Goal: Task Accomplishment & Management: Complete application form

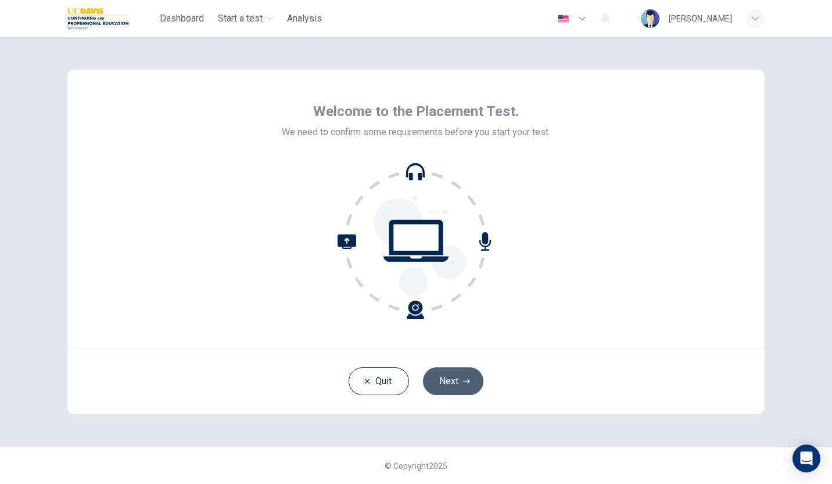
click at [452, 381] on button "Next" at bounding box center [453, 382] width 60 height 28
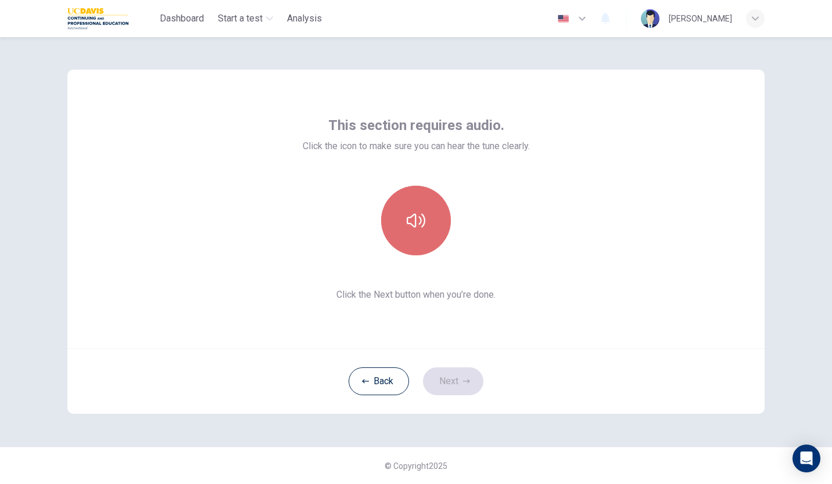
click at [416, 209] on button "button" at bounding box center [416, 221] width 70 height 70
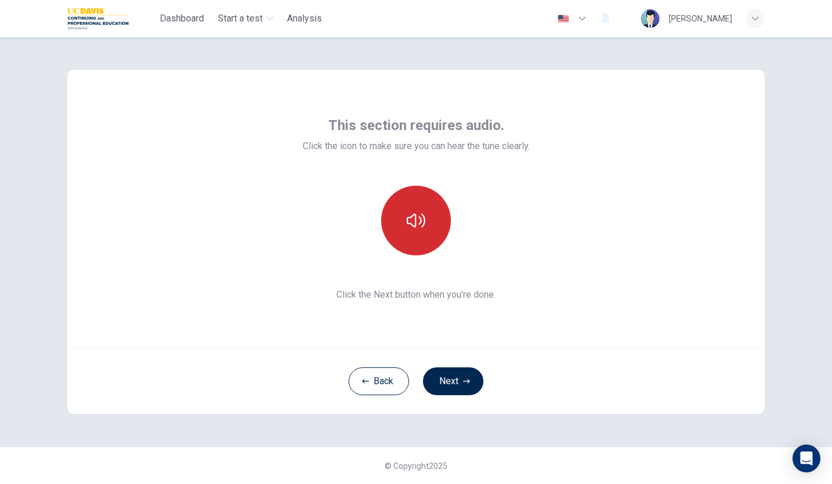
click at [416, 209] on button "button" at bounding box center [416, 221] width 70 height 70
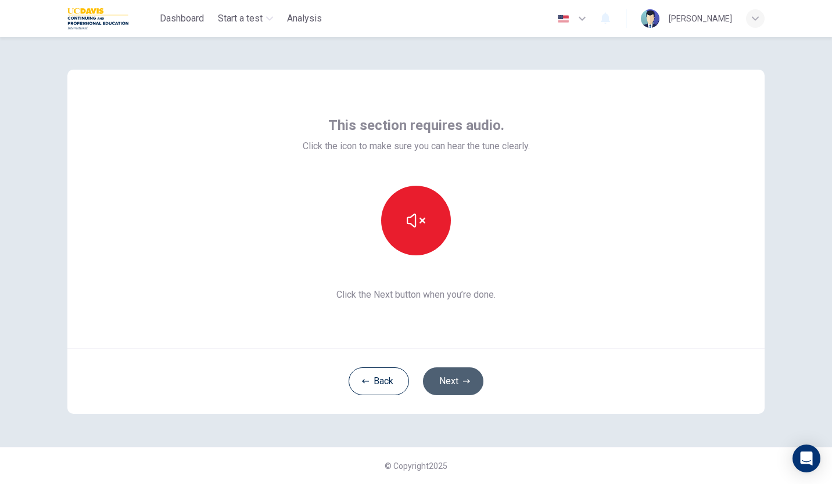
click at [458, 373] on button "Next" at bounding box center [453, 382] width 60 height 28
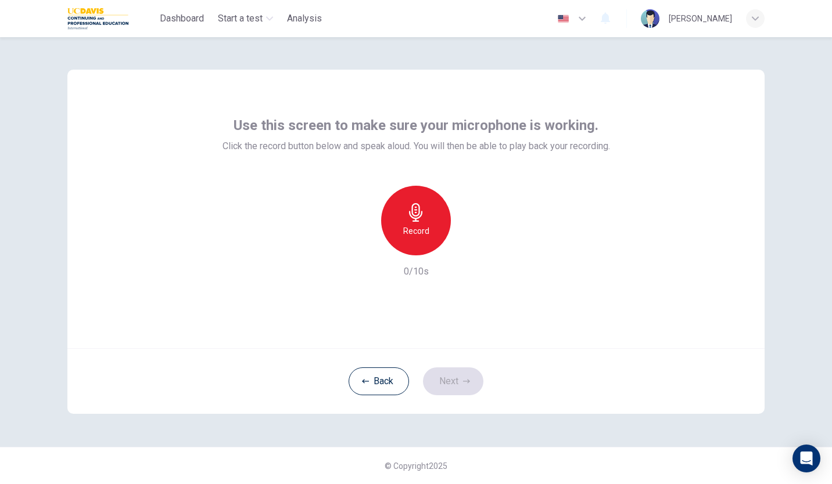
click at [430, 220] on div "Record" at bounding box center [416, 221] width 70 height 70
click at [430, 221] on div "Stop" at bounding box center [416, 221] width 70 height 70
click at [470, 246] on icon "button" at bounding box center [470, 246] width 5 height 7
click at [470, 246] on icon "button" at bounding box center [469, 246] width 8 height 9
click at [442, 379] on button "Next" at bounding box center [453, 382] width 60 height 28
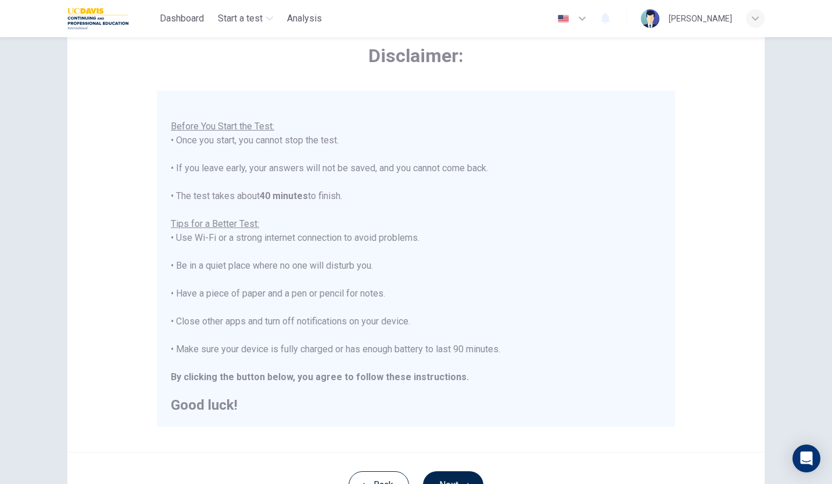
scroll to position [116, 0]
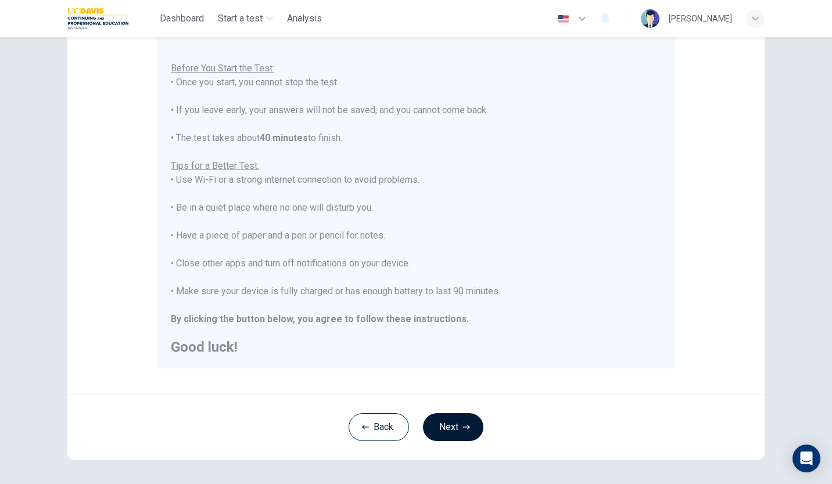
click at [457, 422] on button "Next" at bounding box center [453, 428] width 60 height 28
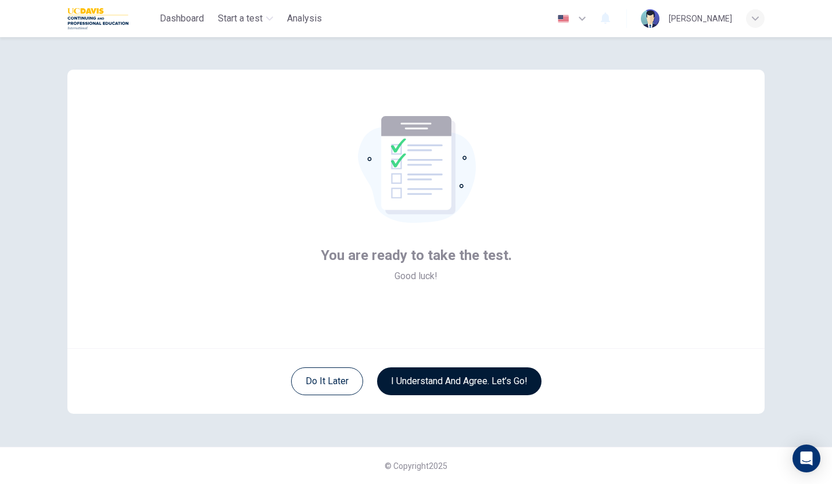
scroll to position [0, 0]
click at [467, 375] on button "I understand and agree. Let’s go!" at bounding box center [459, 382] width 164 height 28
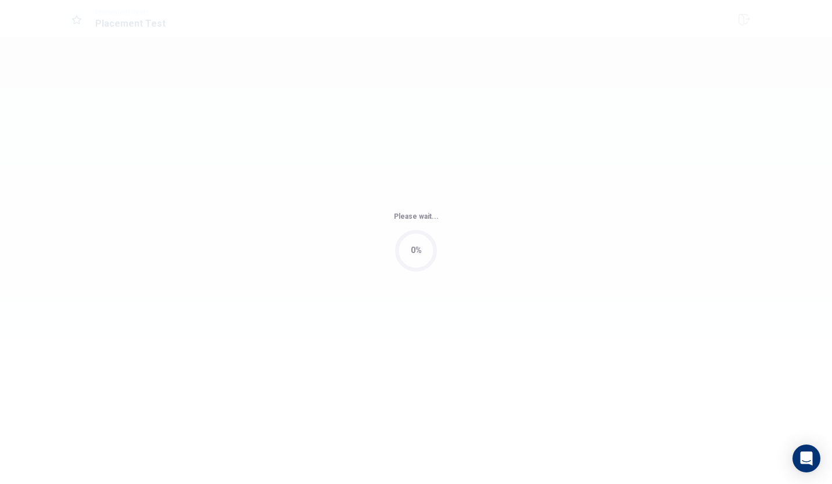
click at [467, 375] on div "Please wait... 0%" at bounding box center [416, 242] width 832 height 484
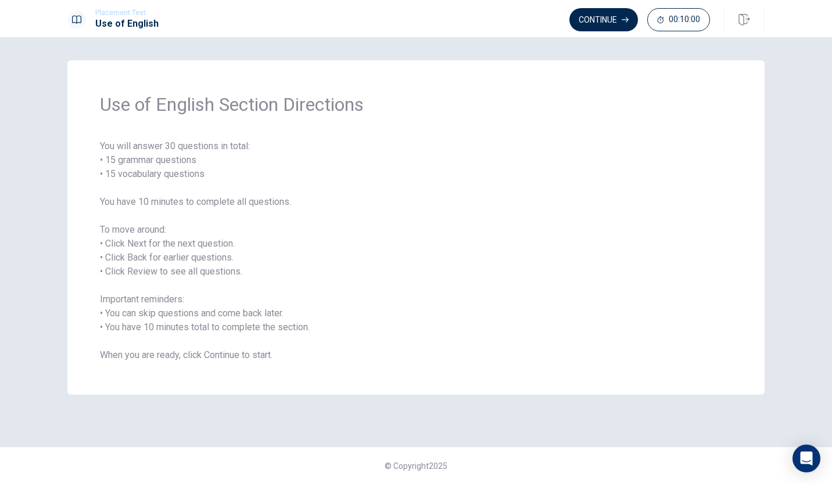
click at [410, 278] on span "You will answer 30 questions in total: • 15 grammar questions • 15 vocabulary q…" at bounding box center [416, 250] width 632 height 223
click at [622, 16] on button "Continue" at bounding box center [603, 19] width 69 height 23
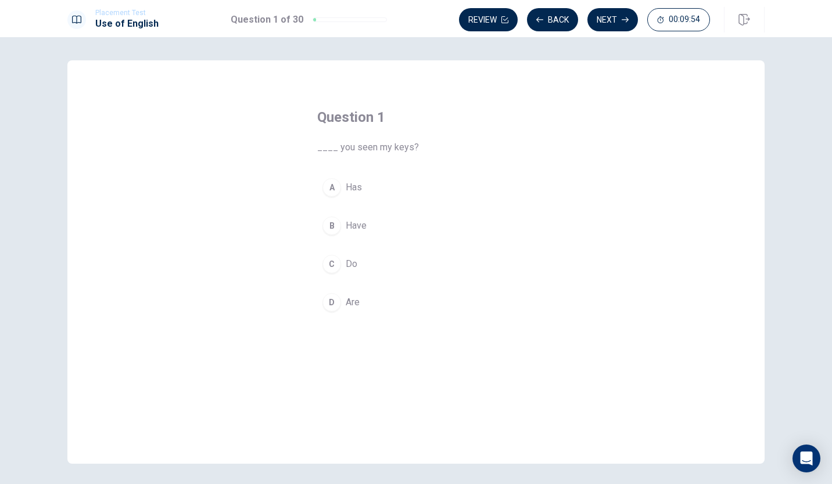
click at [328, 227] on div "B" at bounding box center [331, 226] width 19 height 19
click at [609, 16] on button "Next" at bounding box center [612, 19] width 51 height 23
click at [325, 184] on div "A" at bounding box center [331, 187] width 19 height 19
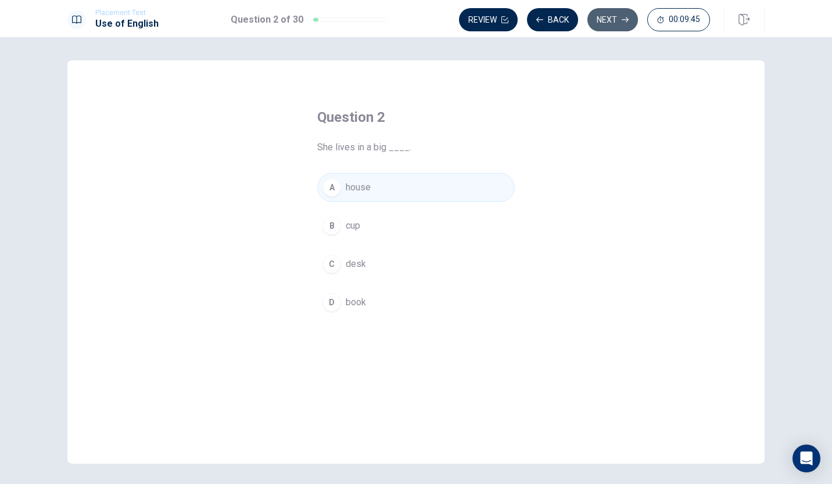
click at [617, 16] on button "Next" at bounding box center [612, 19] width 51 height 23
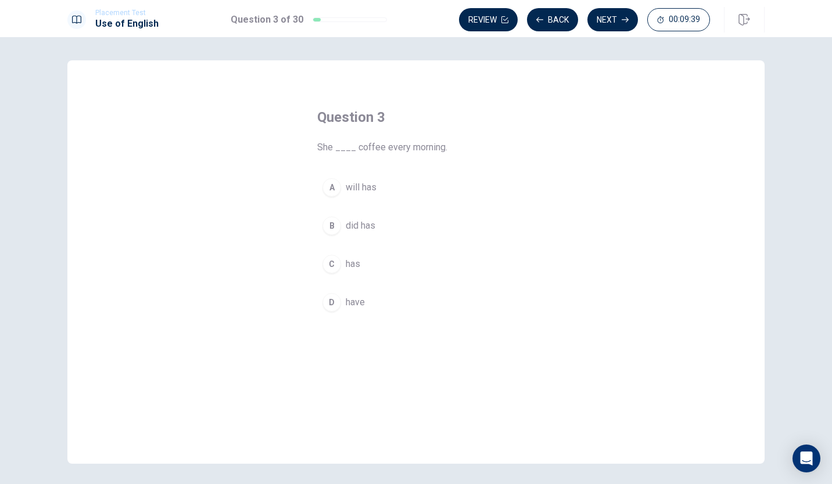
click at [329, 261] on div "C" at bounding box center [331, 264] width 19 height 19
click at [608, 17] on button "Next" at bounding box center [612, 19] width 51 height 23
click at [327, 260] on div "C" at bounding box center [331, 264] width 19 height 19
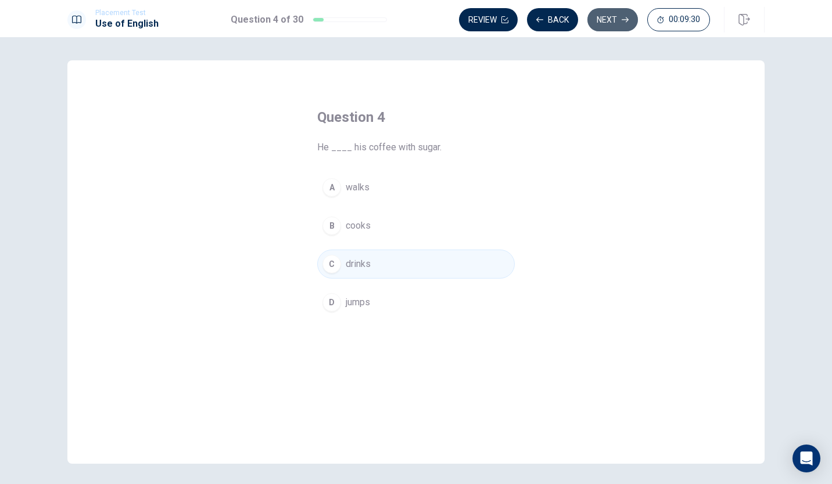
click at [623, 12] on button "Next" at bounding box center [612, 19] width 51 height 23
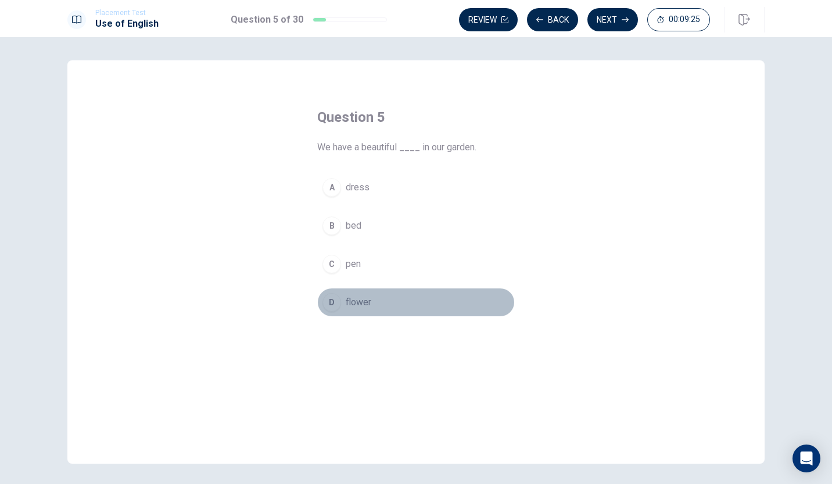
click at [325, 300] on div "D" at bounding box center [331, 302] width 19 height 19
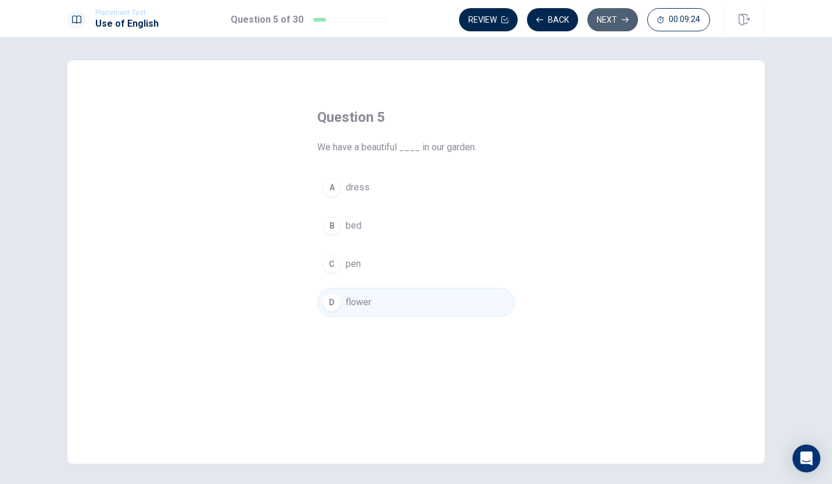
click at [609, 20] on button "Next" at bounding box center [612, 19] width 51 height 23
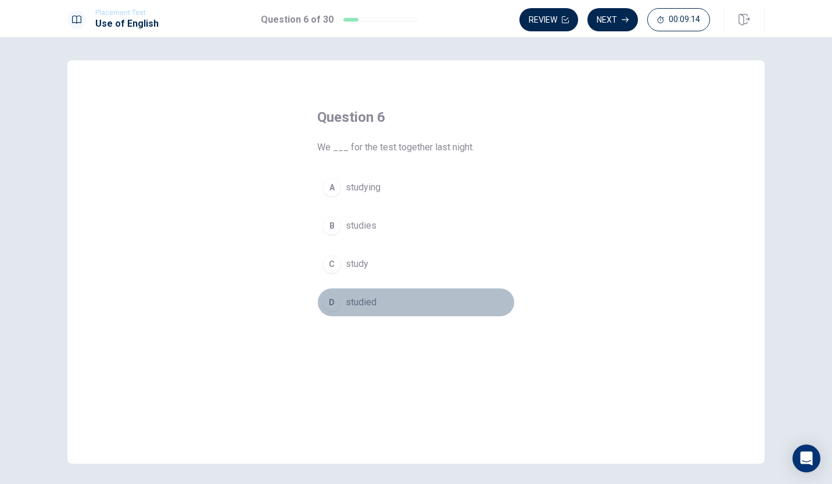
click at [331, 296] on div "D" at bounding box center [331, 302] width 19 height 19
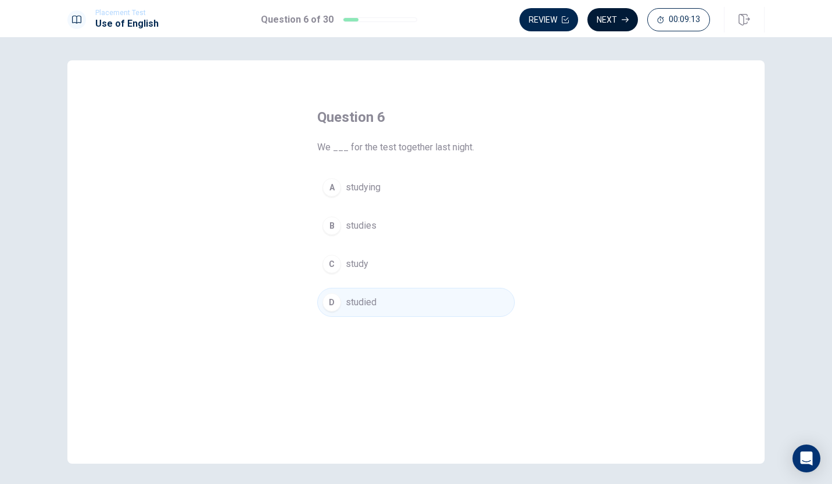
click at [612, 21] on button "Next" at bounding box center [612, 19] width 51 height 23
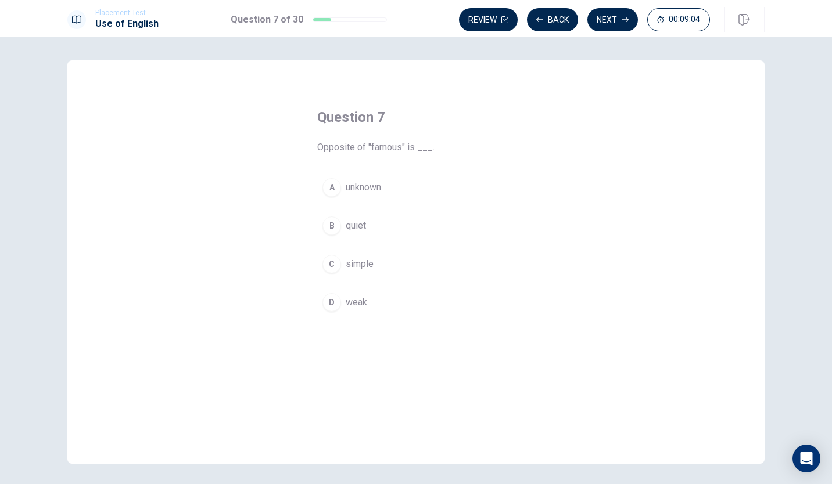
click at [328, 185] on div "A" at bounding box center [331, 187] width 19 height 19
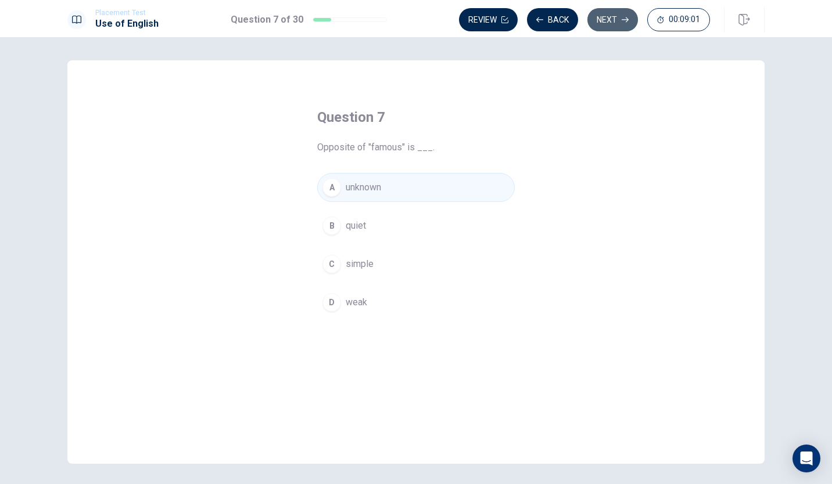
click at [615, 17] on button "Next" at bounding box center [612, 19] width 51 height 23
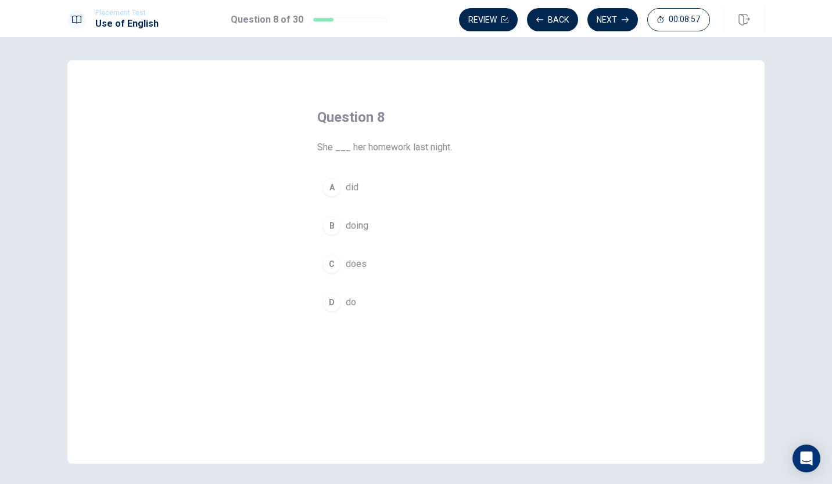
click at [329, 185] on div "A" at bounding box center [331, 187] width 19 height 19
click at [618, 23] on button "Next" at bounding box center [612, 19] width 51 height 23
click at [328, 260] on div "C" at bounding box center [331, 264] width 19 height 19
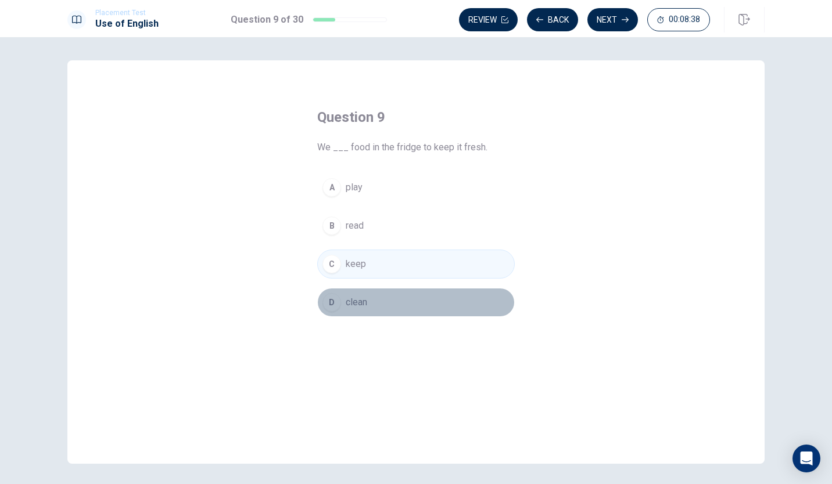
click at [328, 296] on div "D" at bounding box center [331, 302] width 19 height 19
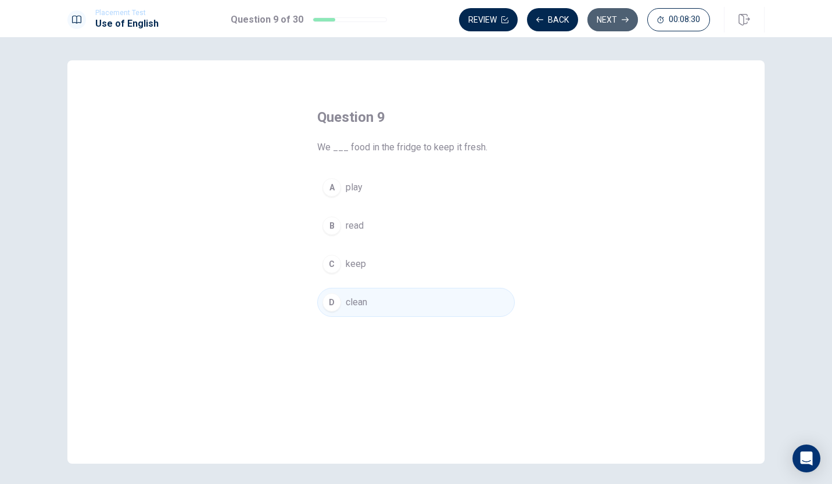
click at [610, 17] on button "Next" at bounding box center [612, 19] width 51 height 23
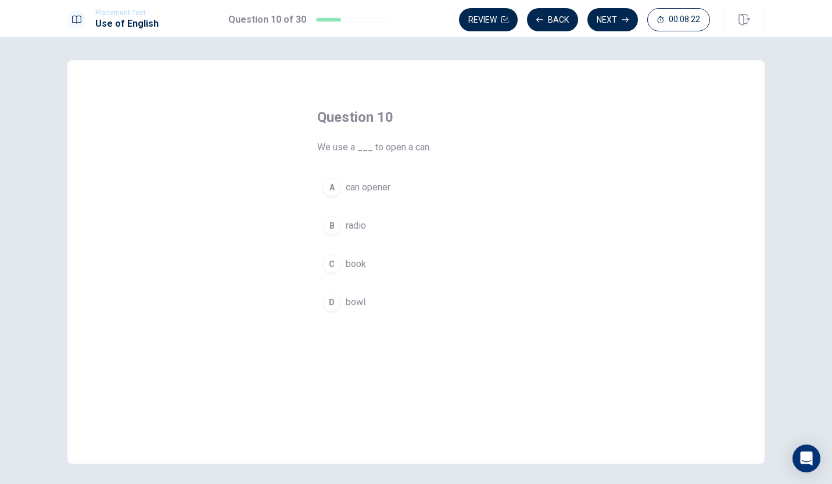
click at [328, 188] on div "A" at bounding box center [331, 187] width 19 height 19
click at [619, 12] on button "Next" at bounding box center [612, 19] width 51 height 23
click at [325, 297] on div "D" at bounding box center [331, 302] width 19 height 19
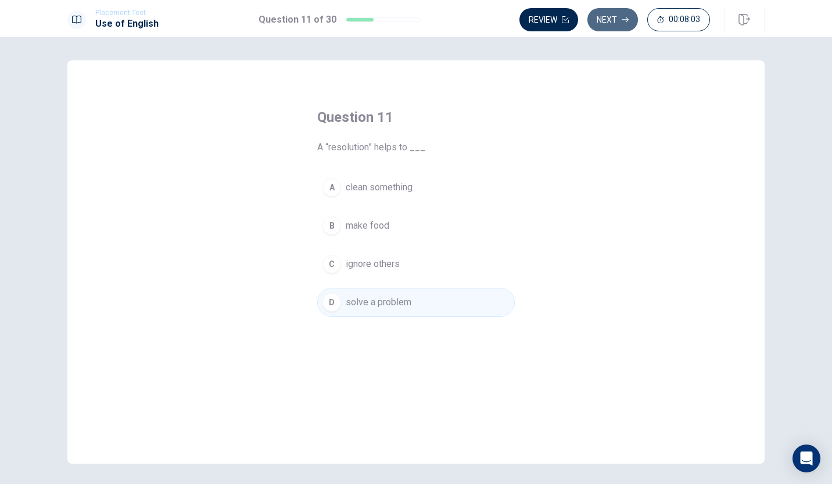
click at [620, 16] on button "Next" at bounding box center [612, 19] width 51 height 23
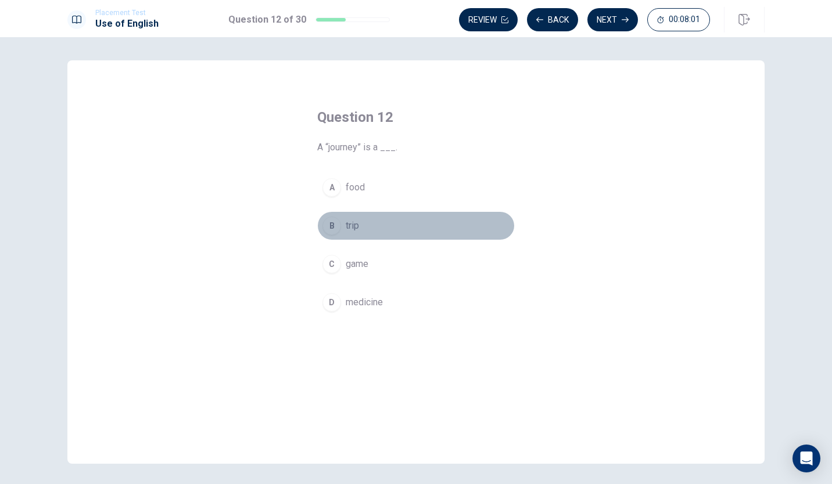
click at [324, 226] on div "B" at bounding box center [331, 226] width 19 height 19
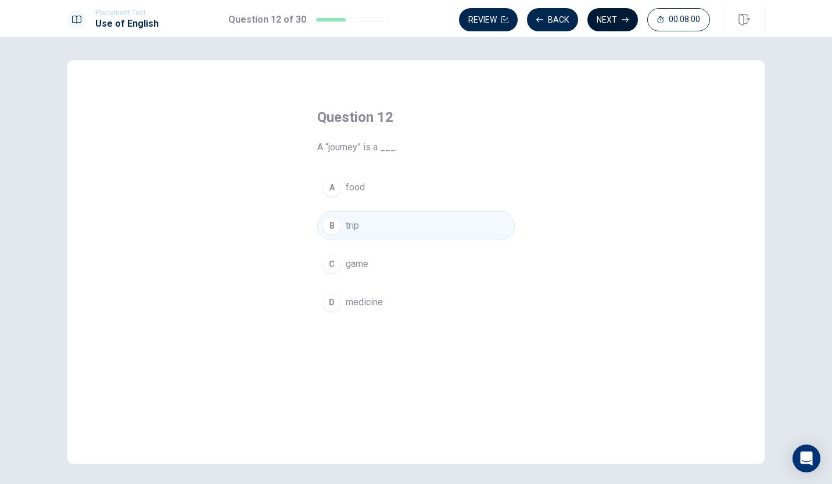
click at [592, 21] on button "Next" at bounding box center [612, 19] width 51 height 23
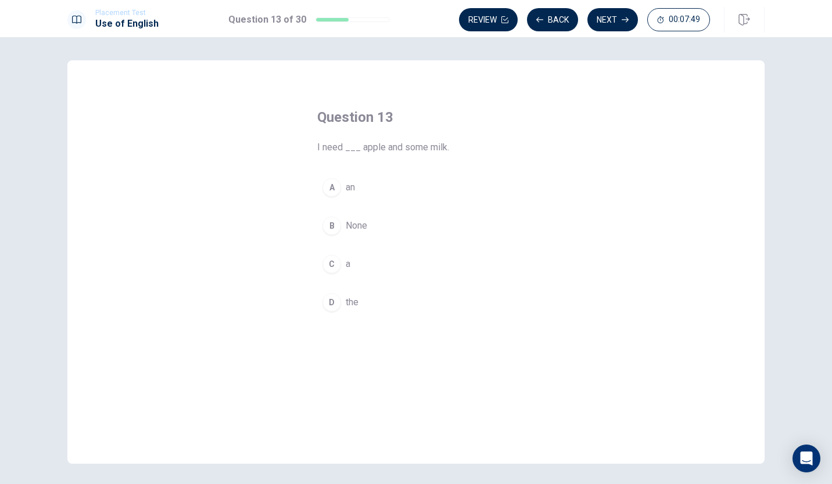
click at [329, 184] on div "A" at bounding box center [331, 187] width 19 height 19
click at [601, 17] on button "Next" at bounding box center [612, 19] width 51 height 23
click at [328, 224] on div "B" at bounding box center [331, 226] width 19 height 19
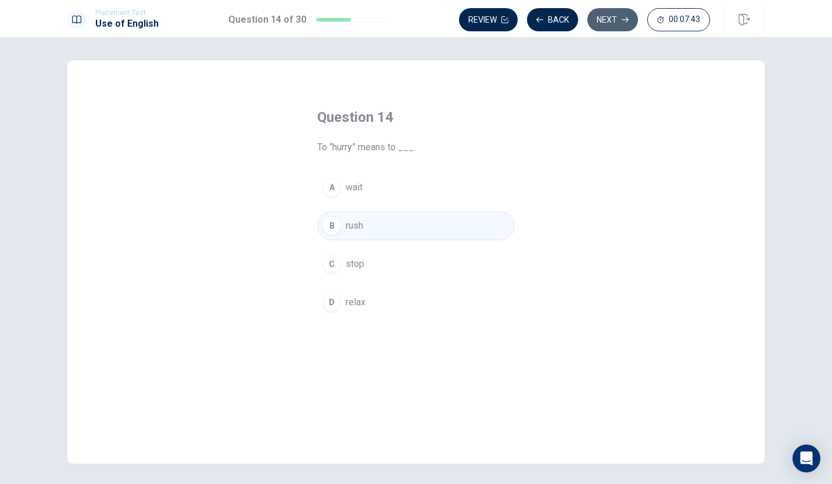
click at [616, 16] on button "Next" at bounding box center [612, 19] width 51 height 23
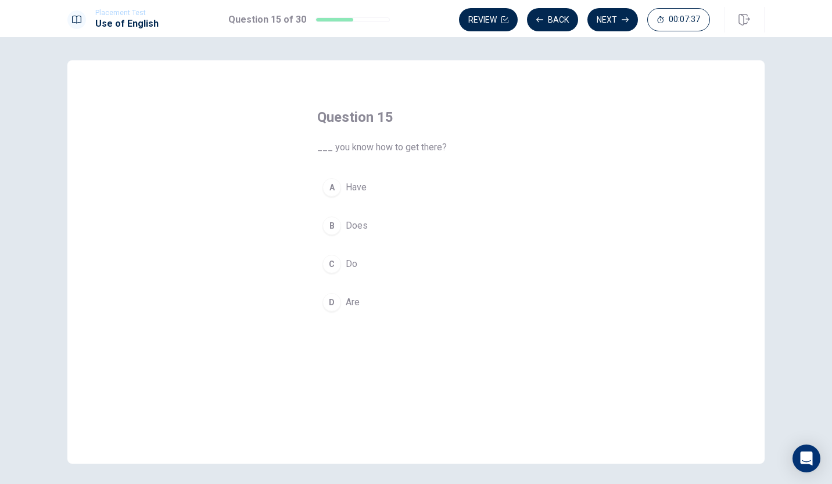
click at [332, 260] on div "C" at bounding box center [331, 264] width 19 height 19
click at [610, 21] on button "Next" at bounding box center [612, 19] width 51 height 23
click at [325, 299] on div "D" at bounding box center [331, 302] width 19 height 19
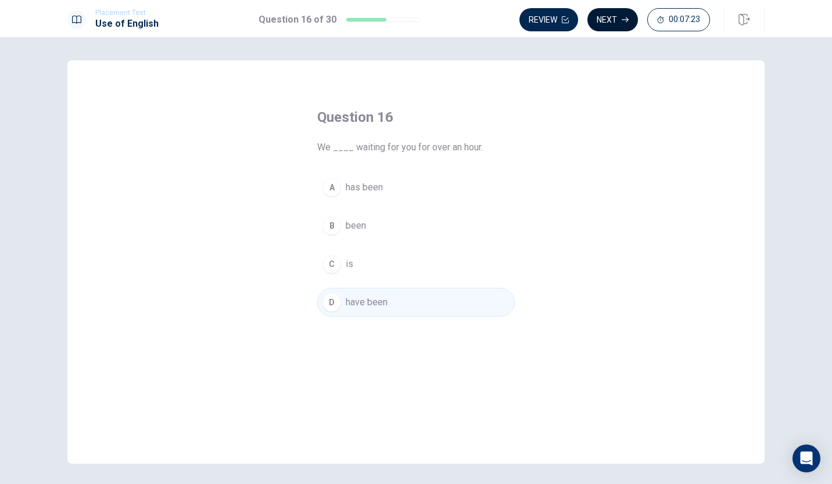
click at [615, 23] on button "Next" at bounding box center [612, 19] width 51 height 23
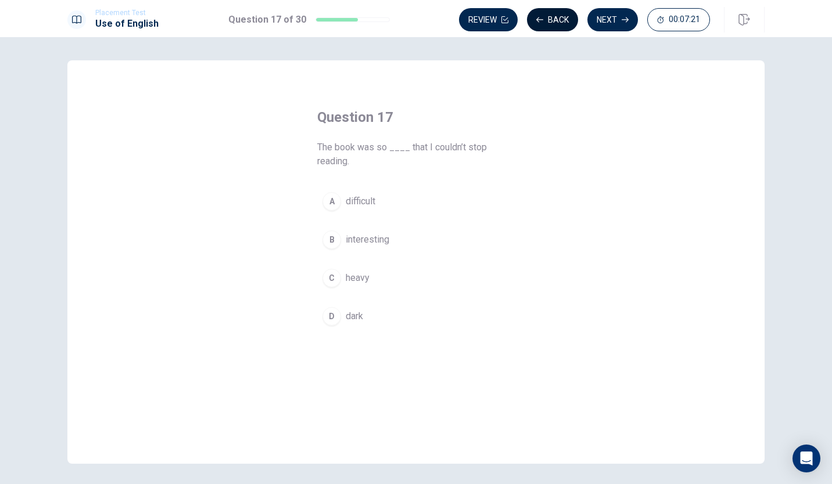
click at [552, 25] on button "Back" at bounding box center [552, 19] width 51 height 23
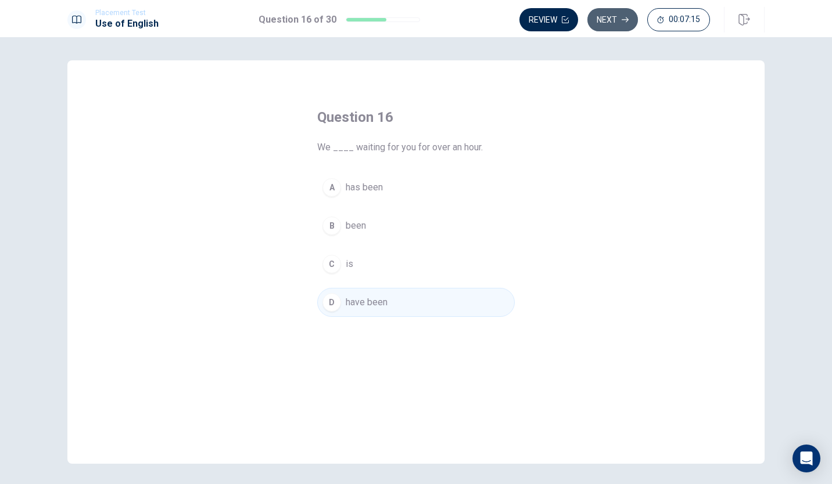
click at [602, 20] on button "Next" at bounding box center [612, 19] width 51 height 23
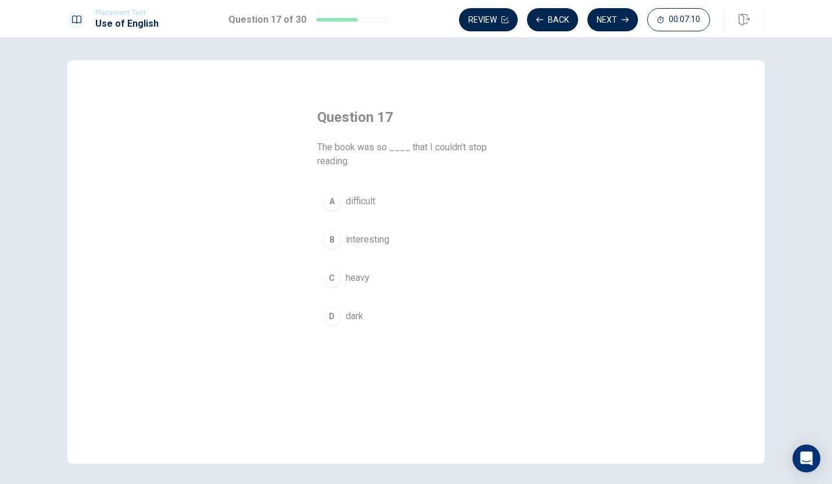
click at [325, 242] on div "B" at bounding box center [331, 240] width 19 height 19
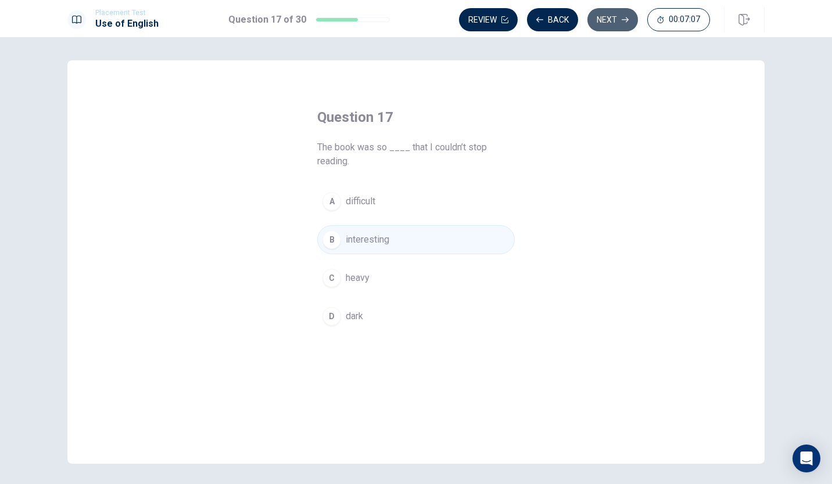
click at [609, 19] on button "Next" at bounding box center [612, 19] width 51 height 23
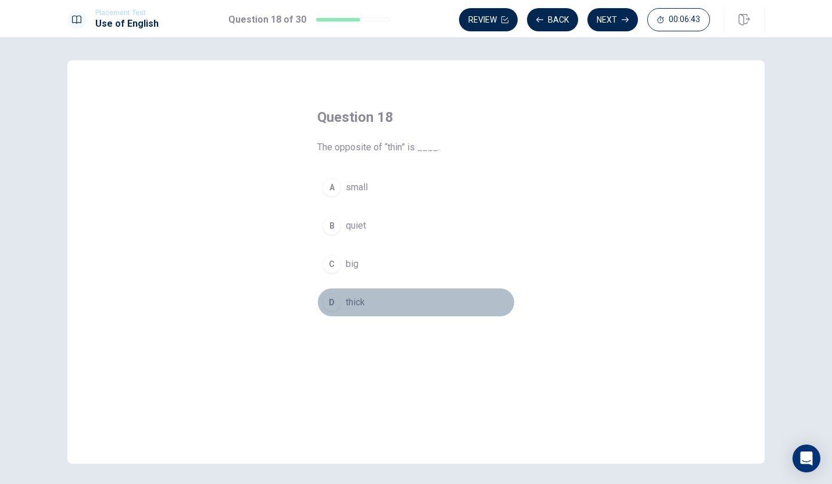
click at [330, 304] on div "D" at bounding box center [331, 302] width 19 height 19
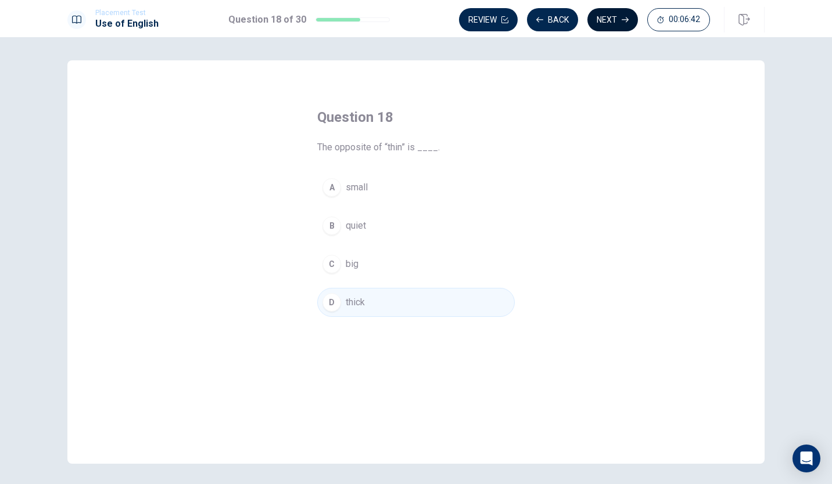
click at [618, 12] on button "Next" at bounding box center [612, 19] width 51 height 23
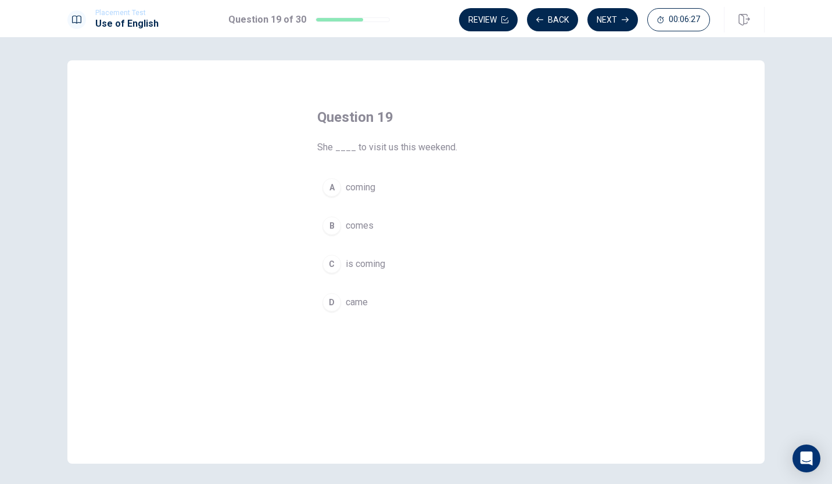
click at [326, 257] on div "C" at bounding box center [331, 264] width 19 height 19
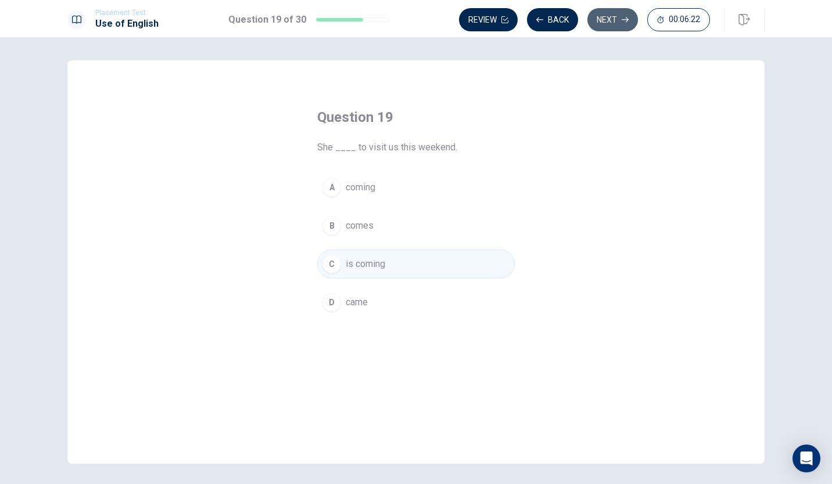
click at [610, 17] on button "Next" at bounding box center [612, 19] width 51 height 23
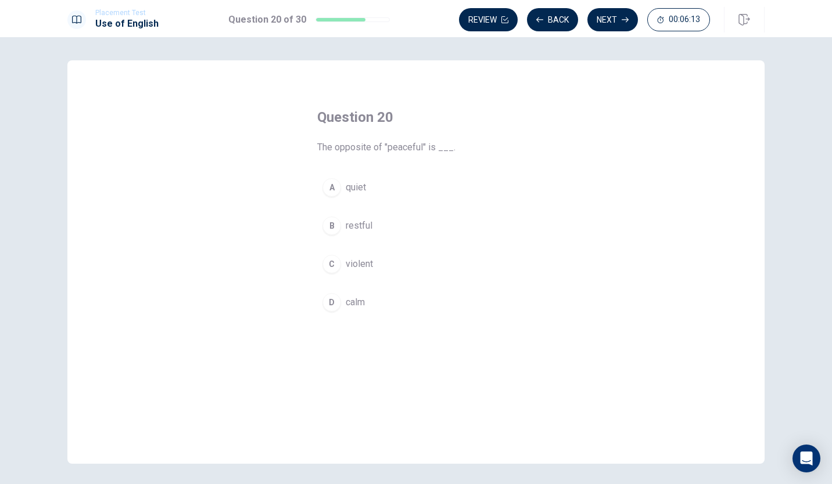
click at [330, 259] on div "C" at bounding box center [331, 264] width 19 height 19
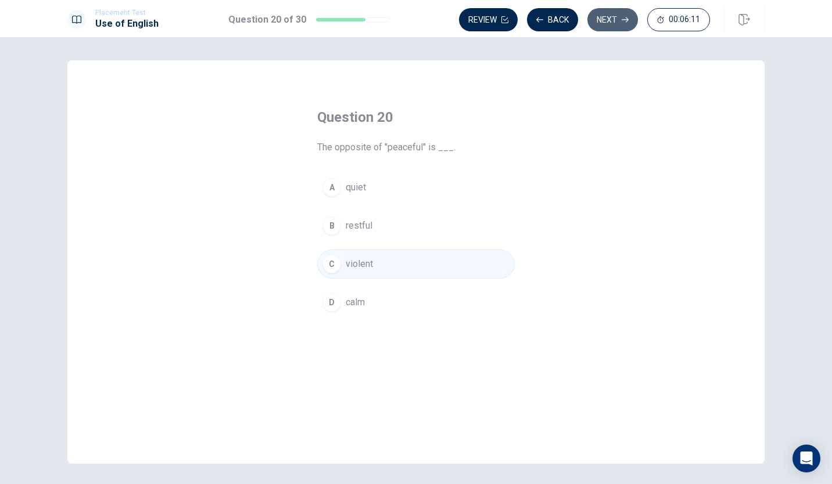
click at [605, 18] on button "Next" at bounding box center [612, 19] width 51 height 23
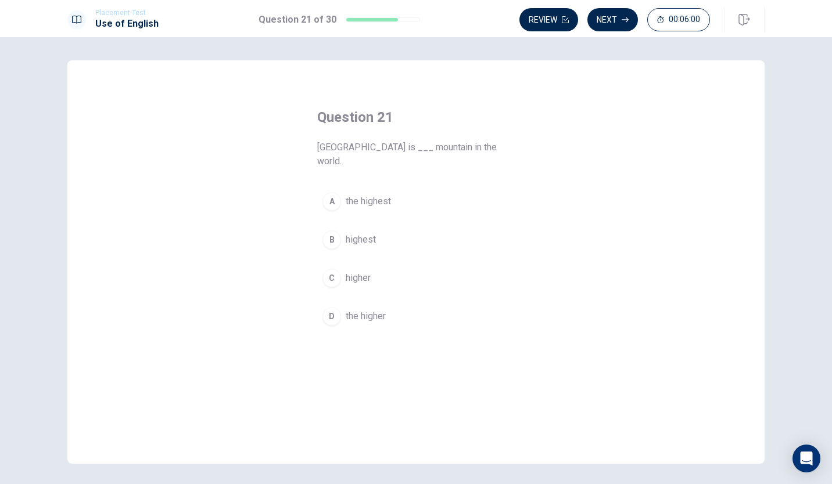
click at [329, 192] on div "A" at bounding box center [331, 201] width 19 height 19
click at [619, 10] on button "Next" at bounding box center [612, 19] width 51 height 23
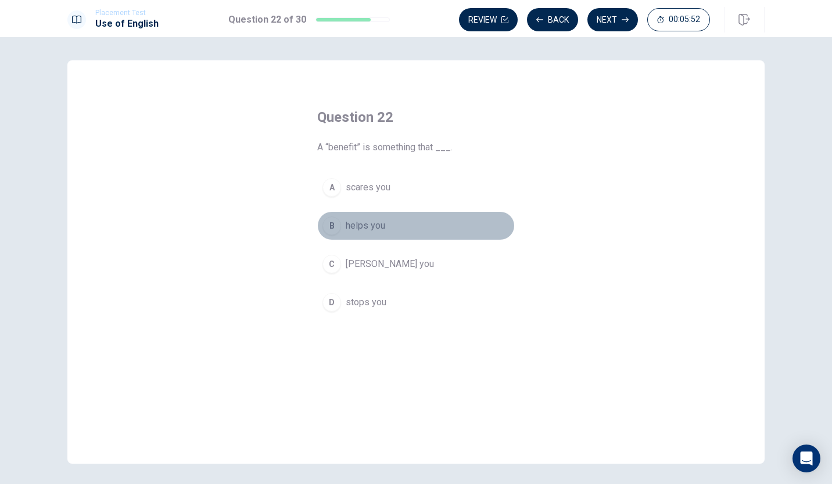
click at [330, 228] on div "B" at bounding box center [331, 226] width 19 height 19
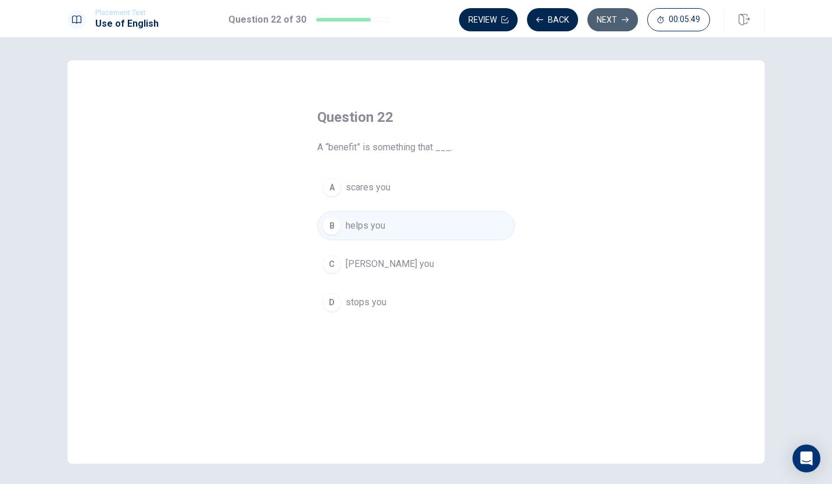
click at [613, 23] on button "Next" at bounding box center [612, 19] width 51 height 23
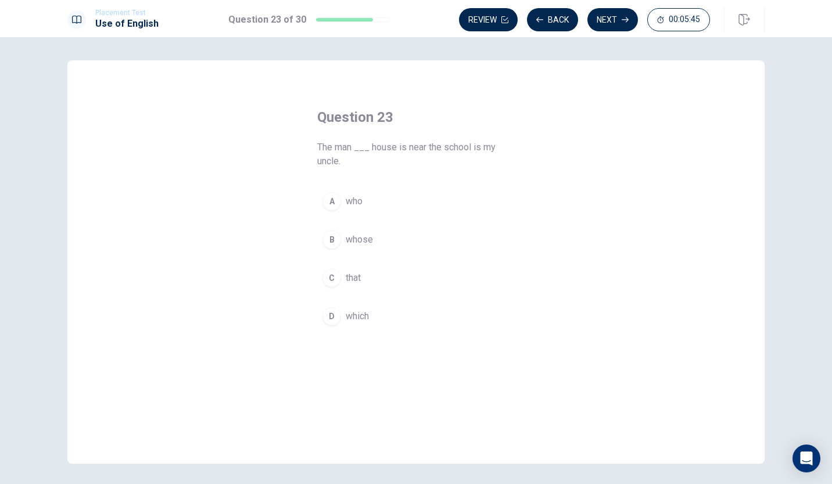
click at [333, 227] on button "B whose" at bounding box center [415, 239] width 197 height 29
click at [621, 16] on button "Next" at bounding box center [612, 19] width 51 height 23
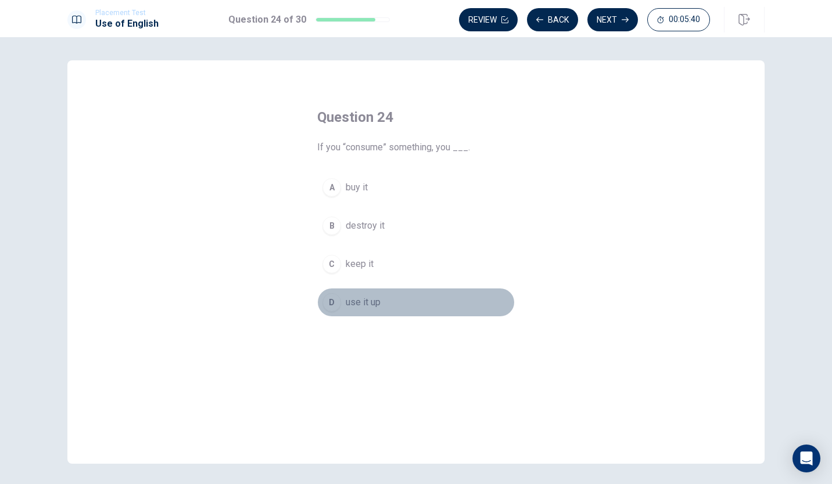
click at [328, 301] on div "D" at bounding box center [331, 302] width 19 height 19
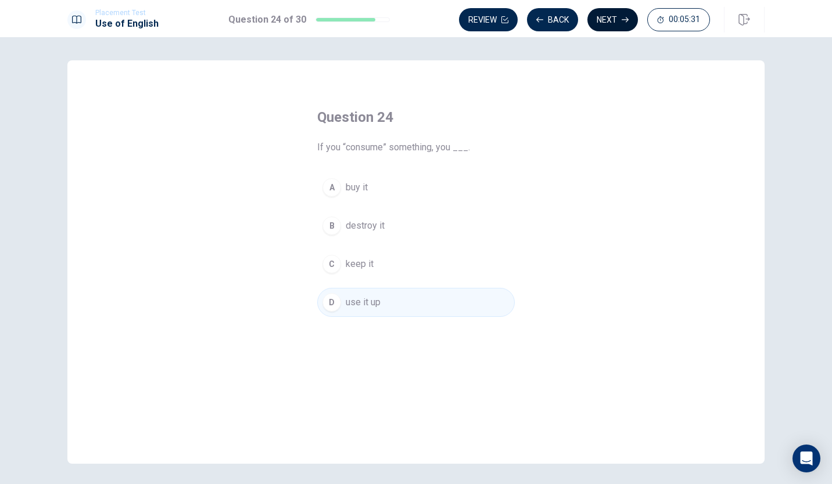
click at [612, 12] on button "Next" at bounding box center [612, 19] width 51 height 23
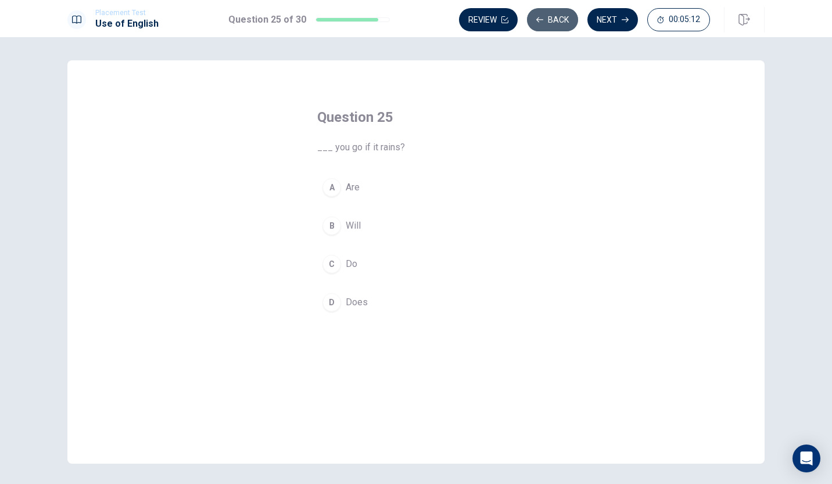
click at [551, 18] on button "Back" at bounding box center [552, 19] width 51 height 23
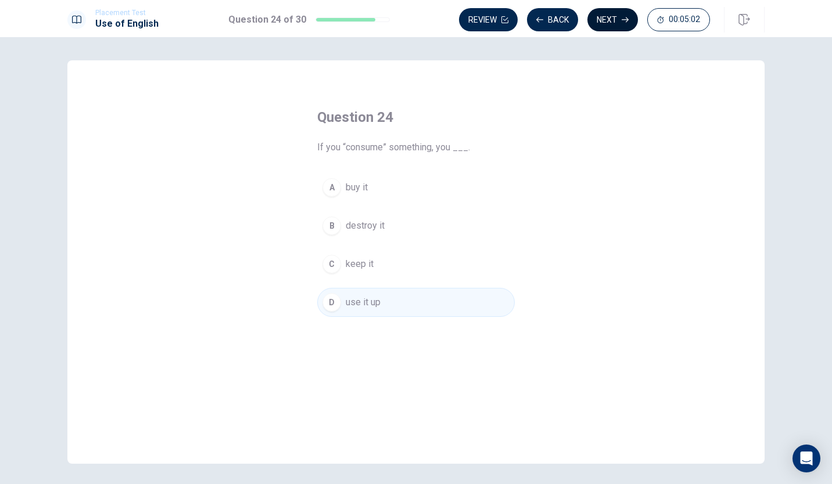
click at [606, 20] on button "Next" at bounding box center [612, 19] width 51 height 23
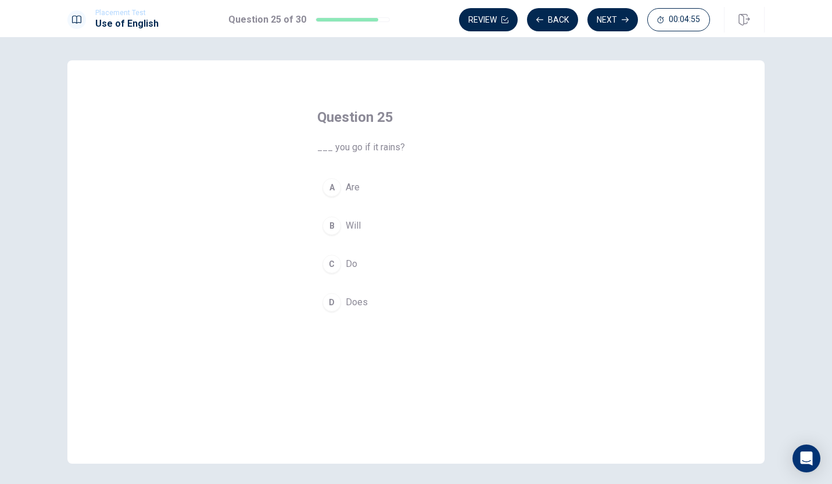
click at [328, 228] on div "B" at bounding box center [331, 226] width 19 height 19
click at [621, 20] on button "Next" at bounding box center [612, 19] width 51 height 23
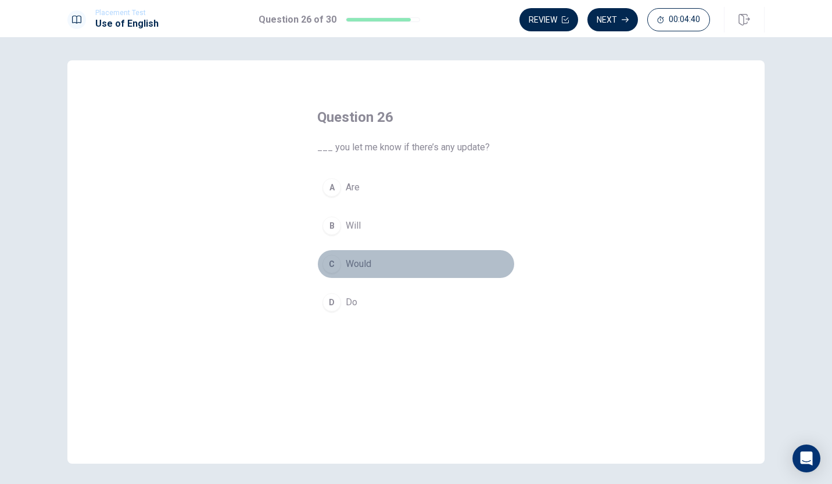
click at [336, 260] on div "C" at bounding box center [331, 264] width 19 height 19
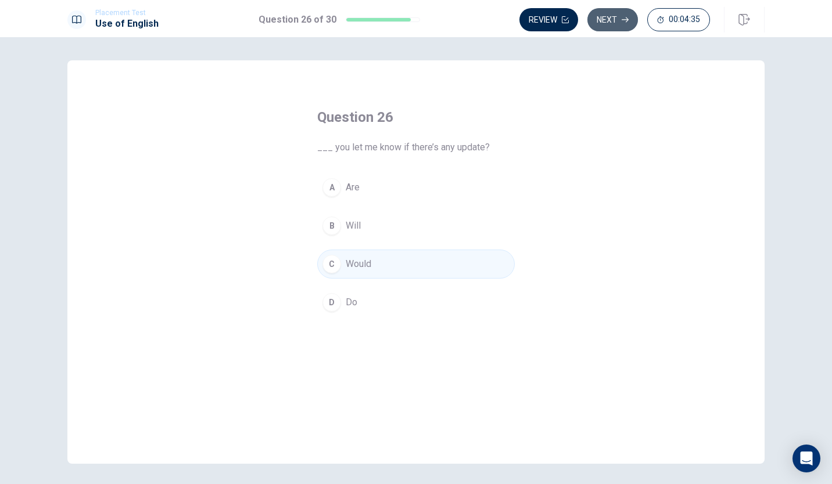
click at [611, 20] on button "Next" at bounding box center [612, 19] width 51 height 23
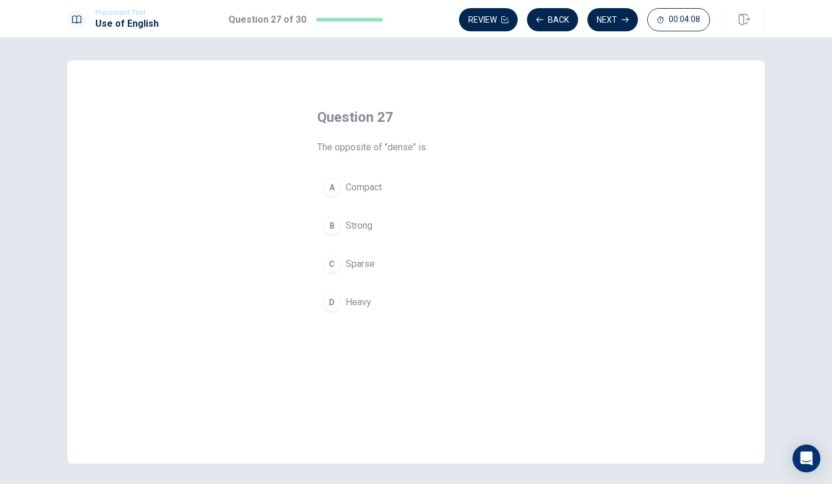
click at [328, 184] on div "A" at bounding box center [331, 187] width 19 height 19
click at [324, 262] on div "C" at bounding box center [331, 264] width 19 height 19
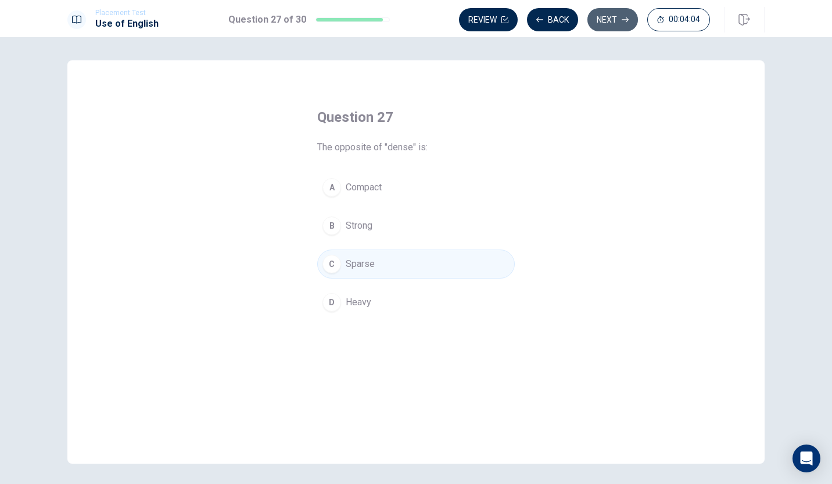
click at [614, 20] on button "Next" at bounding box center [612, 19] width 51 height 23
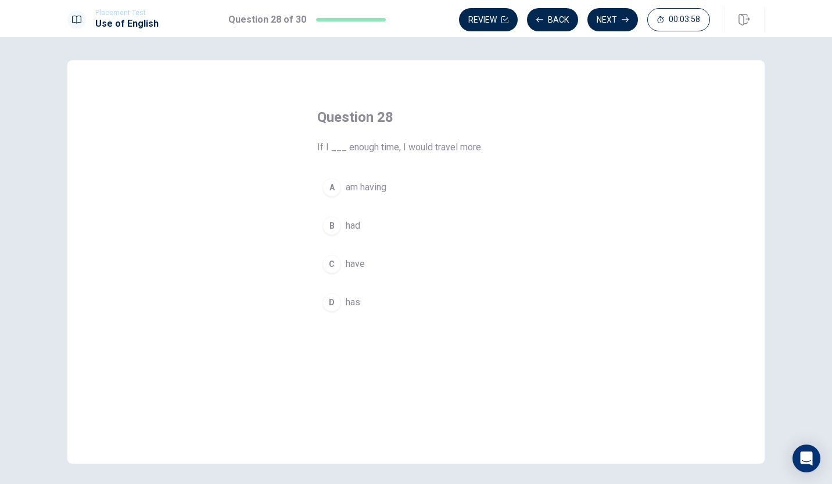
click at [322, 225] on div "B" at bounding box center [331, 226] width 19 height 19
click at [603, 21] on button "Next" at bounding box center [612, 19] width 51 height 23
click at [328, 221] on div "B" at bounding box center [331, 226] width 19 height 19
click at [600, 14] on button "Next" at bounding box center [612, 19] width 51 height 23
click at [325, 300] on div "D" at bounding box center [331, 302] width 19 height 19
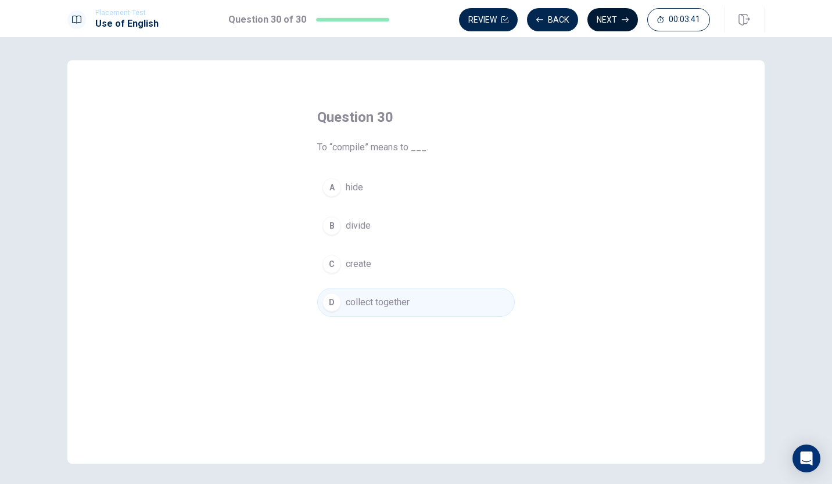
click at [610, 23] on button "Next" at bounding box center [612, 19] width 51 height 23
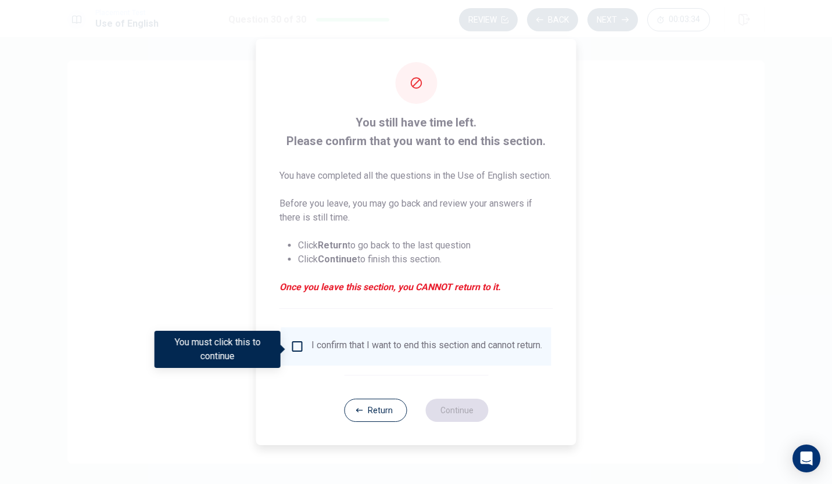
click at [300, 351] on input "You must click this to continue" at bounding box center [297, 347] width 14 height 14
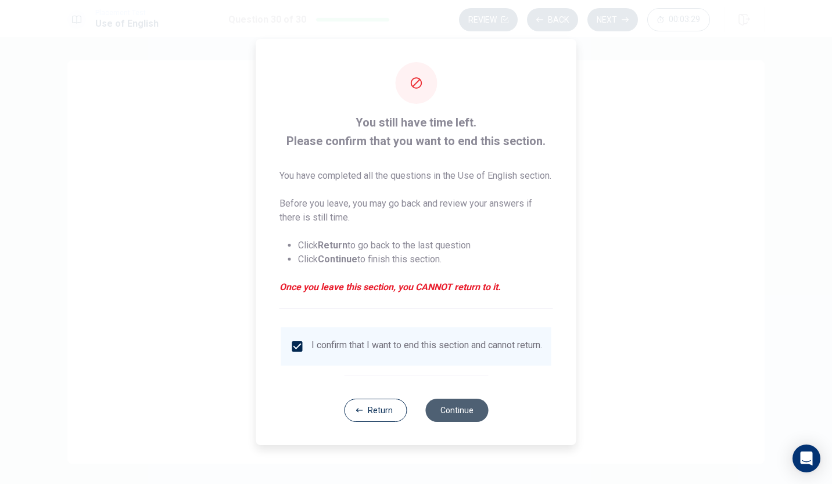
click at [455, 422] on button "Continue" at bounding box center [456, 410] width 63 height 23
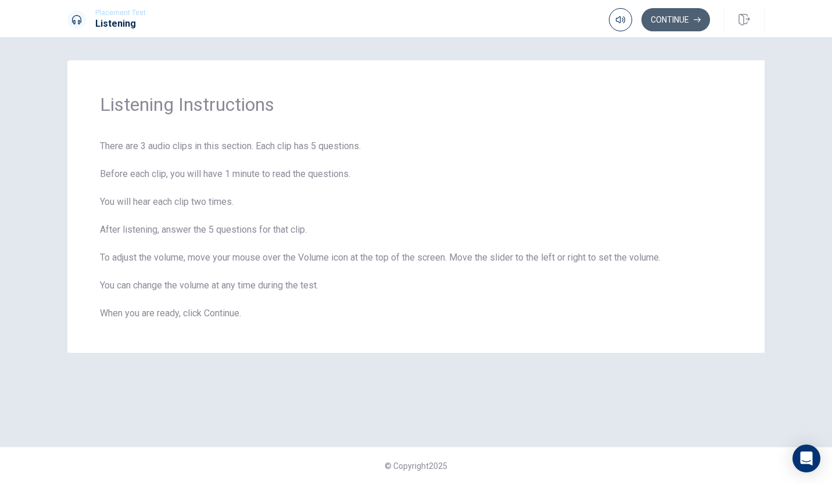
click at [666, 16] on button "Continue" at bounding box center [675, 19] width 69 height 23
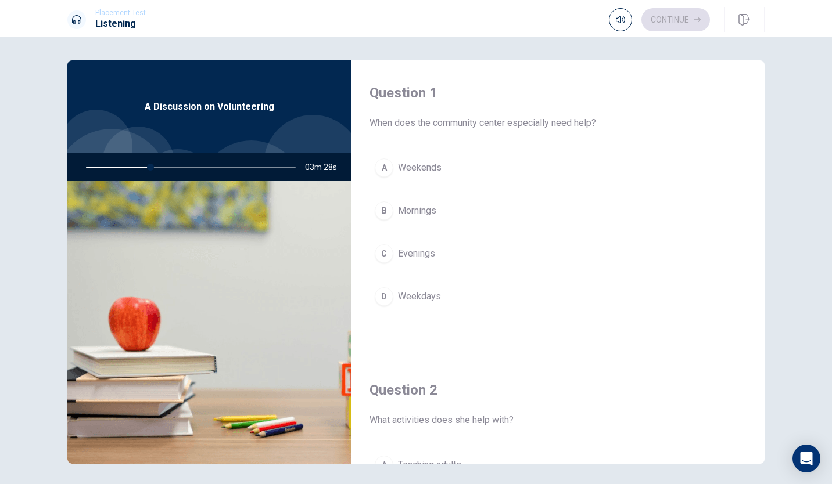
click at [381, 166] on div "A" at bounding box center [384, 168] width 19 height 19
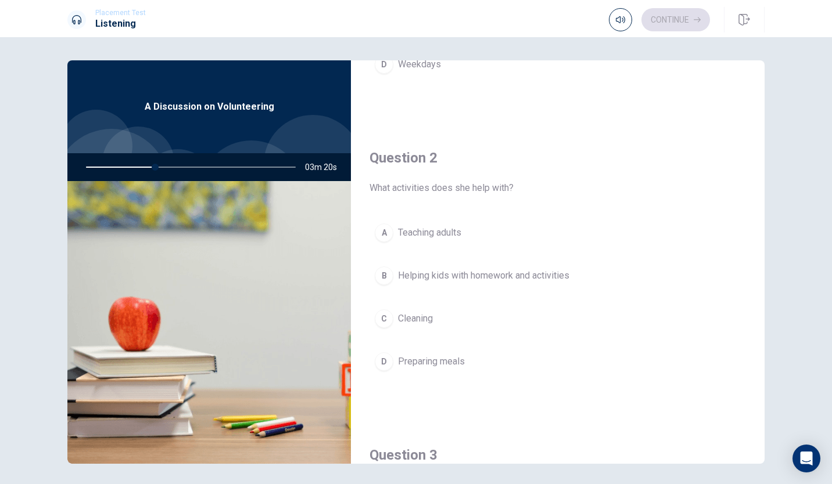
scroll to position [290, 0]
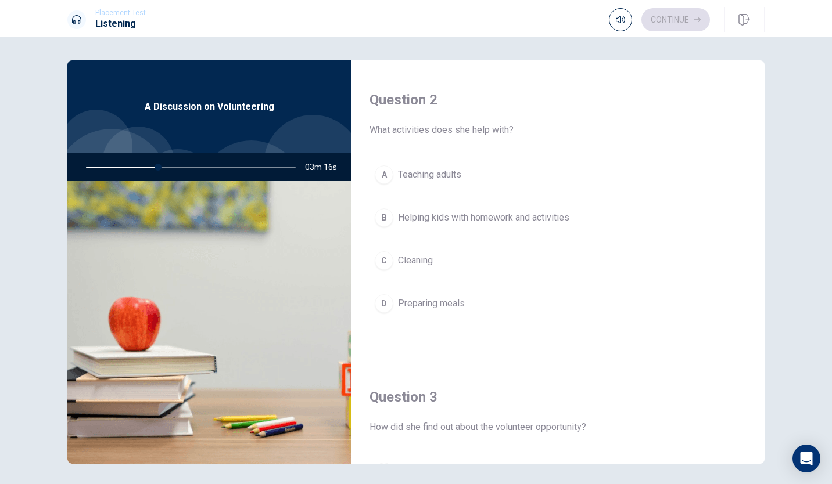
click at [376, 215] on div "B" at bounding box center [384, 218] width 19 height 19
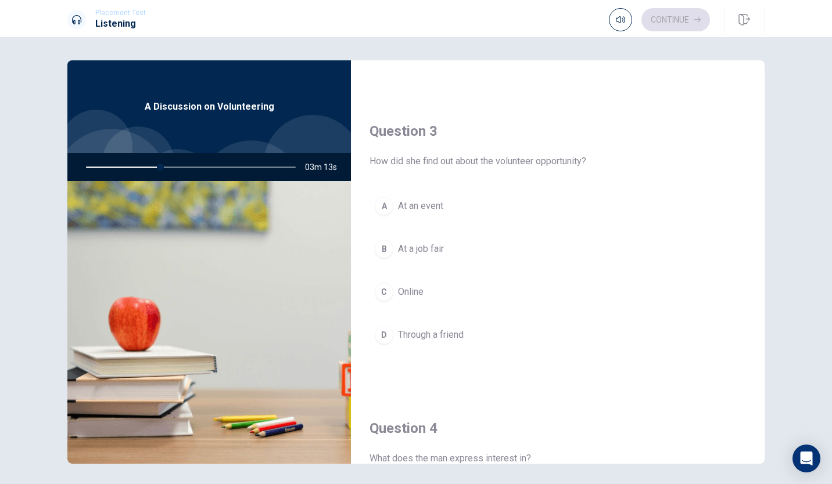
scroll to position [581, 0]
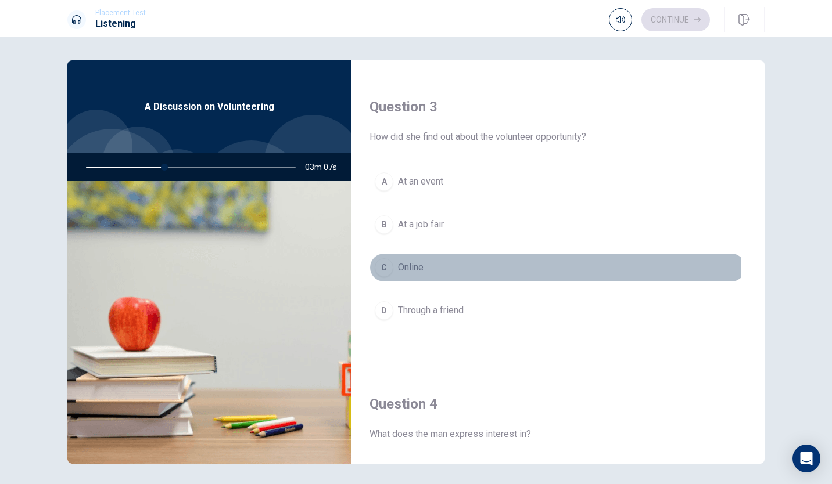
click at [379, 264] on div "C" at bounding box center [384, 267] width 19 height 19
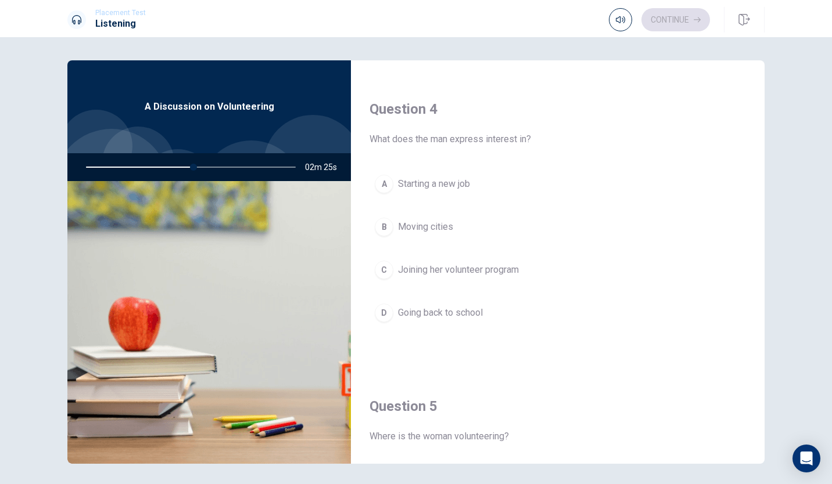
scroll to position [929, 0]
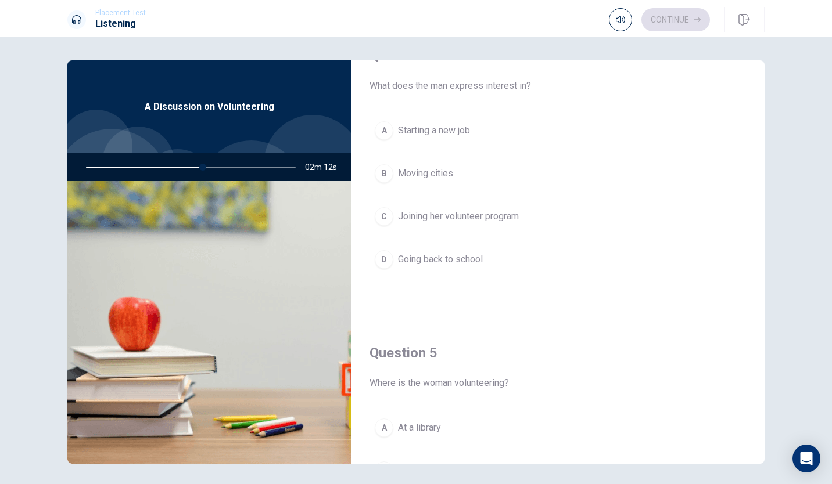
click at [382, 211] on div "C" at bounding box center [384, 216] width 19 height 19
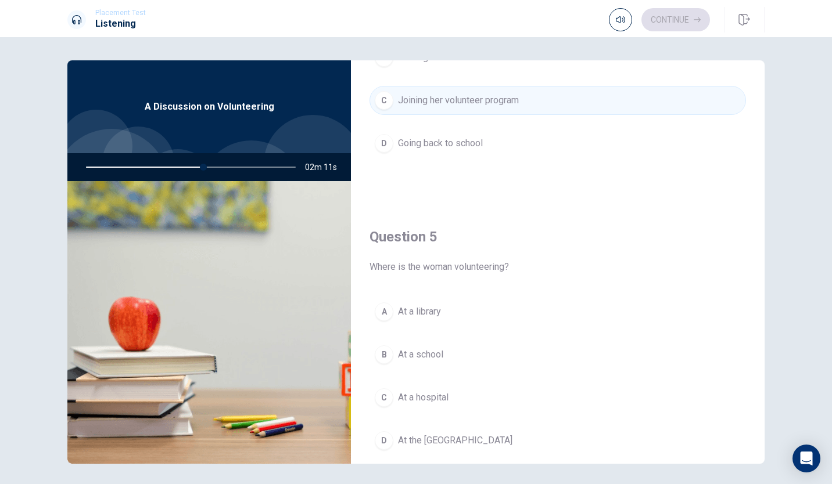
scroll to position [1075, 0]
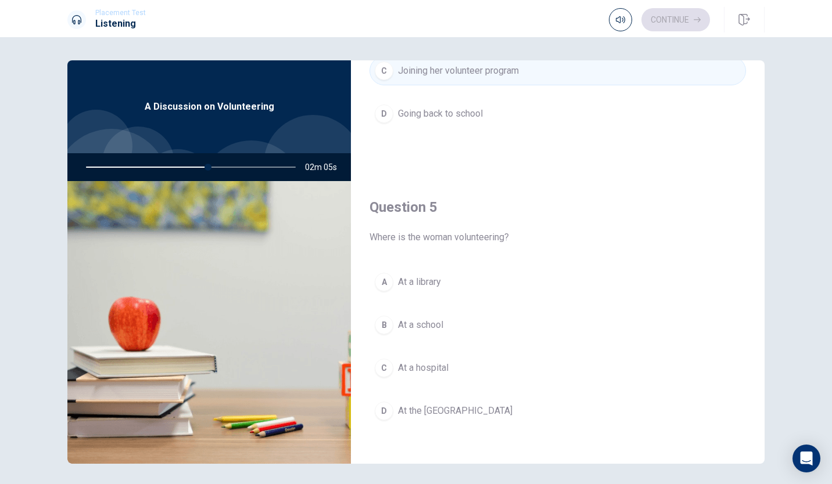
click at [380, 319] on div "B" at bounding box center [384, 325] width 19 height 19
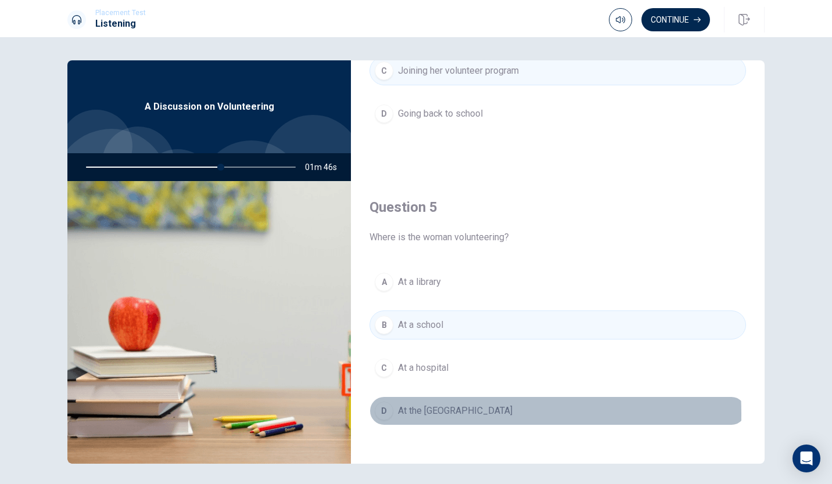
click at [380, 407] on div "D" at bounding box center [384, 411] width 19 height 19
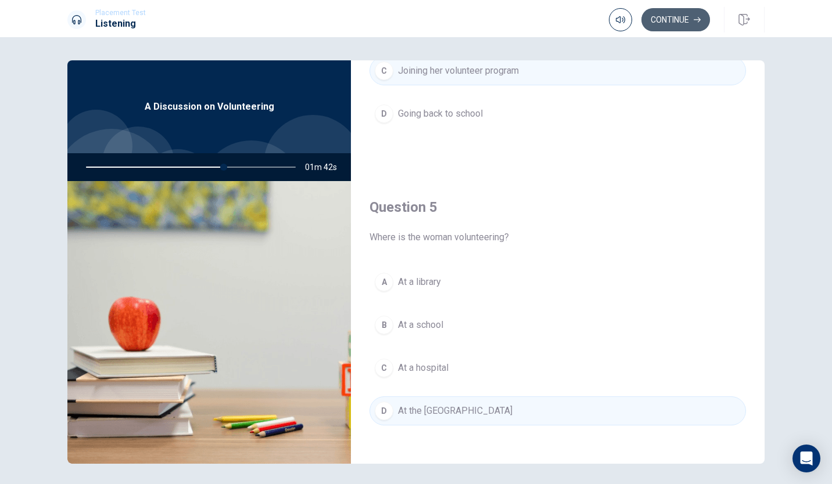
click at [691, 21] on button "Continue" at bounding box center [675, 19] width 69 height 23
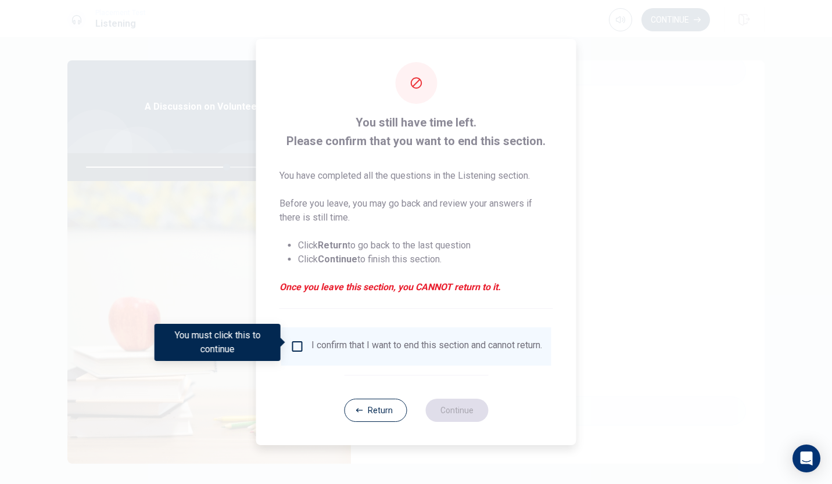
click at [297, 340] on input "You must click this to continue" at bounding box center [297, 347] width 14 height 14
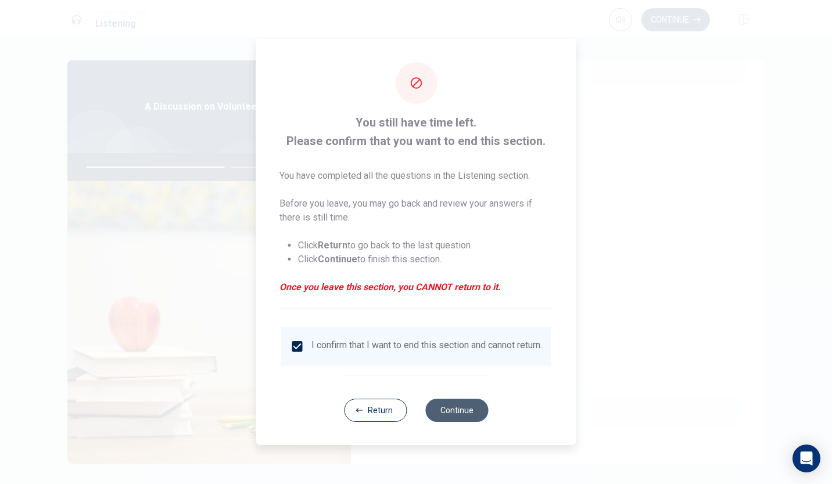
click at [468, 411] on button "Continue" at bounding box center [456, 410] width 63 height 23
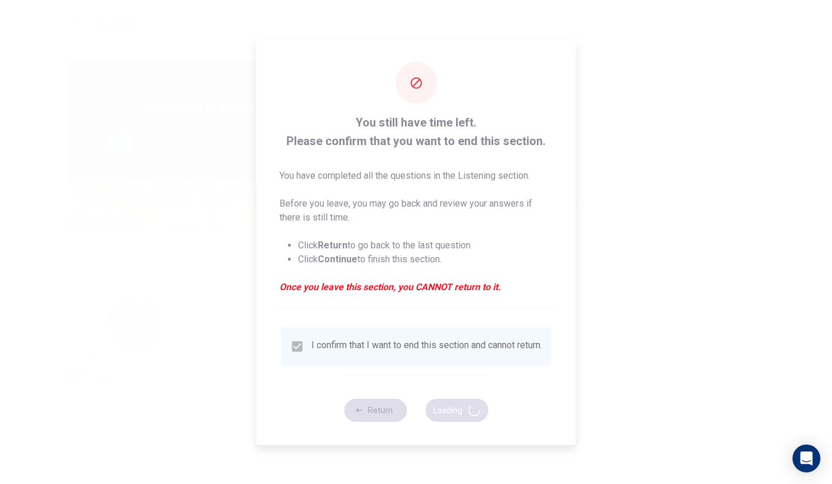
type input "68"
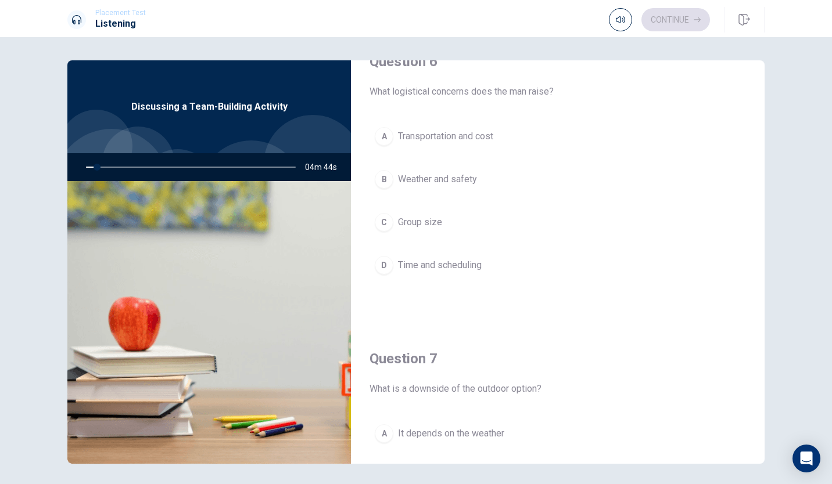
scroll to position [58, 0]
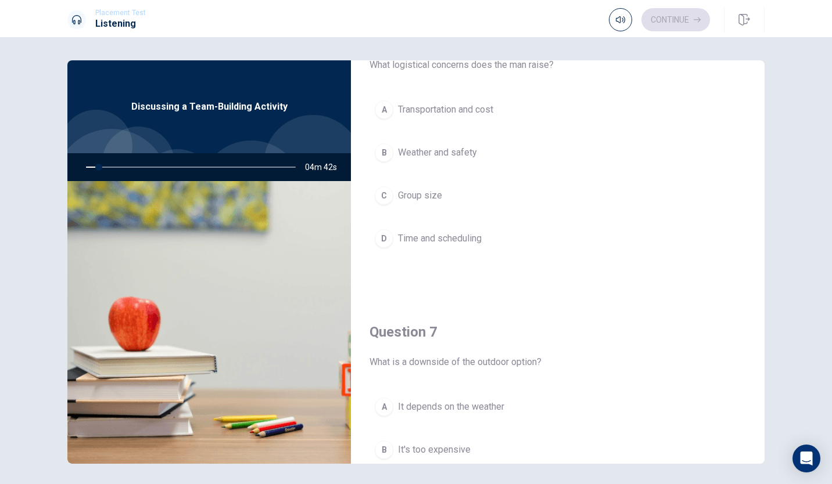
click at [516, 257] on div "A Transportation and cost B Weather and safety C Group size D Time and scheduli…" at bounding box center [557, 185] width 376 height 181
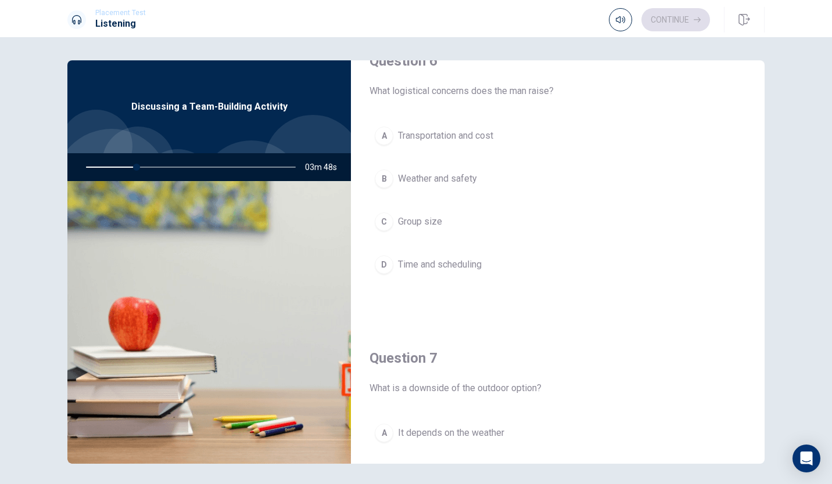
scroll to position [0, 0]
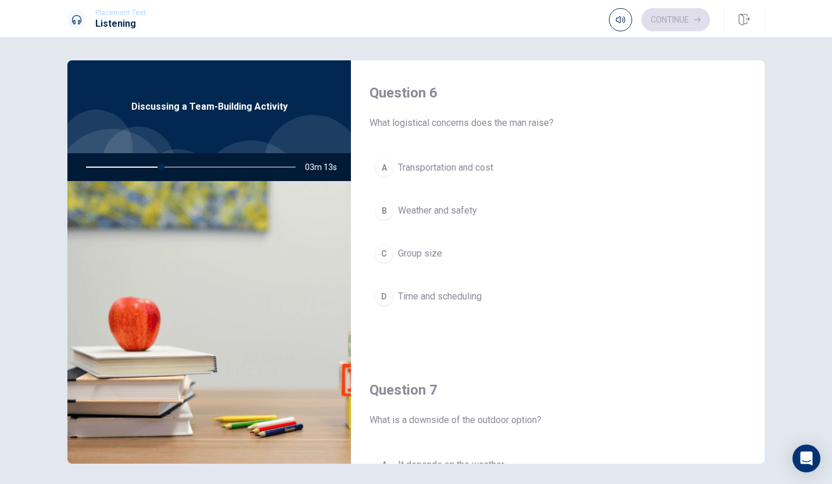
click at [385, 166] on div "A" at bounding box center [384, 168] width 19 height 19
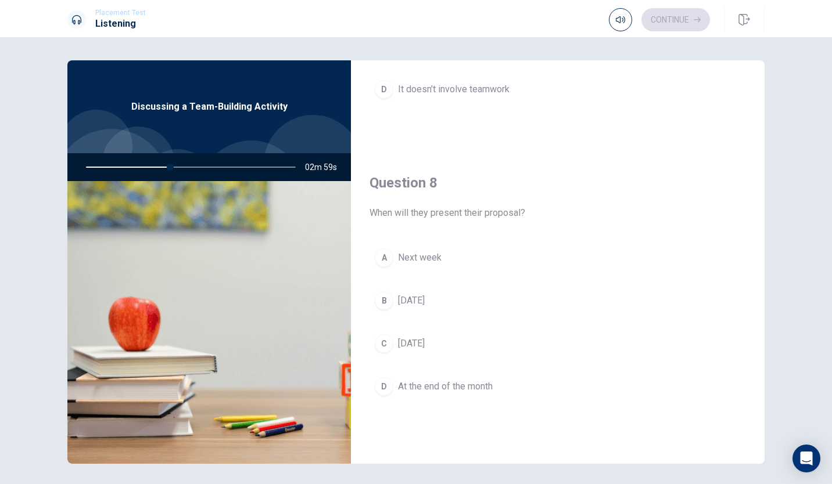
scroll to position [581, 0]
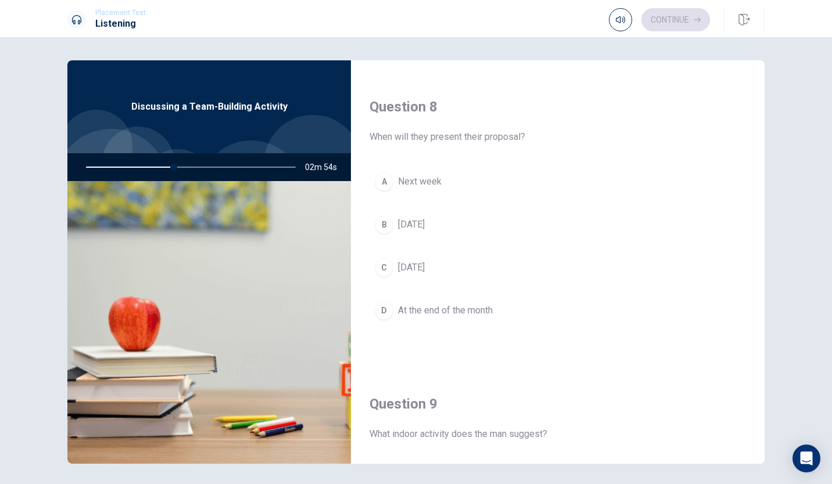
click at [380, 180] on div "A" at bounding box center [384, 182] width 19 height 19
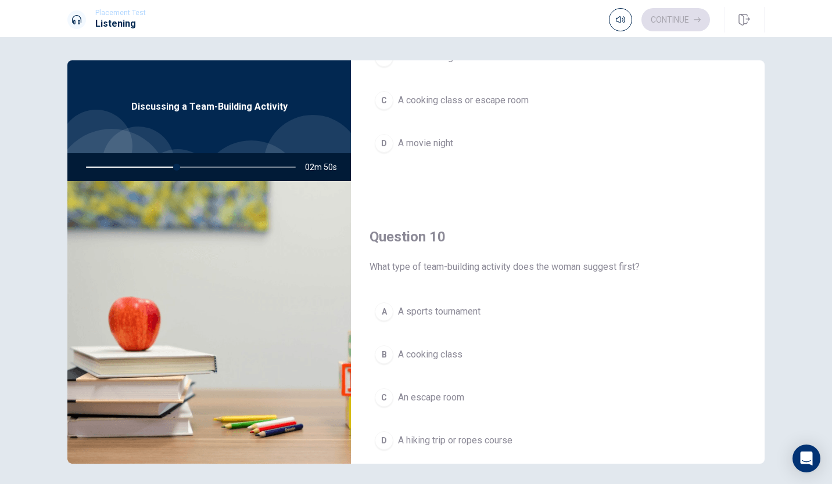
scroll to position [1075, 0]
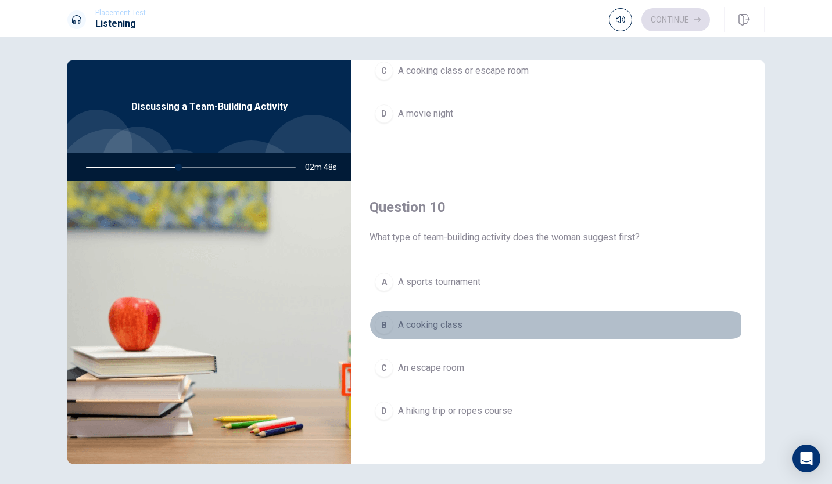
click at [383, 320] on div "B" at bounding box center [384, 325] width 19 height 19
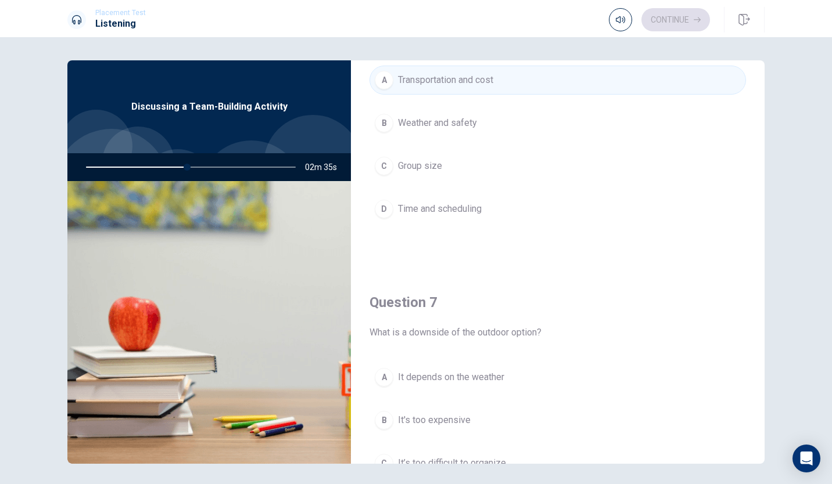
scroll to position [146, 0]
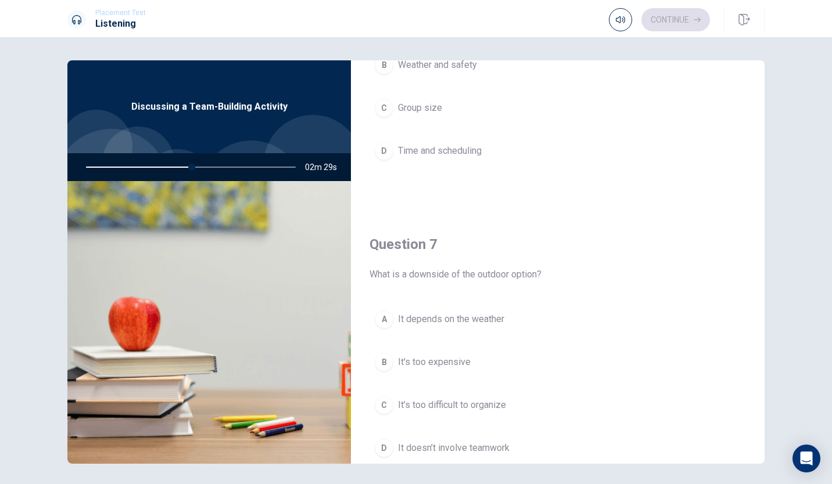
click at [381, 443] on div "D" at bounding box center [384, 448] width 19 height 19
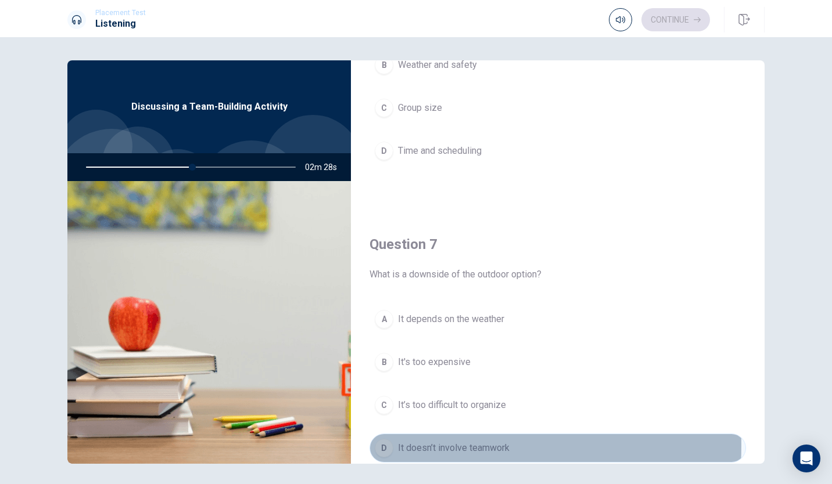
click at [381, 443] on div "D" at bounding box center [384, 448] width 19 height 19
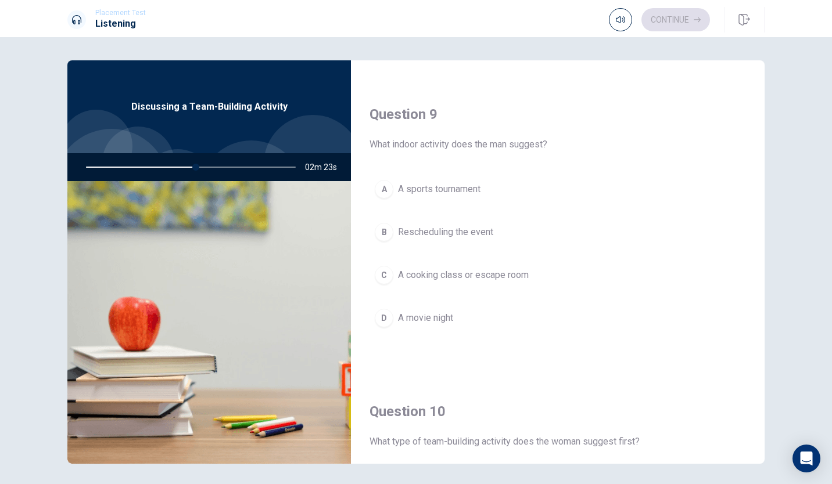
scroll to position [871, 0]
click at [389, 270] on div "C" at bounding box center [384, 274] width 19 height 19
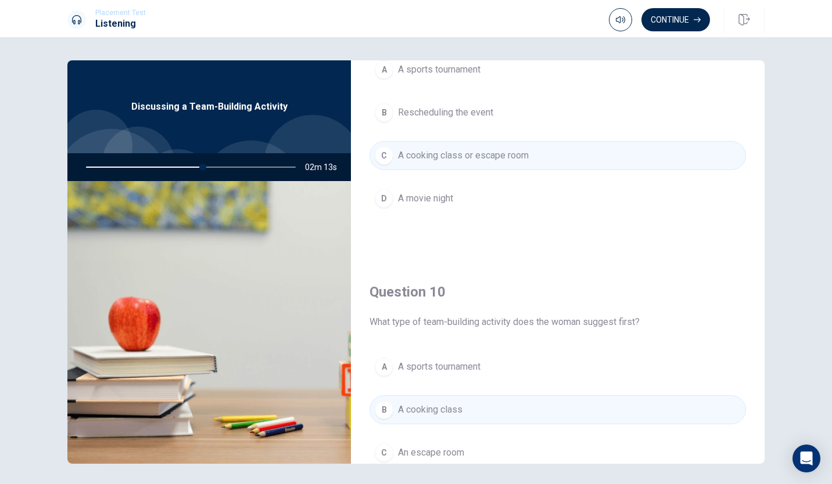
scroll to position [1075, 0]
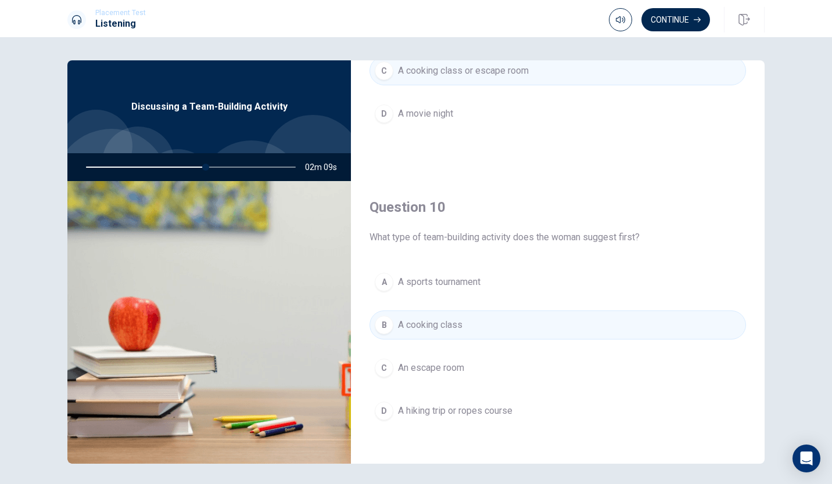
click at [379, 412] on div "D" at bounding box center [384, 411] width 19 height 19
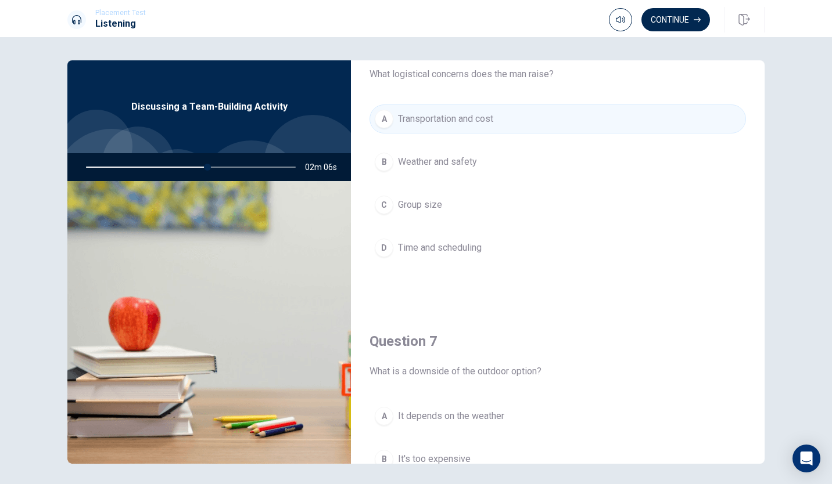
scroll to position [0, 0]
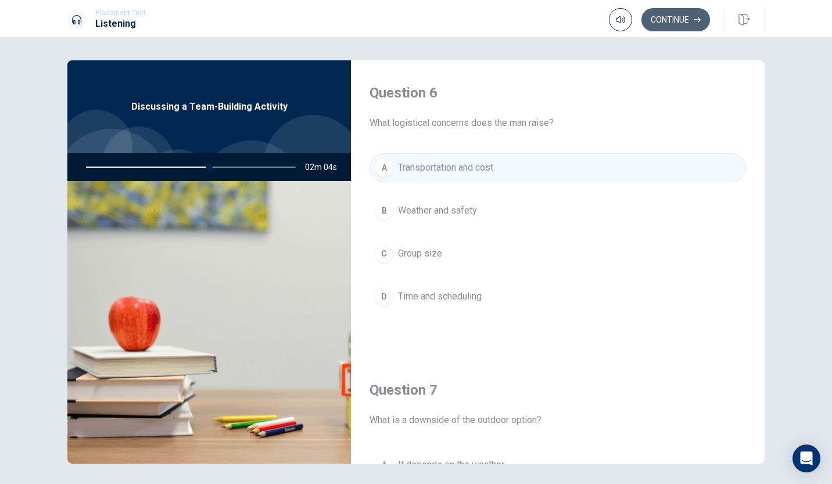
click at [687, 16] on button "Continue" at bounding box center [675, 19] width 69 height 23
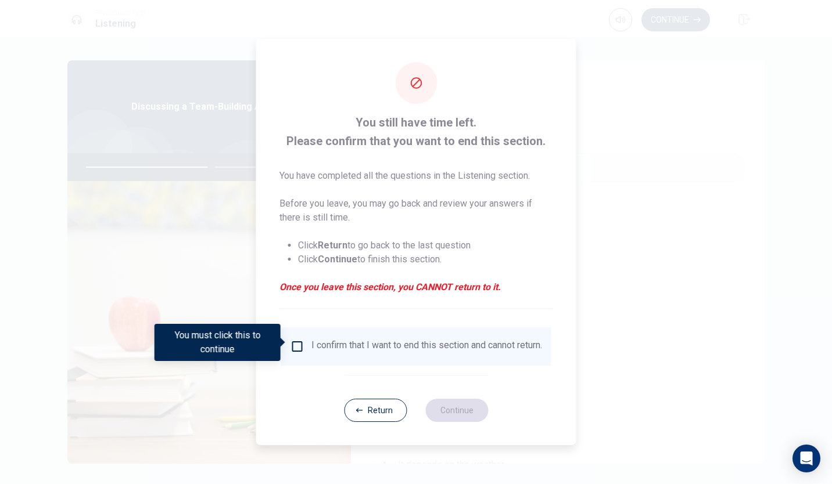
click at [298, 344] on input "You must click this to continue" at bounding box center [297, 347] width 14 height 14
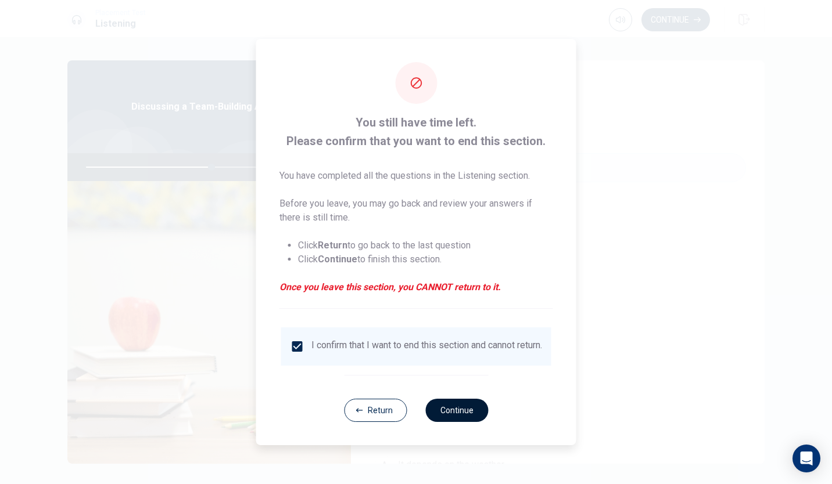
click at [443, 408] on button "Continue" at bounding box center [456, 410] width 63 height 23
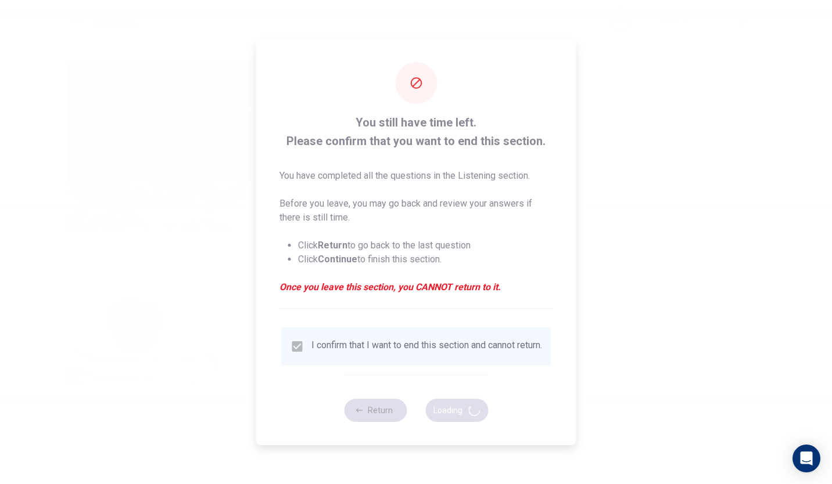
type input "61"
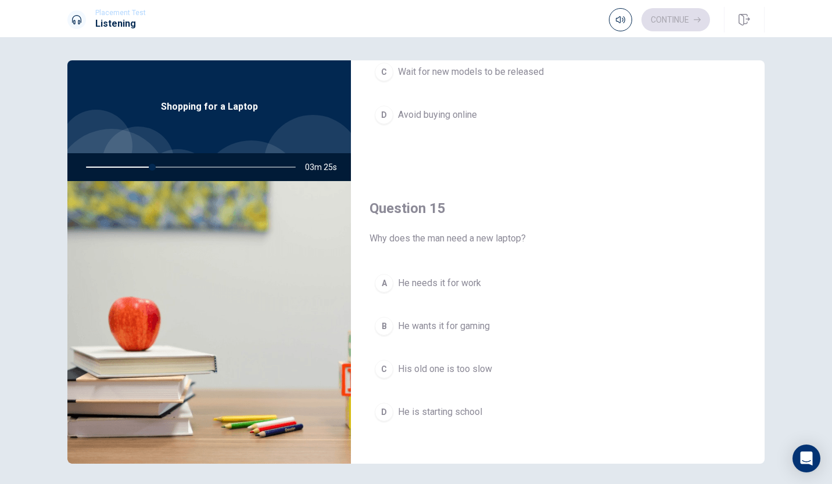
scroll to position [1075, 0]
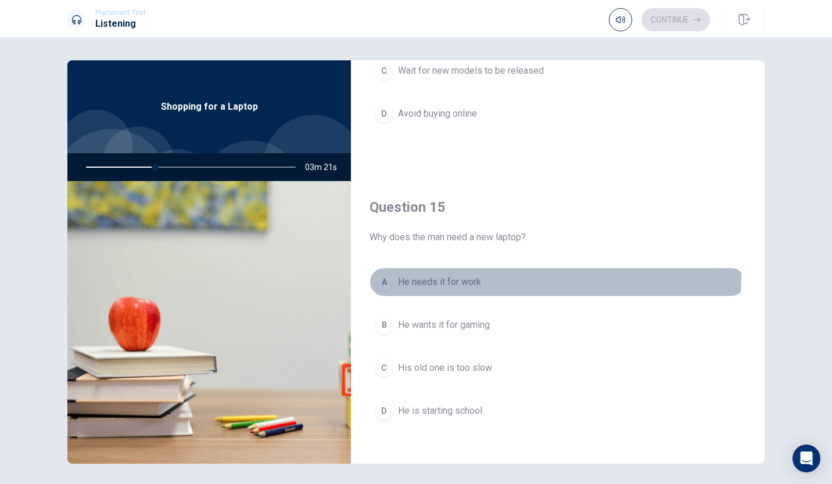
click at [374, 268] on button "A He needs it for work" at bounding box center [557, 282] width 376 height 29
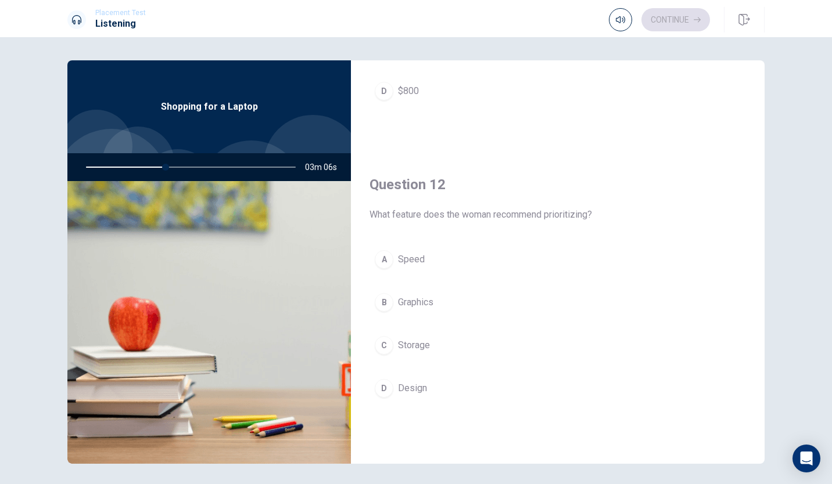
scroll to position [232, 0]
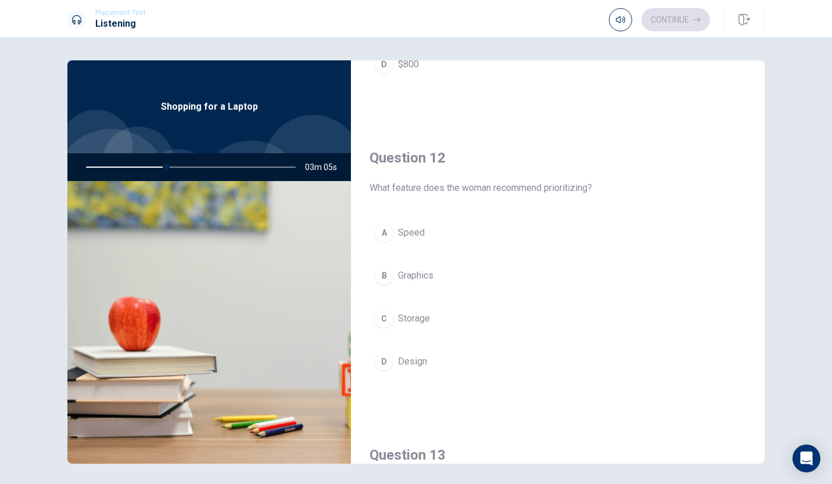
click at [383, 323] on div "C" at bounding box center [384, 319] width 19 height 19
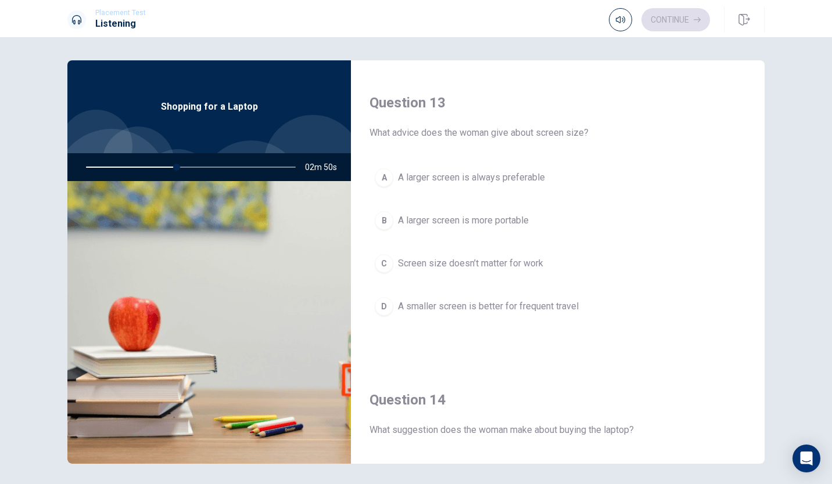
scroll to position [523, 0]
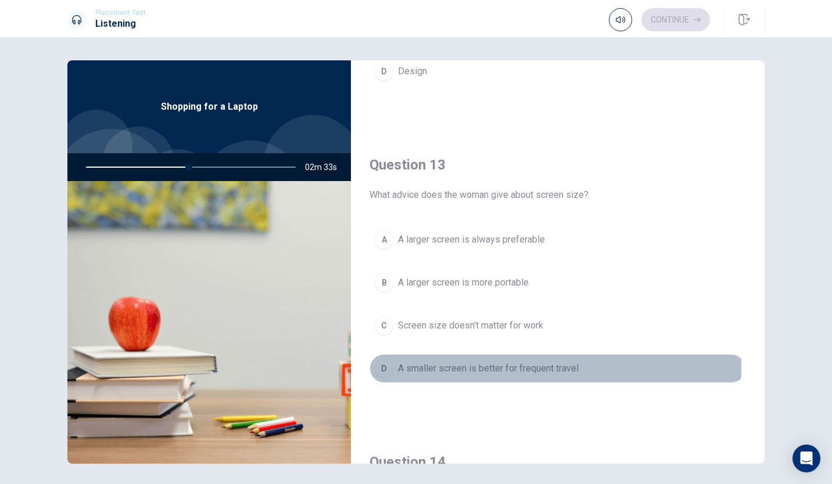
click at [378, 360] on div "D" at bounding box center [384, 369] width 19 height 19
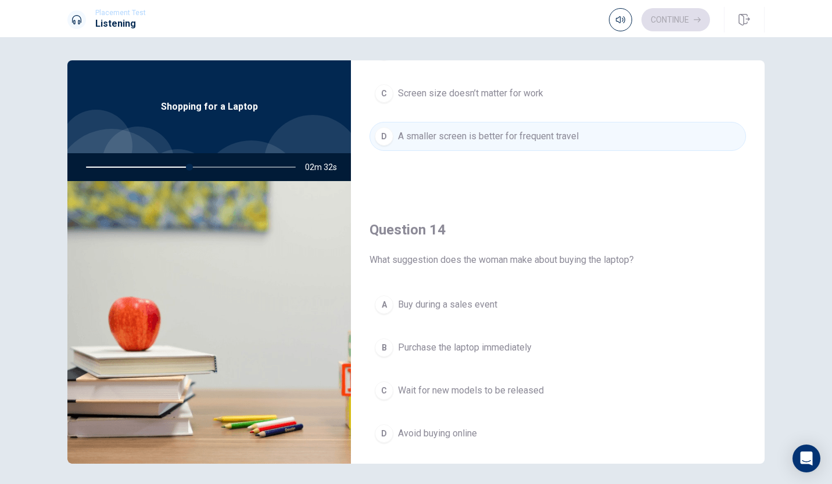
scroll to position [813, 0]
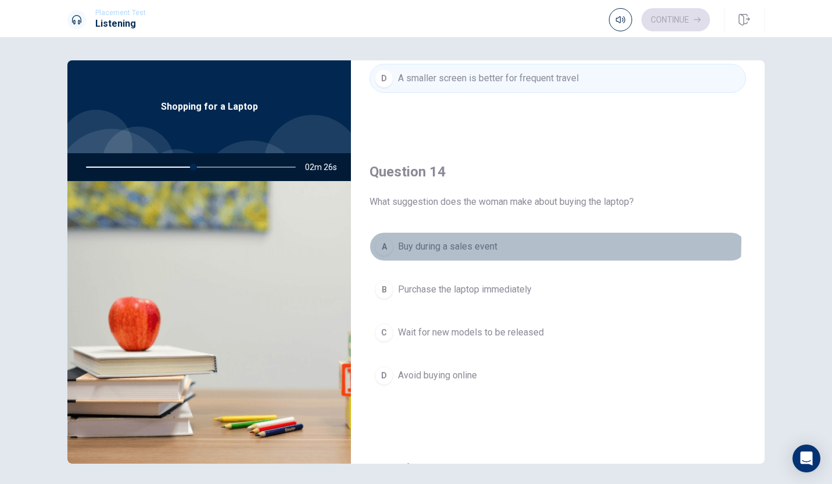
click at [387, 238] on div "A" at bounding box center [384, 247] width 19 height 19
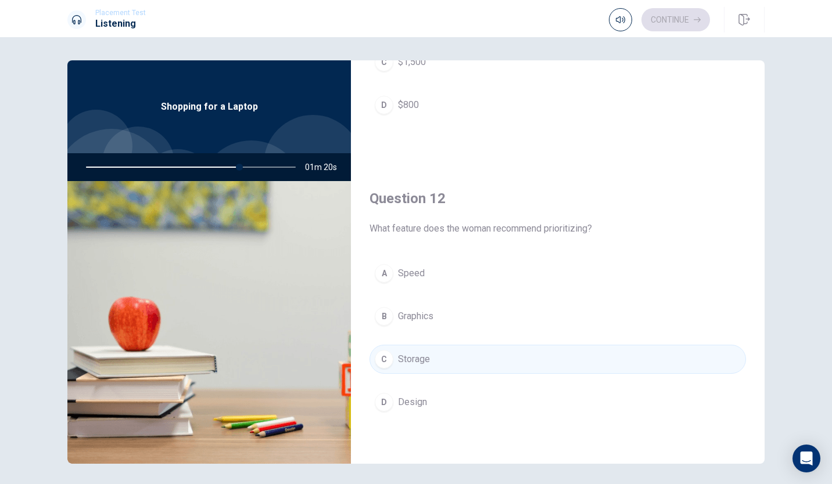
scroll to position [0, 0]
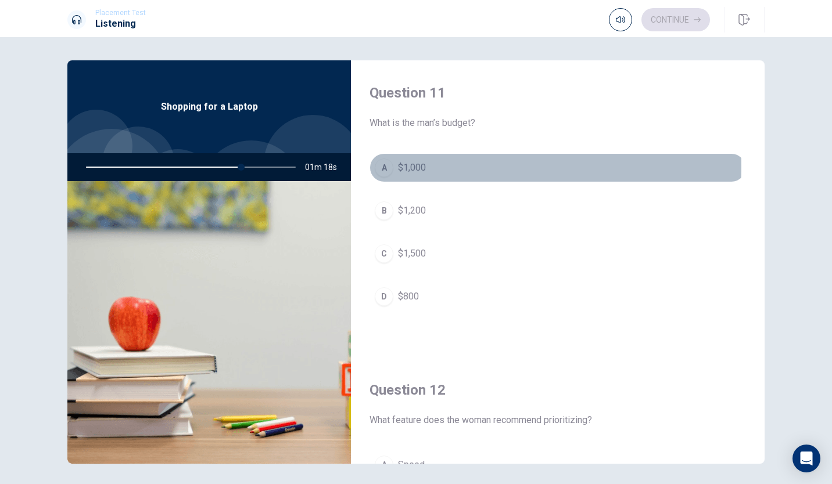
click at [385, 167] on div "A" at bounding box center [384, 168] width 19 height 19
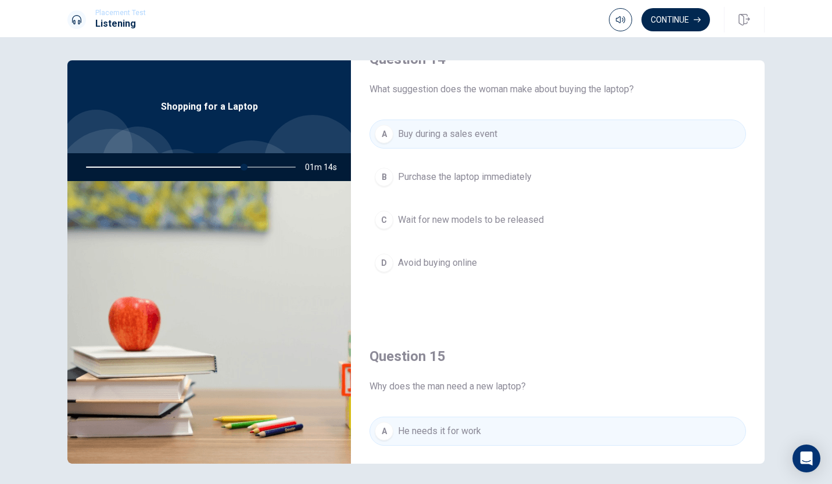
scroll to position [871, 0]
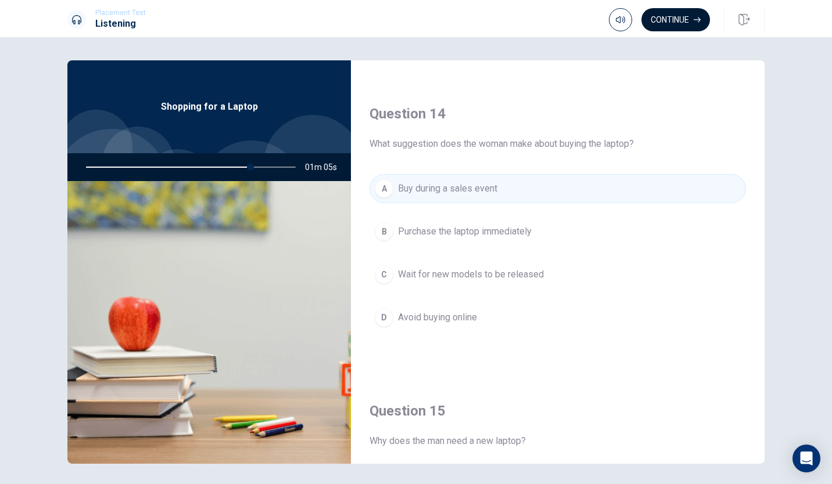
click at [673, 13] on button "Continue" at bounding box center [675, 19] width 69 height 23
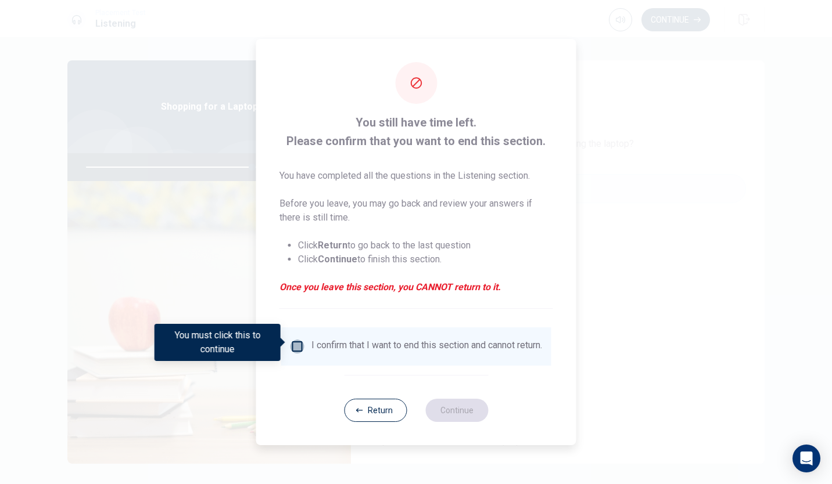
click at [302, 342] on input "You must click this to continue" at bounding box center [297, 347] width 14 height 14
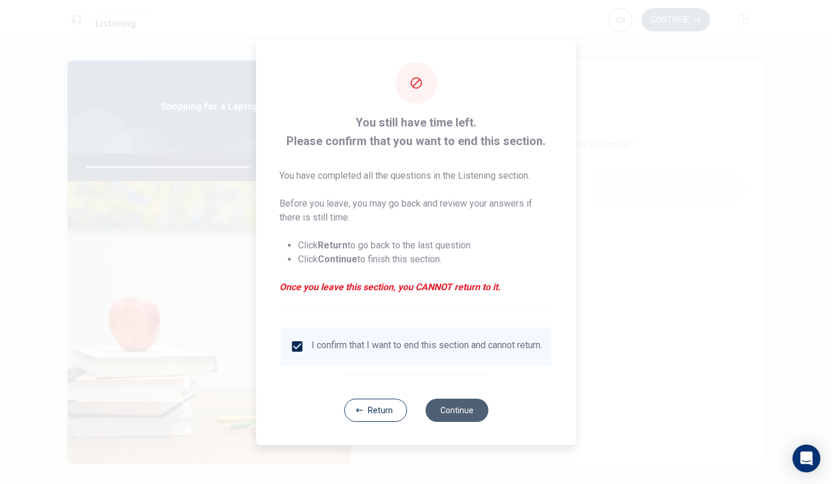
click at [459, 415] on button "Continue" at bounding box center [456, 410] width 63 height 23
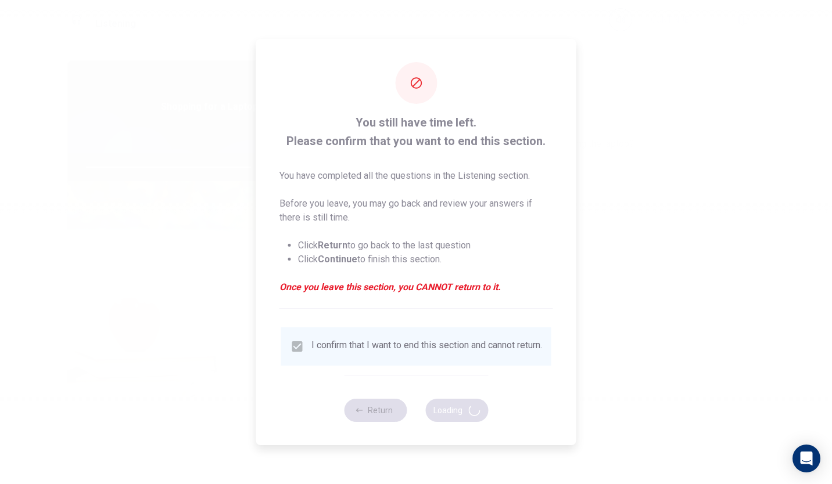
type input "81"
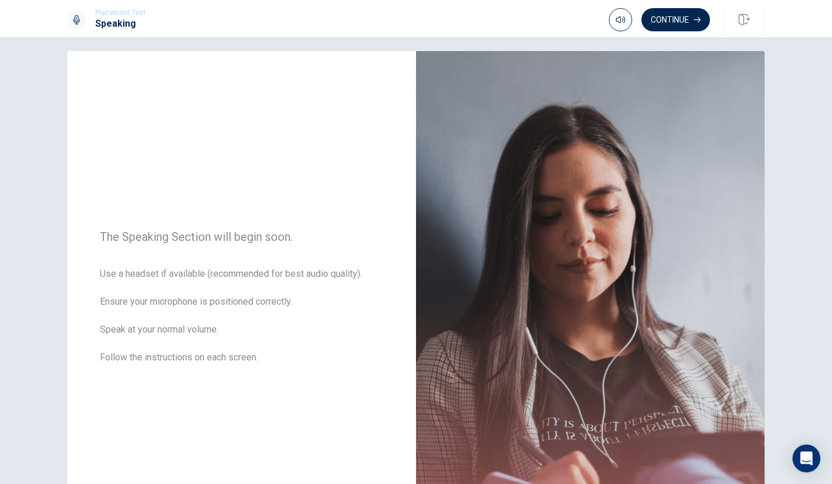
scroll to position [0, 0]
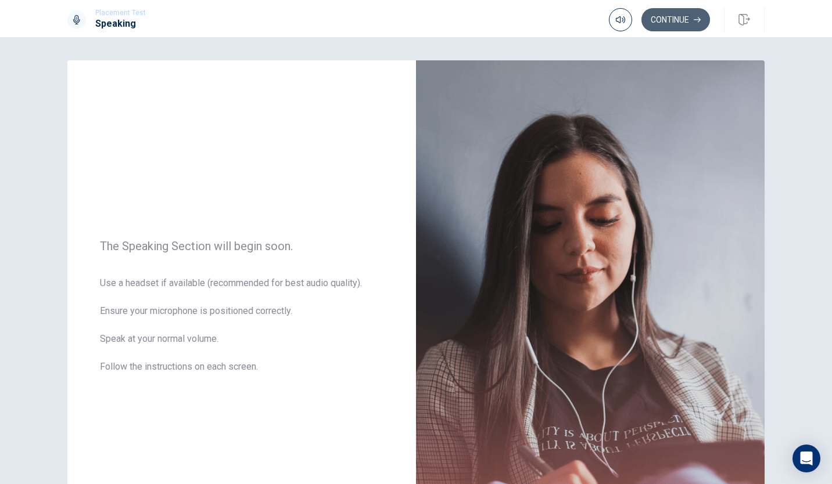
click at [683, 24] on button "Continue" at bounding box center [675, 19] width 69 height 23
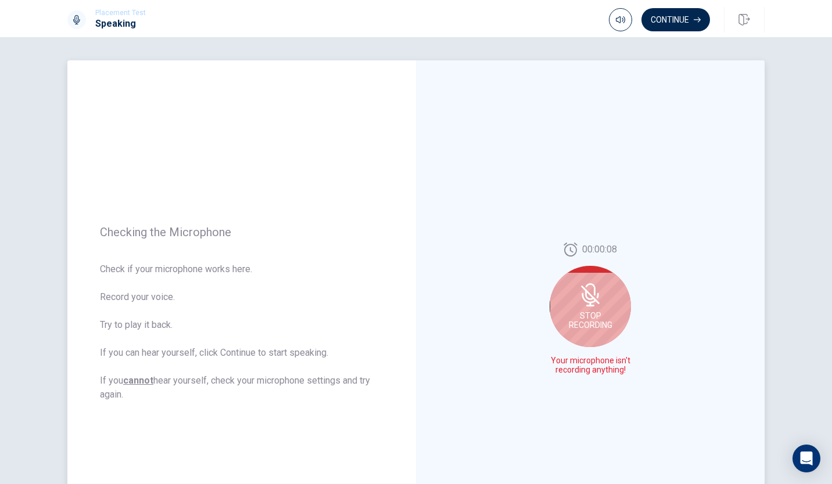
click at [582, 307] on div "Stop Recording" at bounding box center [589, 306] width 81 height 81
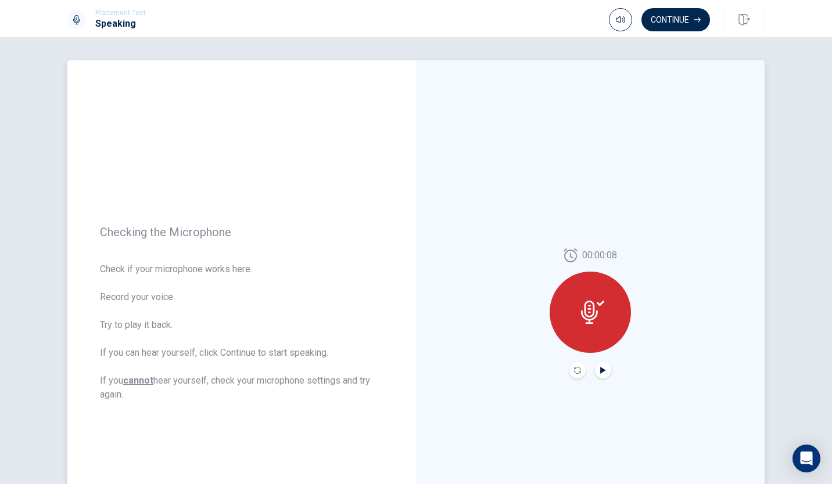
click at [600, 370] on icon "Play Audio" at bounding box center [602, 370] width 5 height 7
click at [577, 325] on div at bounding box center [589, 312] width 81 height 81
click at [603, 369] on icon "Pause Audio" at bounding box center [603, 370] width 6 height 7
click at [573, 366] on button "Record Again" at bounding box center [577, 370] width 16 height 16
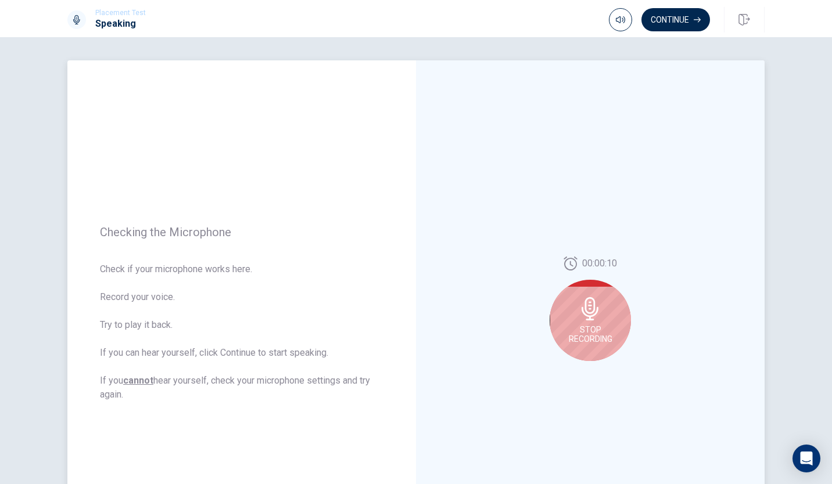
click at [586, 302] on icon at bounding box center [589, 308] width 17 height 23
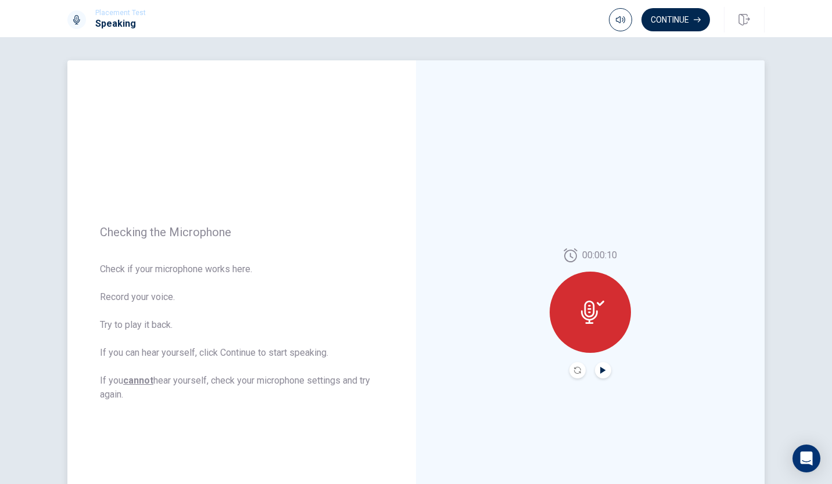
click at [600, 373] on icon "Play Audio" at bounding box center [602, 370] width 5 height 7
click at [682, 17] on button "Continue" at bounding box center [675, 19] width 69 height 23
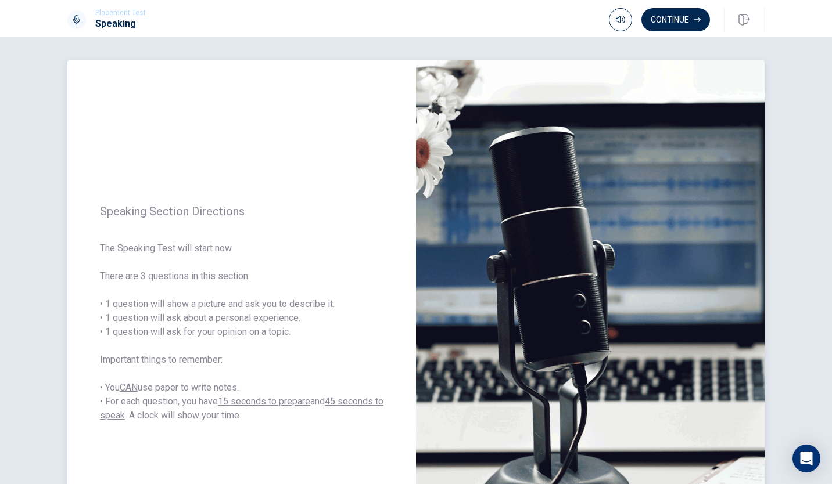
click at [351, 267] on span "The Speaking Test will start now. There are 3 questions in this section. • 1 qu…" at bounding box center [241, 332] width 283 height 181
click at [682, 17] on button "Continue" at bounding box center [675, 19] width 69 height 23
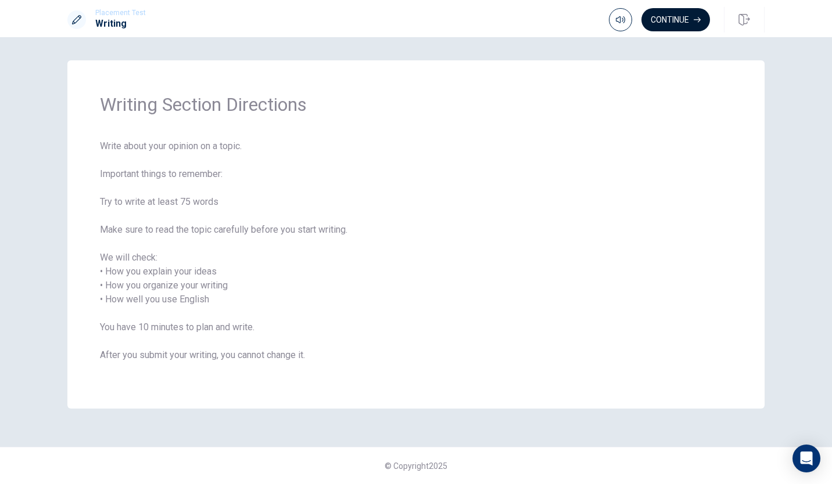
click at [662, 16] on button "Continue" at bounding box center [675, 19] width 69 height 23
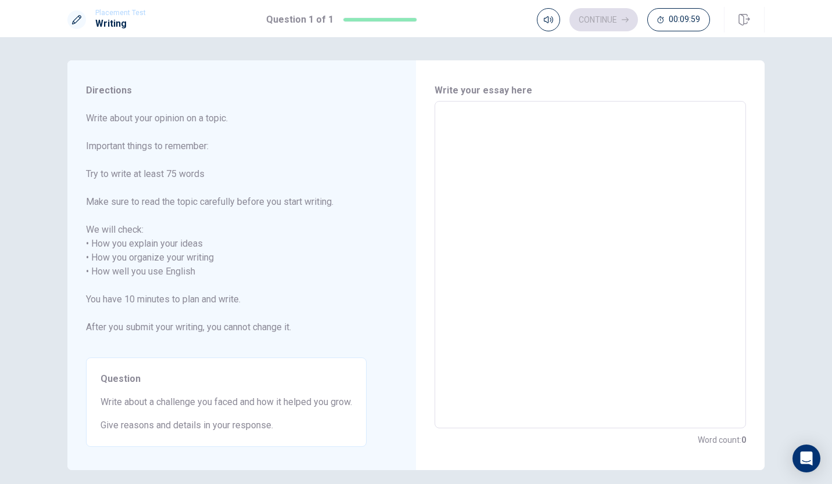
click at [506, 170] on textarea at bounding box center [590, 265] width 295 height 308
click at [483, 175] on textarea at bounding box center [590, 265] width 295 height 308
type textarea "I"
type textarea "x"
type textarea "M"
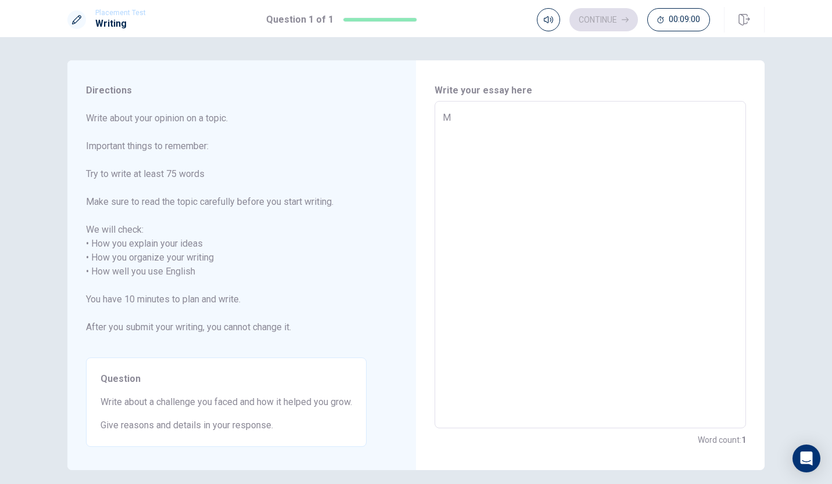
type textarea "x"
type textarea "A"
type textarea "x"
type textarea "A"
type textarea "x"
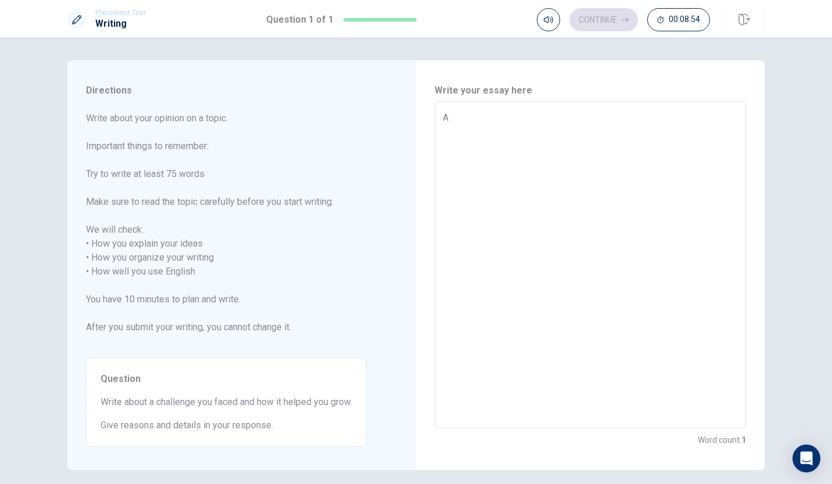
type textarea "A c"
type textarea "x"
type textarea "A ch"
type textarea "x"
type textarea "A cha"
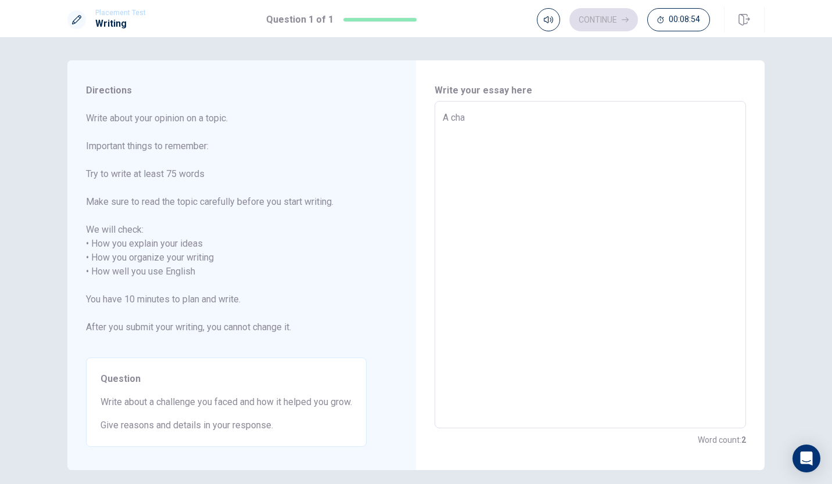
type textarea "x"
type textarea "A char"
type textarea "x"
type textarea "A chara"
type textarea "x"
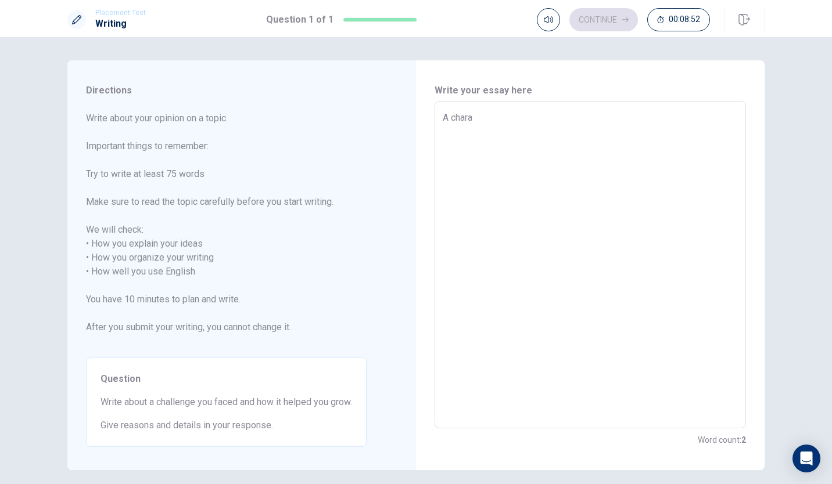
type textarea "A char"
type textarea "x"
type textarea "A cha"
type textarea "x"
type textarea "A chal"
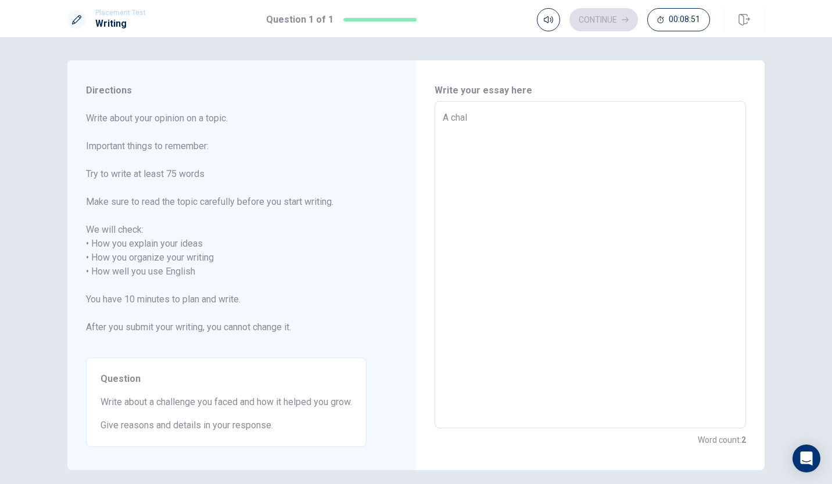
type textarea "x"
type textarea "A chall"
type textarea "x"
type textarea "A challa"
type textarea "x"
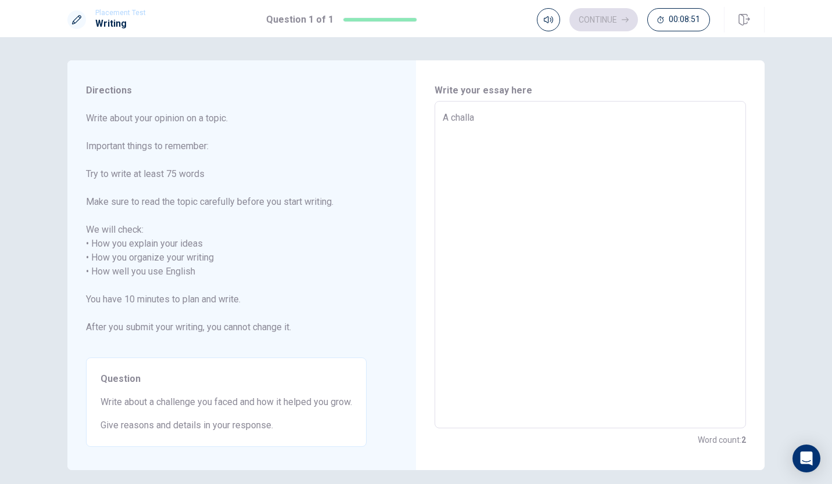
type textarea "A challan"
type textarea "x"
type textarea "A challang"
type textarea "x"
type textarea "A challange"
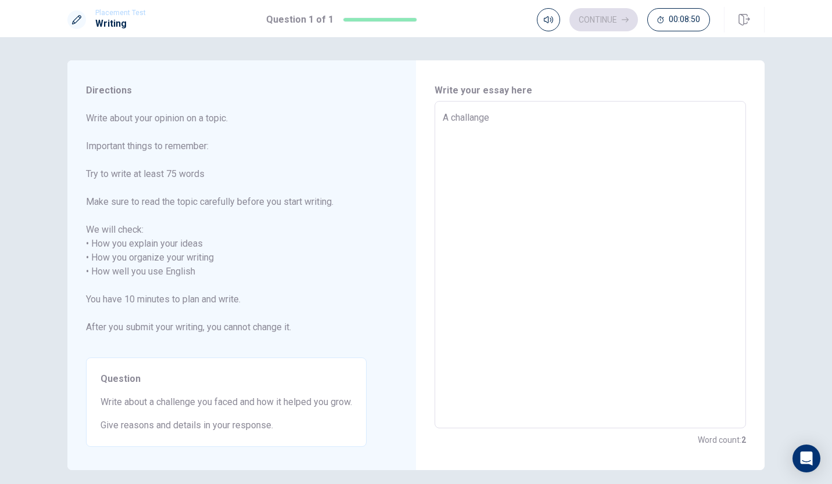
type textarea "x"
type textarea "A challange"
type textarea "x"
type textarea "A challange I"
type textarea "x"
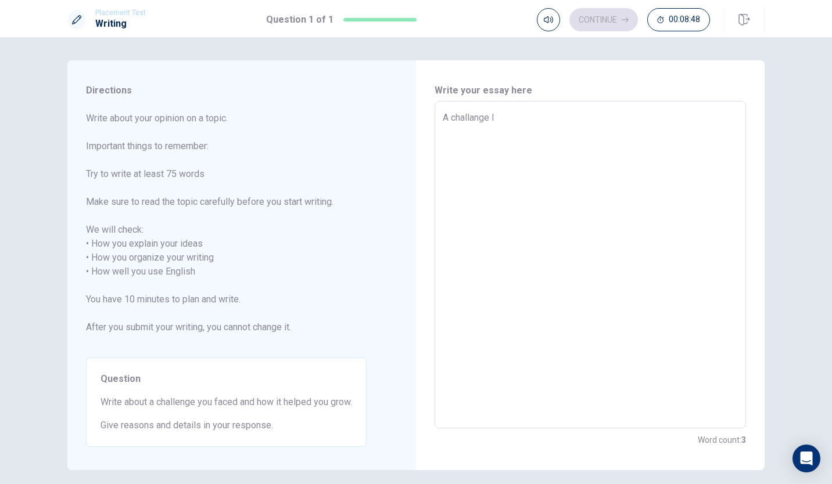
type textarea "A challange I"
type textarea "x"
type textarea "A challange I f"
type textarea "x"
type textarea "A challange I fa"
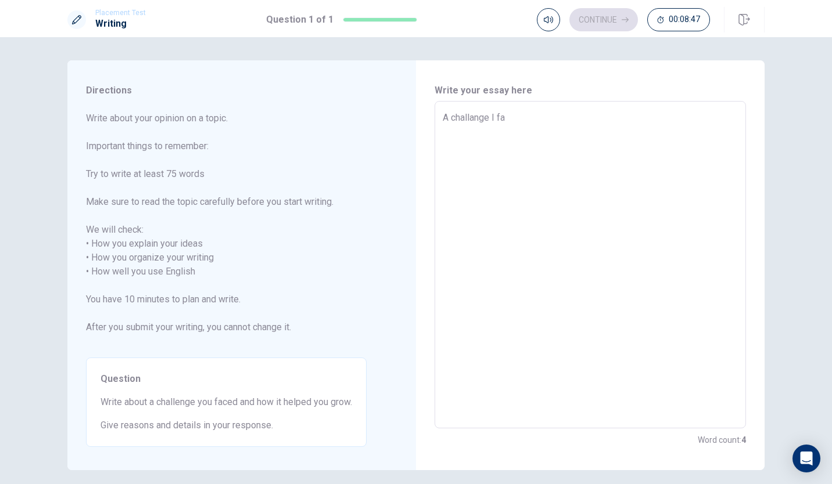
type textarea "x"
type textarea "A challange I fac"
type textarea "x"
type textarea "A challange I face"
type textarea "x"
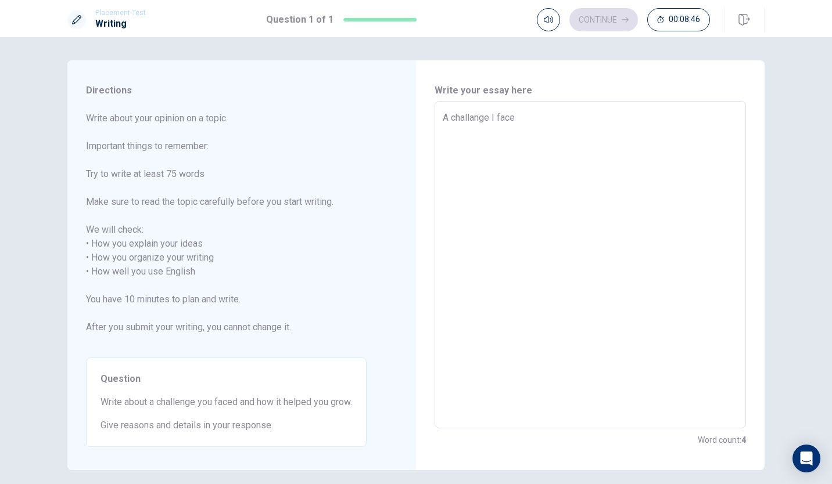
type textarea "A challange I faced"
type textarea "x"
type textarea "A challange I faced"
type textarea "x"
type textarea "A challange I faced i"
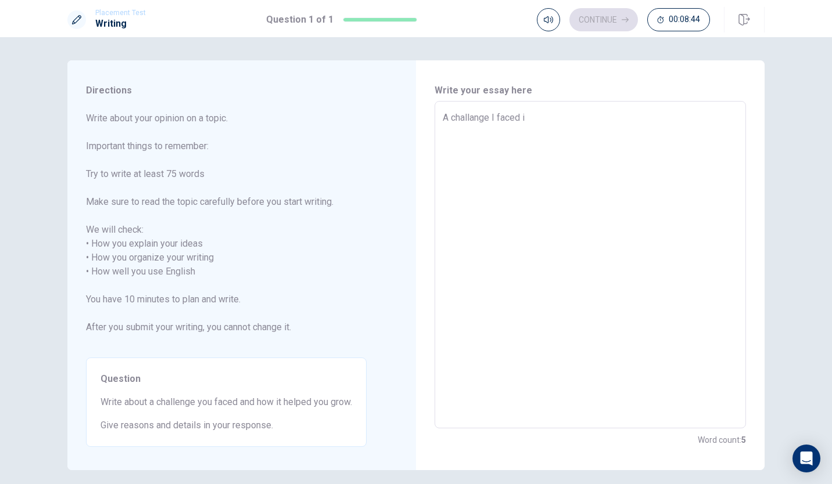
type textarea "x"
type textarea "A challange I faced is"
type textarea "x"
type textarea "A challange I faced is"
type textarea "x"
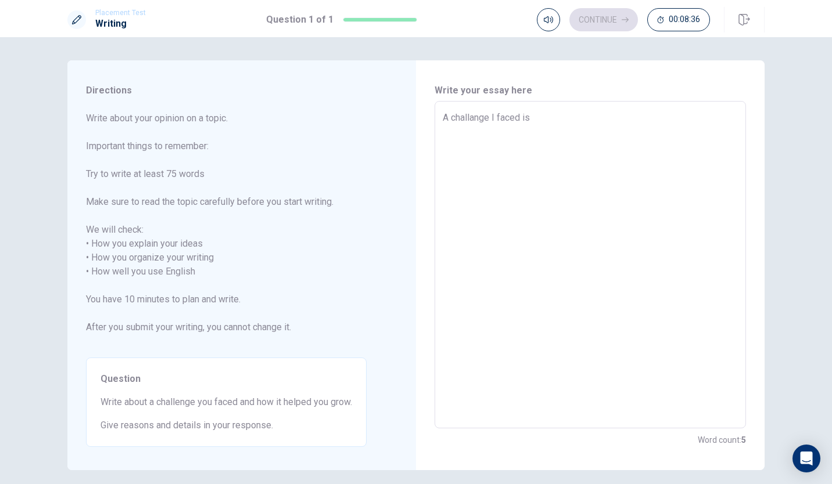
type textarea "A challange I faced is s"
type textarea "x"
type textarea "A challange I faced is su"
type textarea "x"
type textarea "A challange I faced is s"
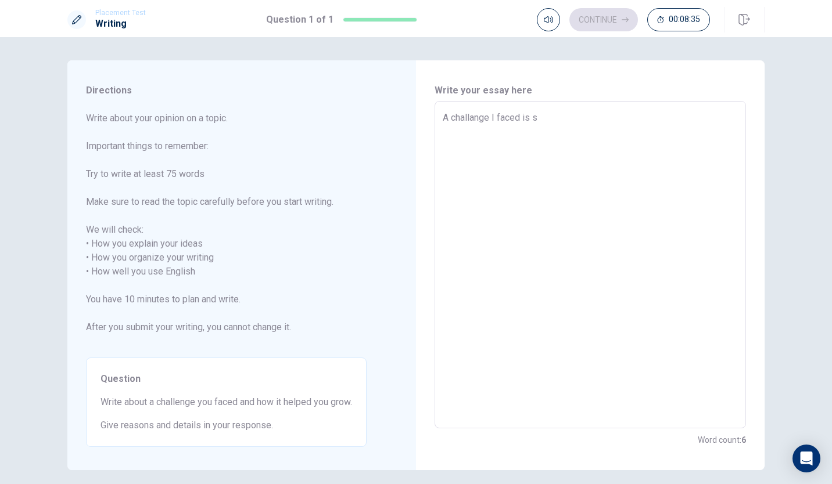
type textarea "x"
type textarea "A challange I faced is st"
type textarea "x"
type textarea "A challange I faced is stu"
type textarea "x"
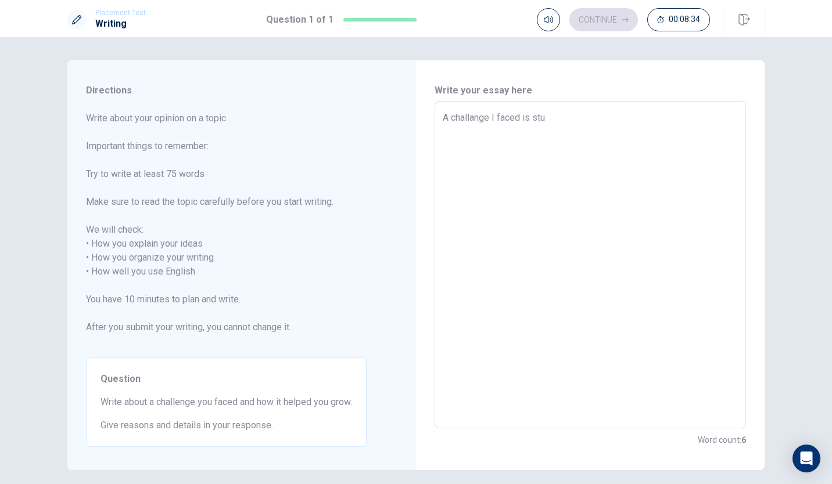
type textarea "A challange I faced is stud"
type textarea "x"
type textarea "A challange I faced is study"
type textarea "x"
type textarea "A challange I faced is studyi"
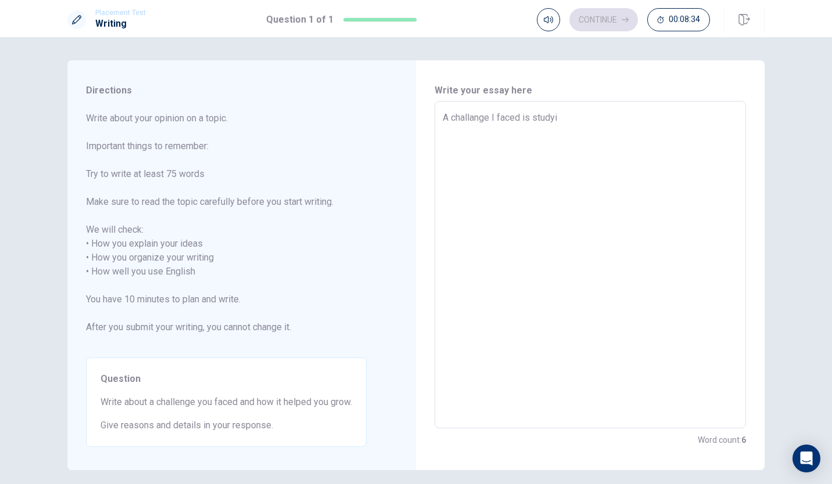
type textarea "x"
type textarea "A challange I faced is studyin"
type textarea "x"
type textarea "A challange I faced is studying"
type textarea "x"
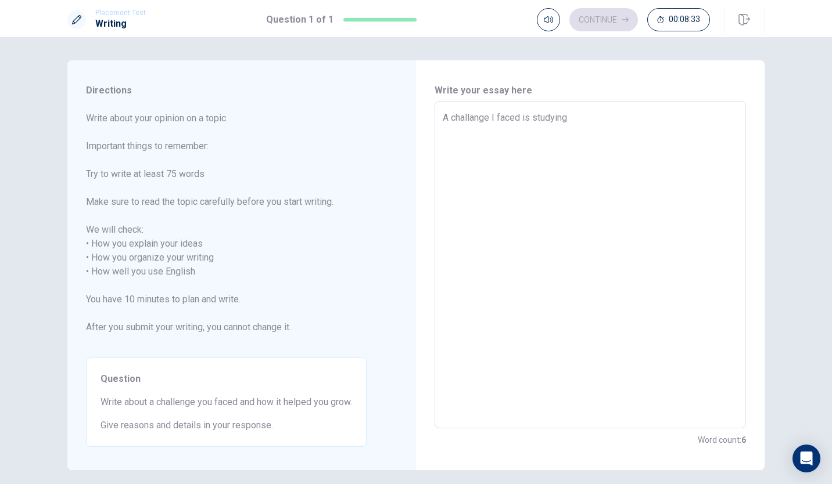
type textarea "A challange I faced is studying"
type textarea "x"
type textarea "A challange I faced is studying t"
type textarea "x"
type textarea "A challange I faced is studying to"
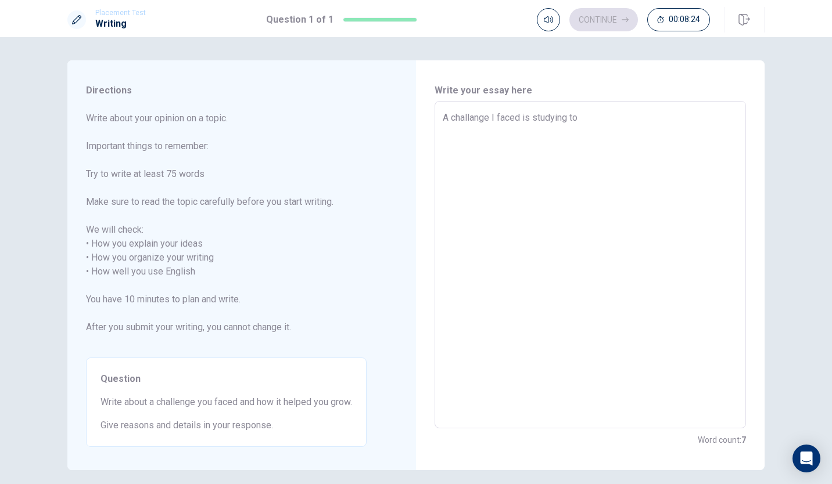
type textarea "x"
type textarea "A challange I faced is studying to"
type textarea "x"
type textarea "A challange I faced is studying to e"
type textarea "x"
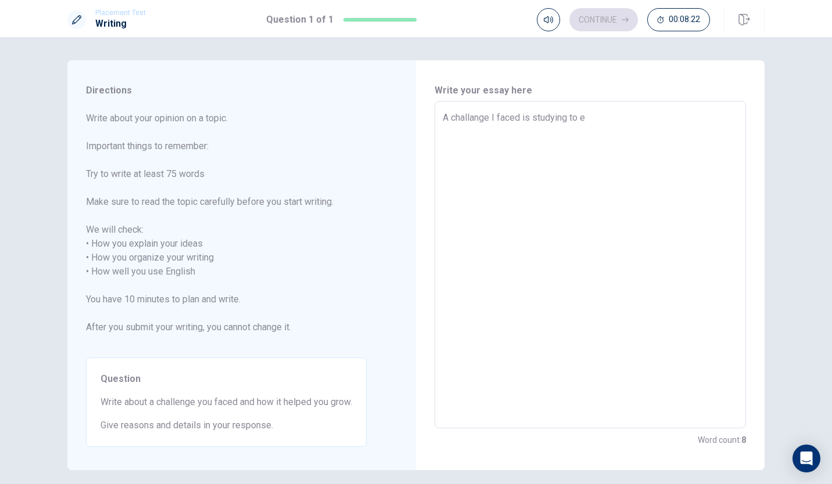
type textarea "A challange I faced is studying to en"
type textarea "x"
type textarea "A challange I faced is studying to end"
type textarea "x"
type textarea "A challange I faced is studying to endt"
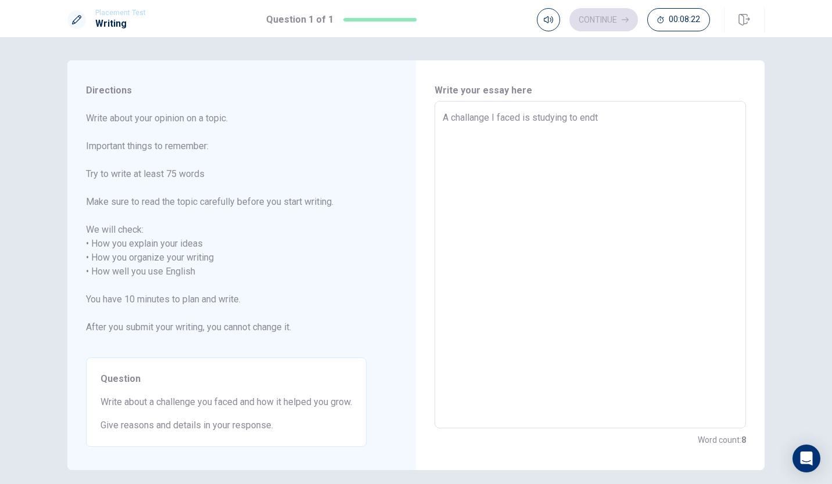
type textarea "x"
type textarea "A challange I faced is studying to end"
type textarea "x"
type textarea "A challange I faced is studying to en"
type textarea "x"
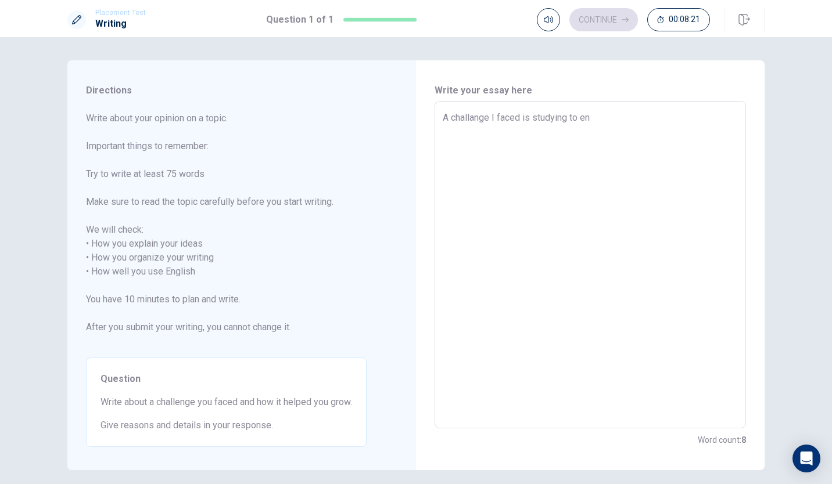
type textarea "A challange I faced is studying to ent"
type textarea "x"
type textarea "A challange I faced is studying to ente"
type textarea "x"
type textarea "A challange I faced is studying to enter"
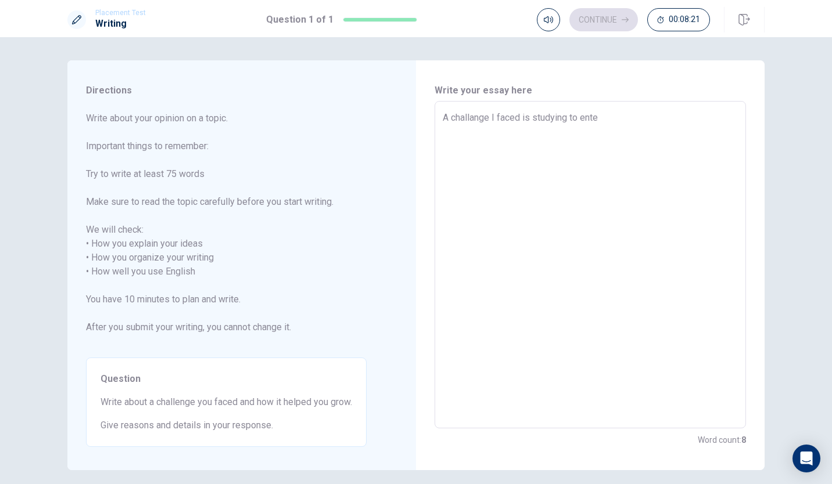
type textarea "x"
type textarea "A challange I faced is studying to enter"
type textarea "x"
type textarea "A challange I faced is studying to enter t"
type textarea "x"
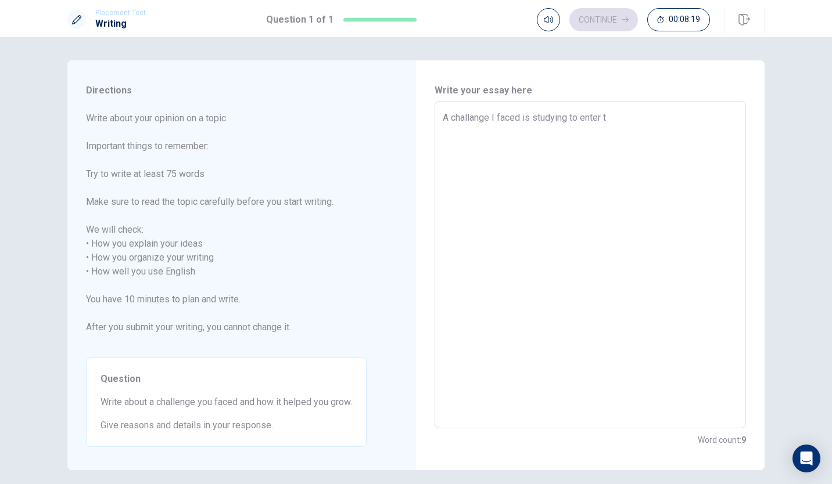
type textarea "A challange I faced is studying to enter"
type textarea "x"
type textarea "A challange I faced is studying to enter t"
type textarea "x"
type textarea "A challange I faced is studying to enter th"
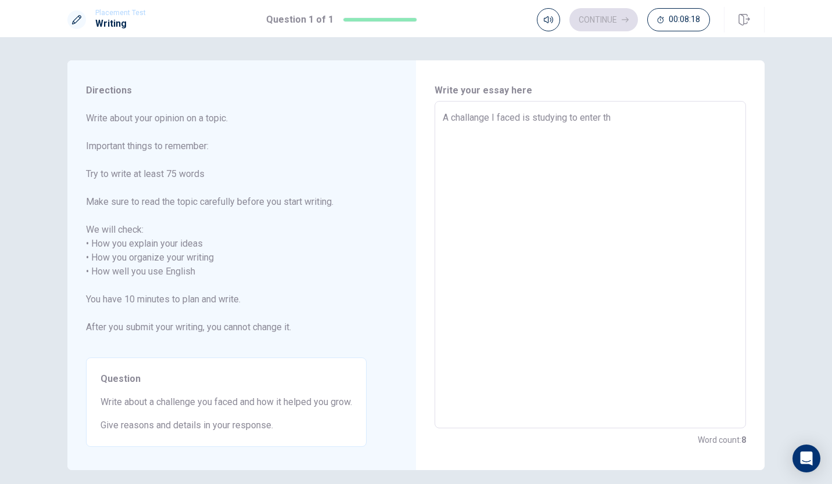
type textarea "x"
type textarea "A challange I faced is studying to enter the"
type textarea "x"
type textarea "A challange I faced is studying to enter the"
type textarea "x"
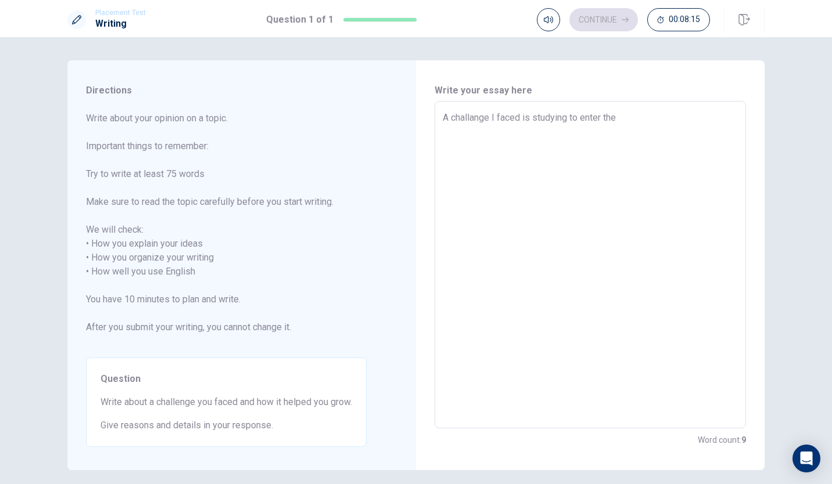
type textarea "A challange I faced is studying to enter the"
type textarea "x"
type textarea "A challange I faced is studying to enter th"
type textarea "x"
type textarea "A challange I faced is studying to enter t"
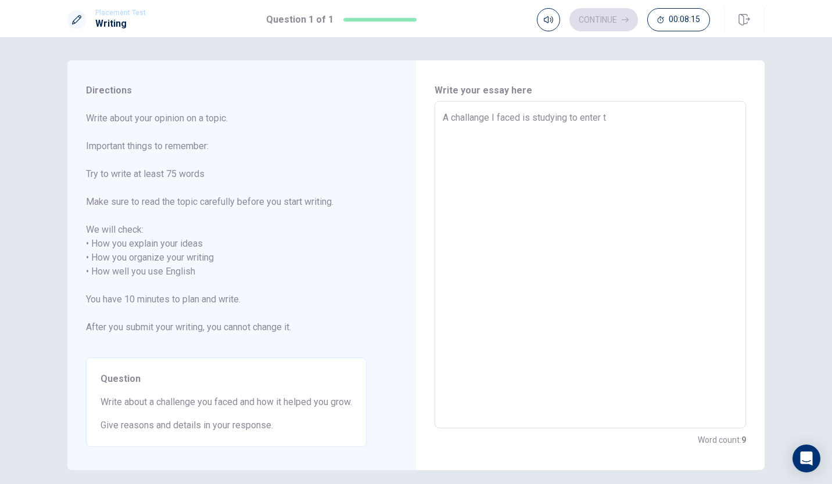
type textarea "x"
type textarea "A challange I faced is studying to enter"
type textarea "x"
type textarea "A challange I faced is studying to enter u"
type textarea "x"
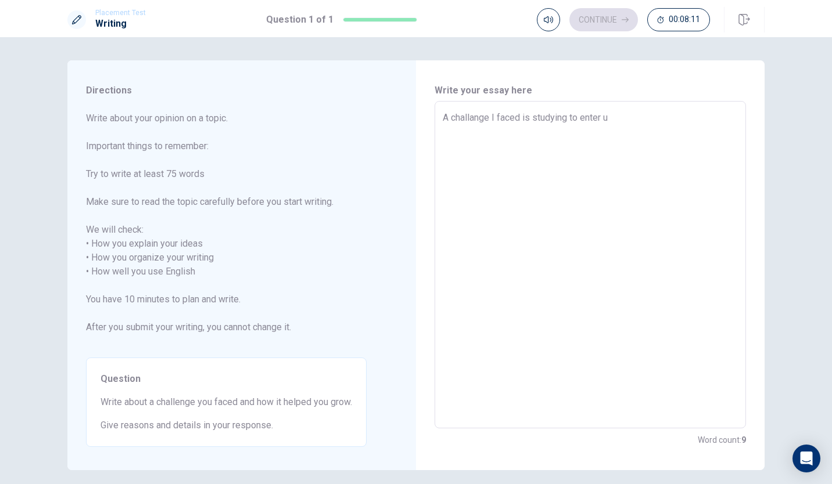
type textarea "A challange I faced is studying to enter un"
type textarea "x"
type textarea "A challange I faced is studying to enter [GEOGRAPHIC_DATA]"
type textarea "x"
type textarea "A challange I faced is studying to enter un"
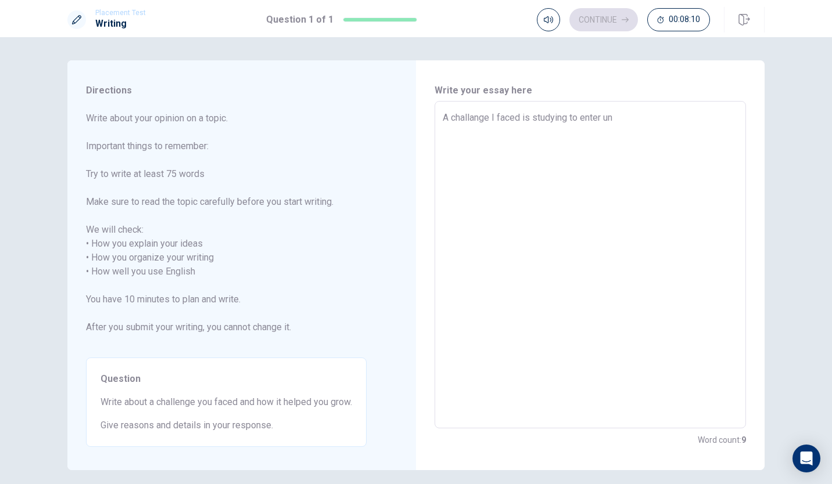
type textarea "x"
type textarea "A challange I faced is studying to enter u"
type textarea "x"
type textarea "A challange I faced is studying to enter"
type textarea "x"
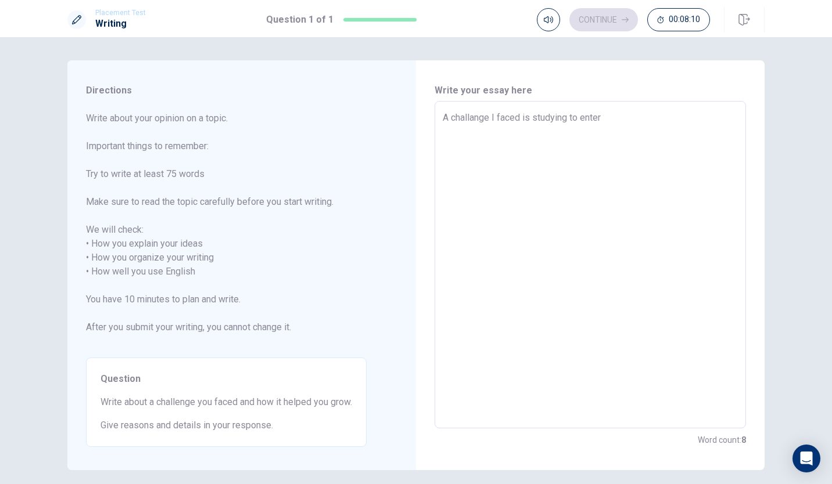
type textarea "A challange I faced is studying to enter t"
type textarea "x"
type textarea "A challange I faced is studying to enter th"
type textarea "x"
type textarea "A challange I faced is studying to enter the"
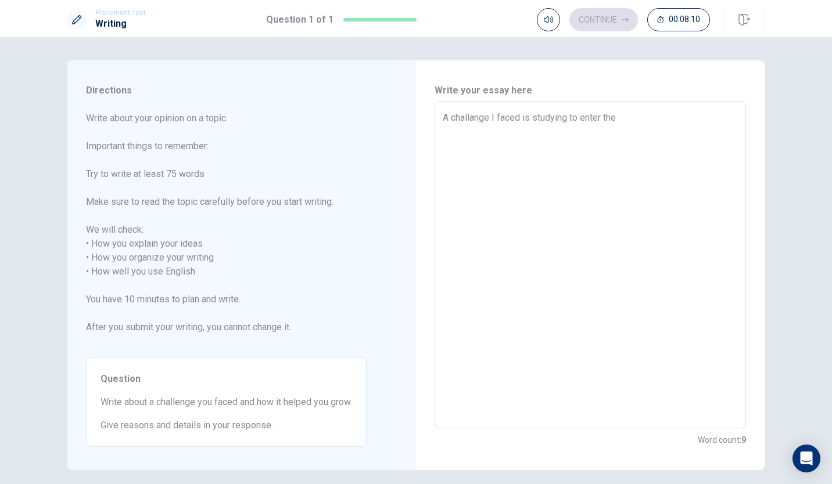
type textarea "x"
type textarea "A challange I faced is studying to enter the"
type textarea "x"
type textarea "A challange I faced is studying to enter the u"
type textarea "x"
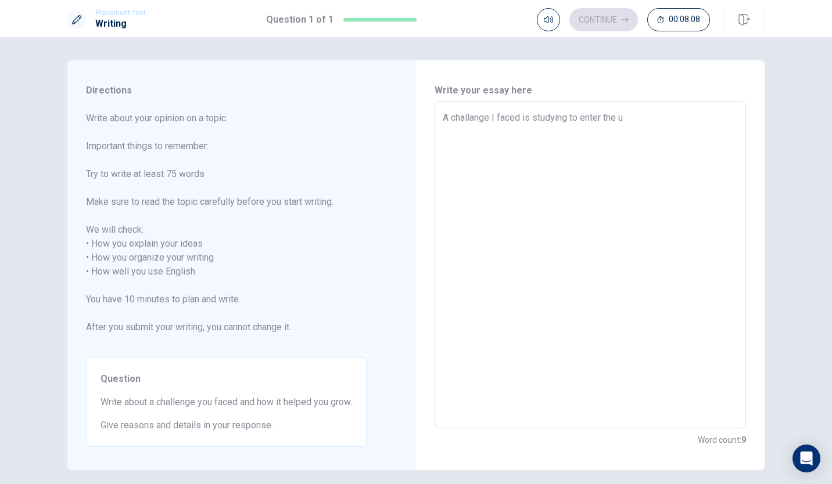
type textarea "A challange I faced is studying to enter the un"
type textarea "x"
type textarea "A challange I faced is studying to enter the uni"
type textarea "x"
type textarea "A challange I faced is studying to enter the unie"
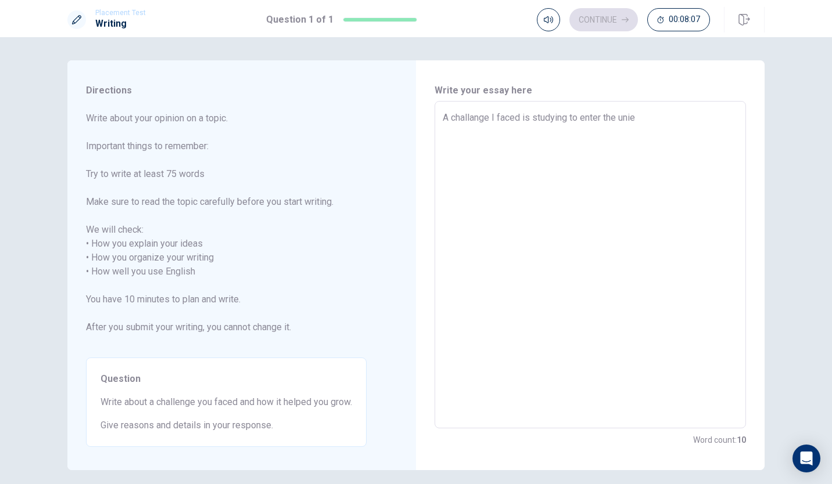
type textarea "x"
type textarea "A challange I faced is studying to enter the unie\"
type textarea "x"
type textarea "A challange I faced is studying to enter the unie"
type textarea "x"
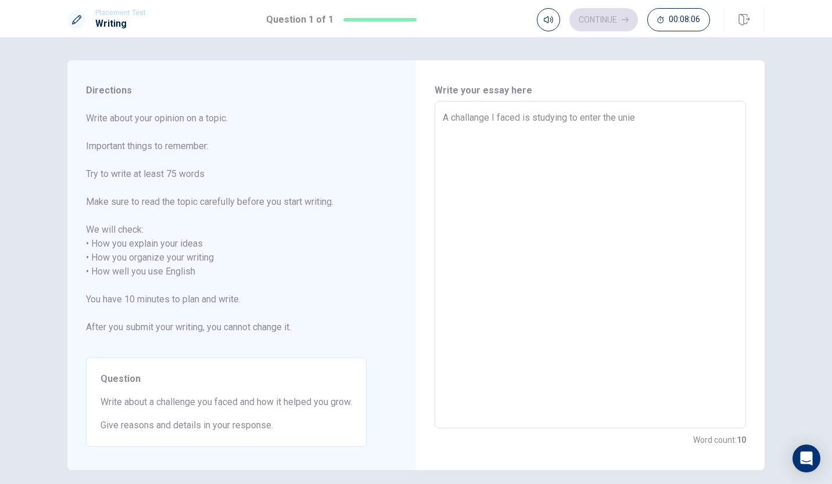
type textarea "A challange I faced is studying to enter the uni"
type textarea "x"
type textarea "A challange I faced is studying to enter the univ"
type textarea "x"
type textarea "A challange I faced is studying to enter the unive"
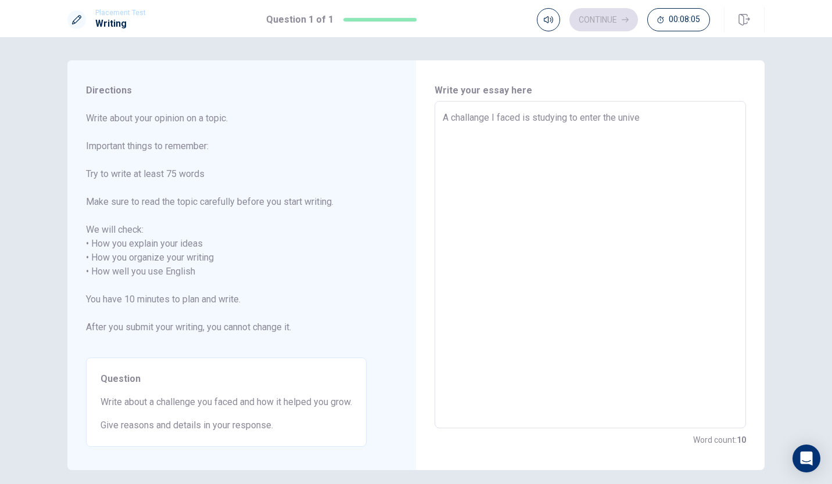
type textarea "x"
type textarea "A challange I faced is studying to enter the univer"
type textarea "x"
type textarea "A challange I faced is studying to enter the univers"
type textarea "x"
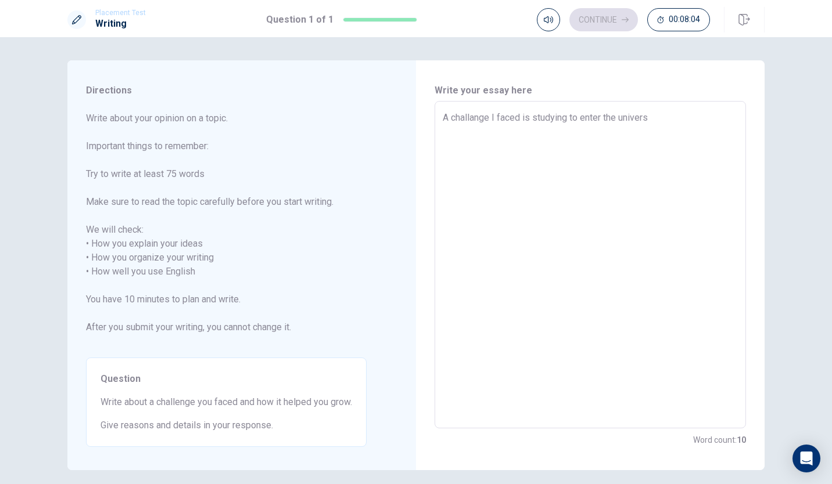
type textarea "A challange I faced is studying to enter the universi"
type textarea "x"
type textarea "A challange I faced is studying to enter the universit"
type textarea "x"
type textarea "A challange I faced is studying to enter the university"
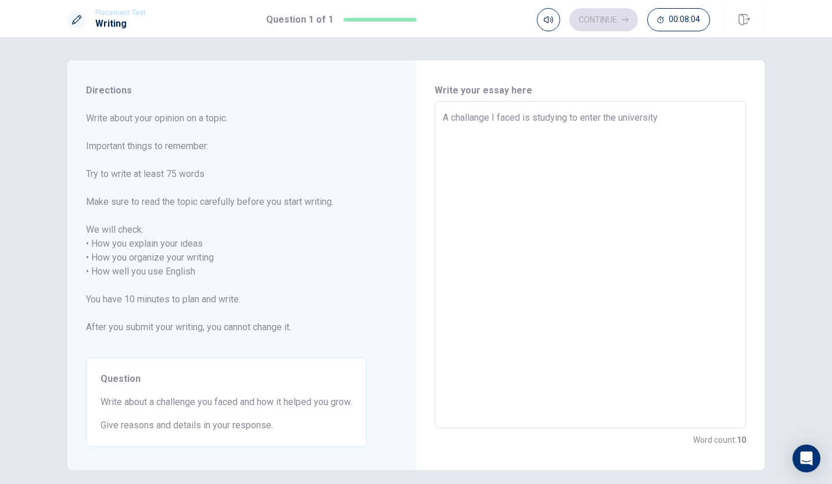
type textarea "x"
type textarea "A challange I faced is studying to enter the university"
type textarea "x"
type textarea "A challange I faced is studying to enter the university I"
type textarea "x"
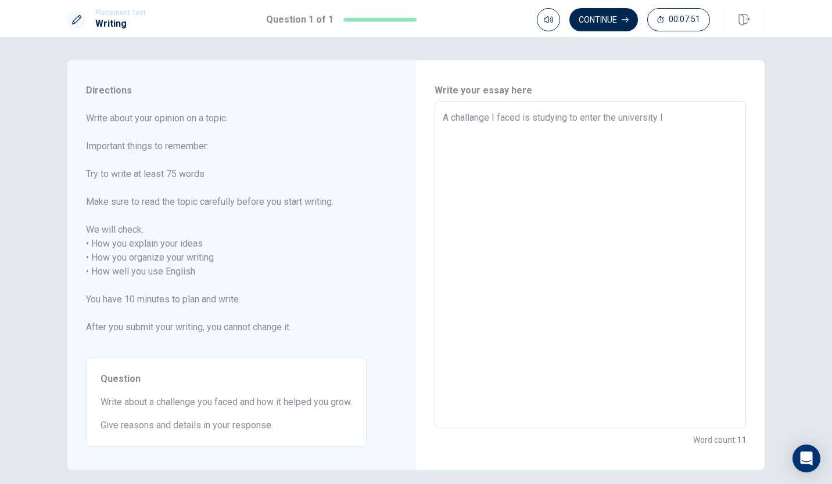
type textarea "A challange I faced is studying to enter the university I"
type textarea "x"
type textarea "A challange I faced is studying to enter the university I w"
type textarea "x"
type textarea "A challange I faced is studying to enter the [GEOGRAPHIC_DATA]"
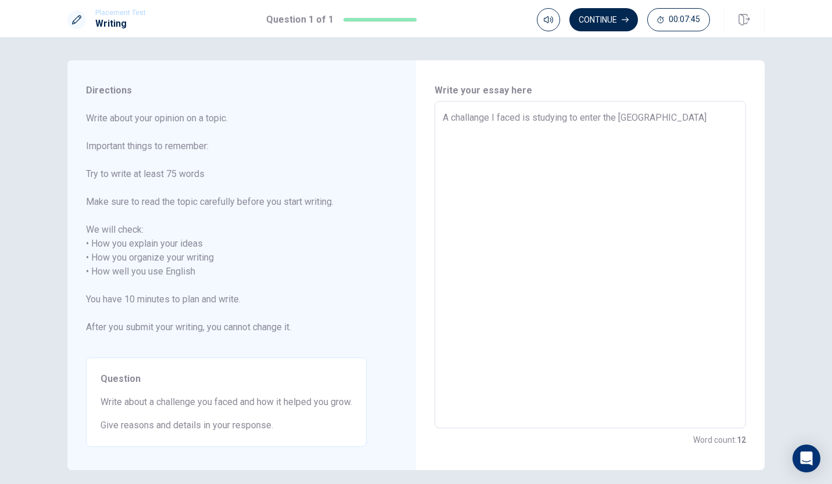
type textarea "x"
type textarea "A challange I faced is studying to enter the [GEOGRAPHIC_DATA]"
type textarea "x"
type textarea "A challange I faced is studying to enter the university I want"
type textarea "x"
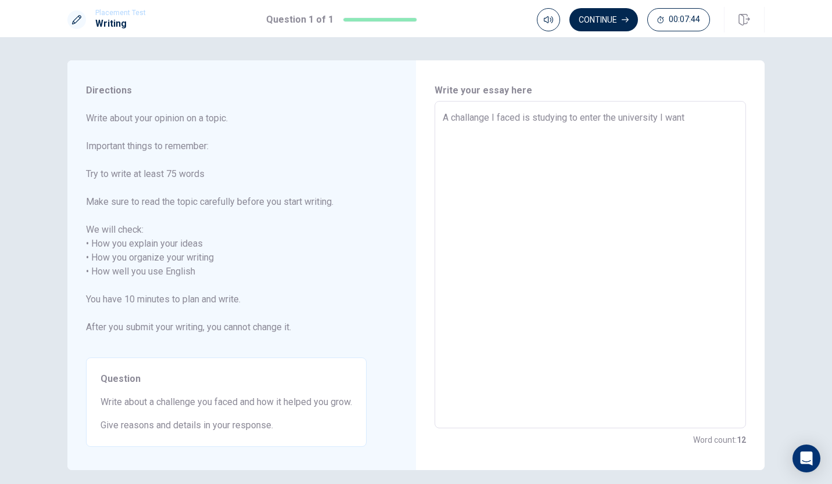
type textarea "A challange I faced is studying to enter the [GEOGRAPHIC_DATA]"
type textarea "x"
type textarea "A challange I faced is studying to enter the university I wanted"
type textarea "x"
type textarea "A challange I faced is studying to enter the university I wanted"
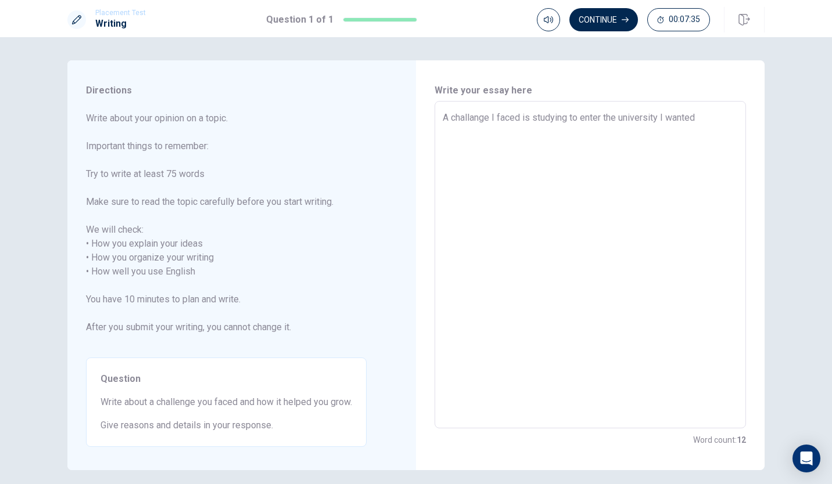
type textarea "x"
type textarea "A challange I faced i studying to enter the university I wanted"
type textarea "x"
type textarea "A challange I faced studying to enter the university I wanted"
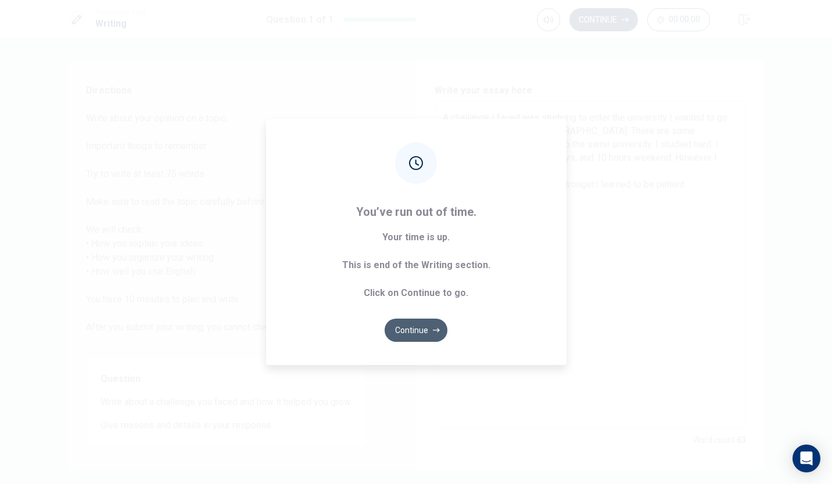
click at [417, 330] on button "Continue" at bounding box center [416, 330] width 63 height 23
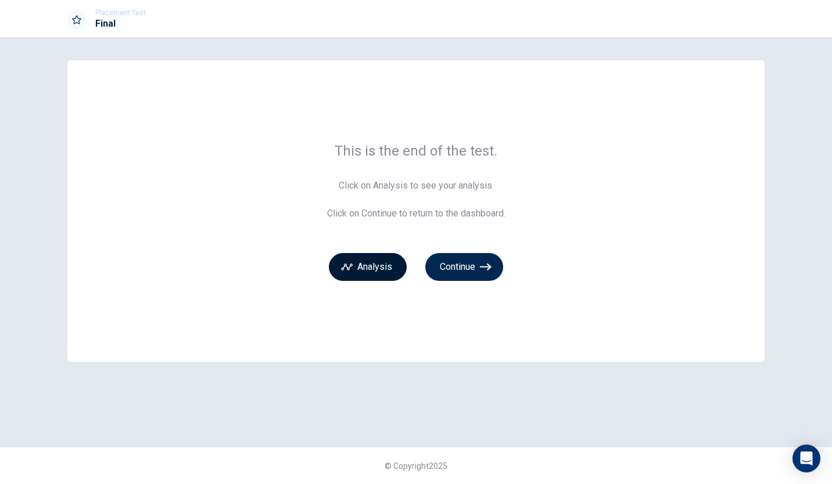
click at [385, 266] on button "Analysis" at bounding box center [368, 267] width 78 height 28
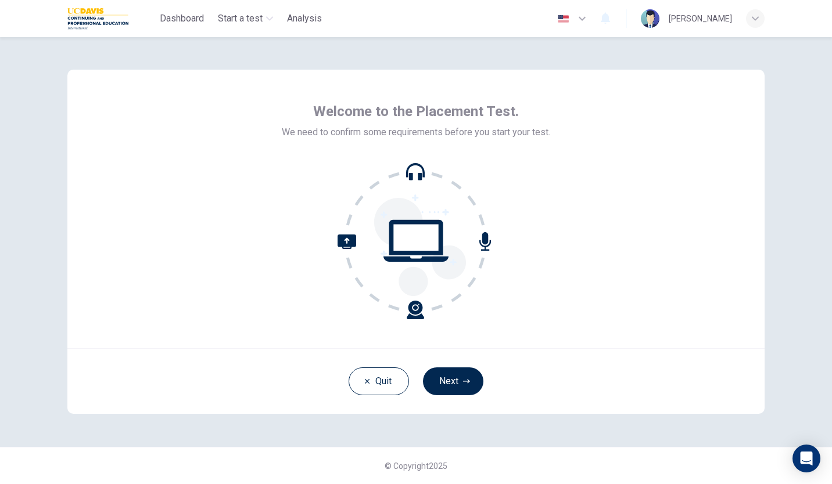
click at [452, 383] on button "Next" at bounding box center [453, 382] width 60 height 28
